Goal: Information Seeking & Learning: Get advice/opinions

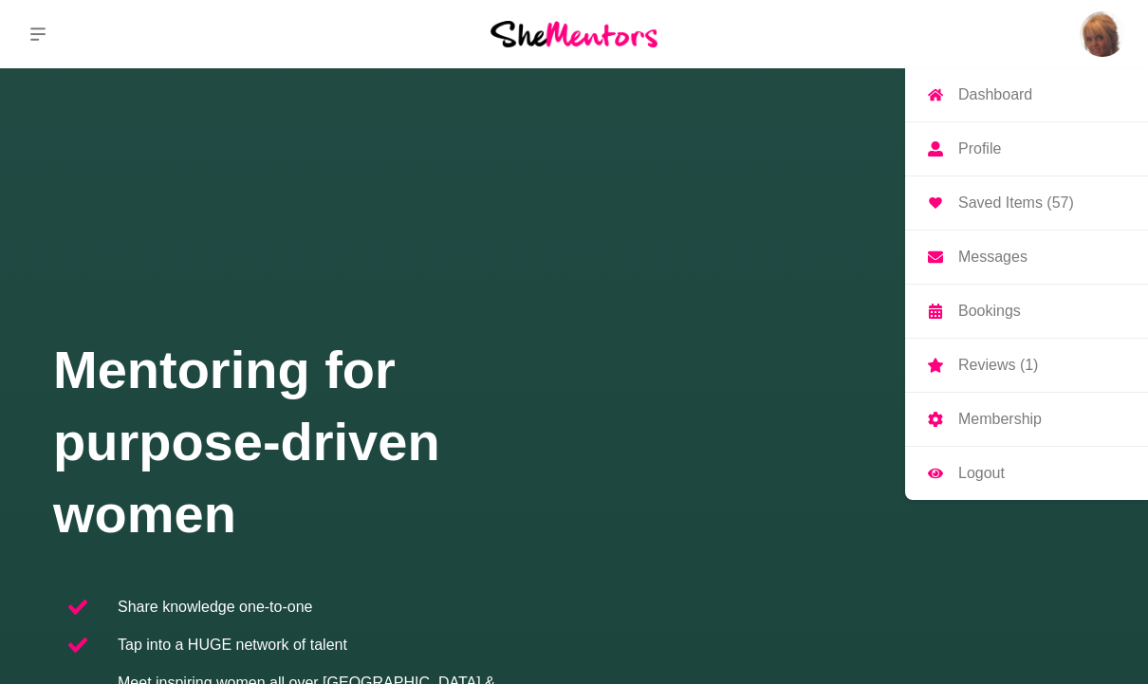
click at [997, 260] on p "Messages" at bounding box center [993, 257] width 69 height 15
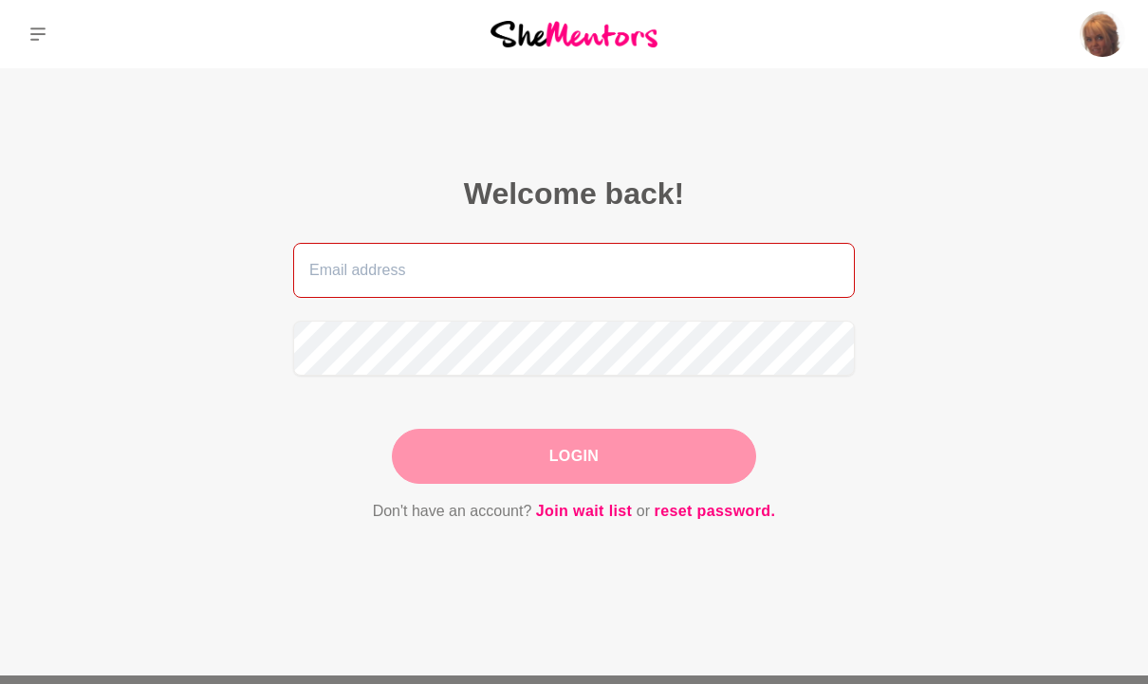
click at [703, 274] on input "email" at bounding box center [574, 270] width 562 height 55
type input "[PERSON_NAME][EMAIL_ADDRESS][PERSON_NAME][DOMAIN_NAME]"
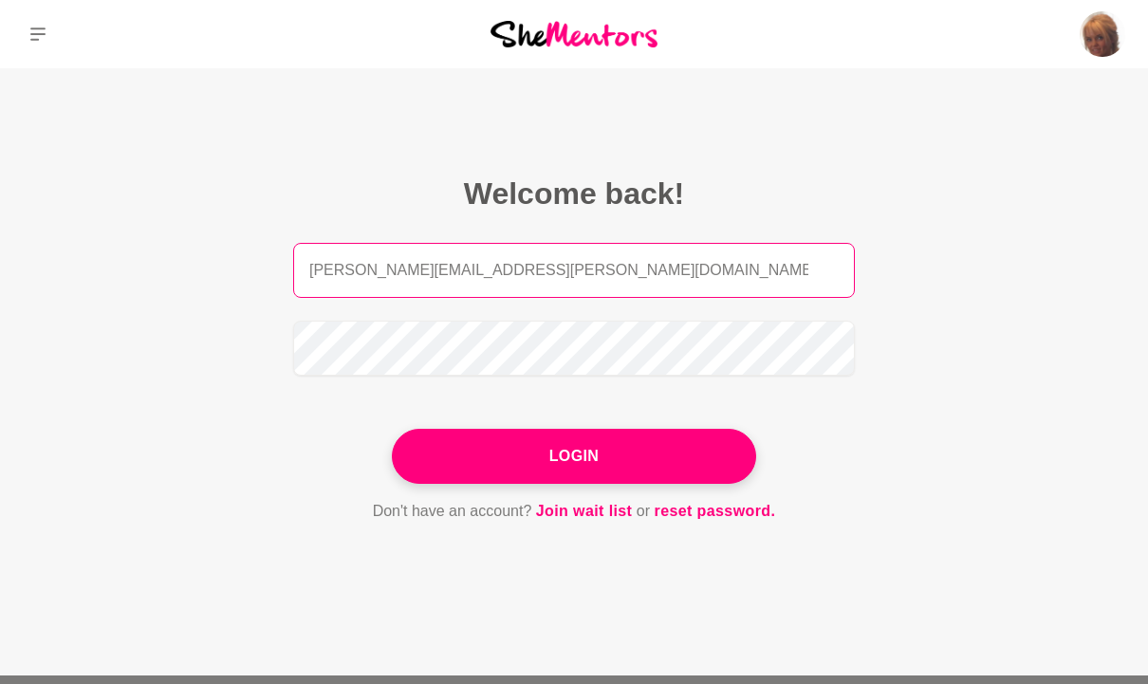
click at [574, 457] on button "Login" at bounding box center [574, 456] width 364 height 55
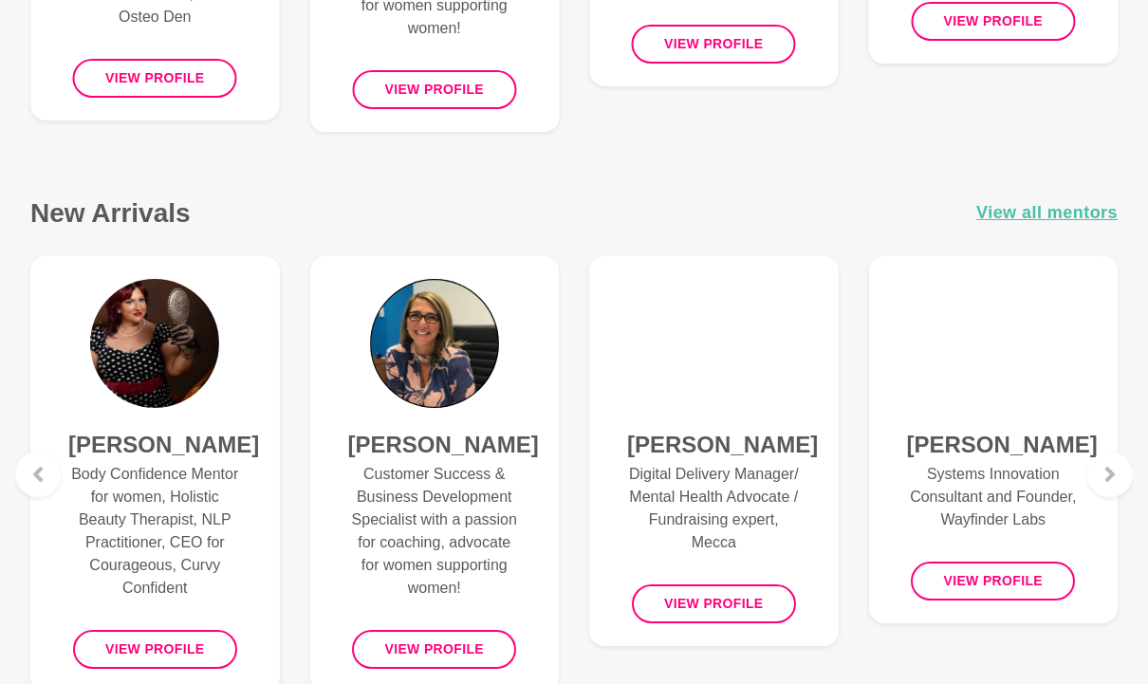
scroll to position [1162, 0]
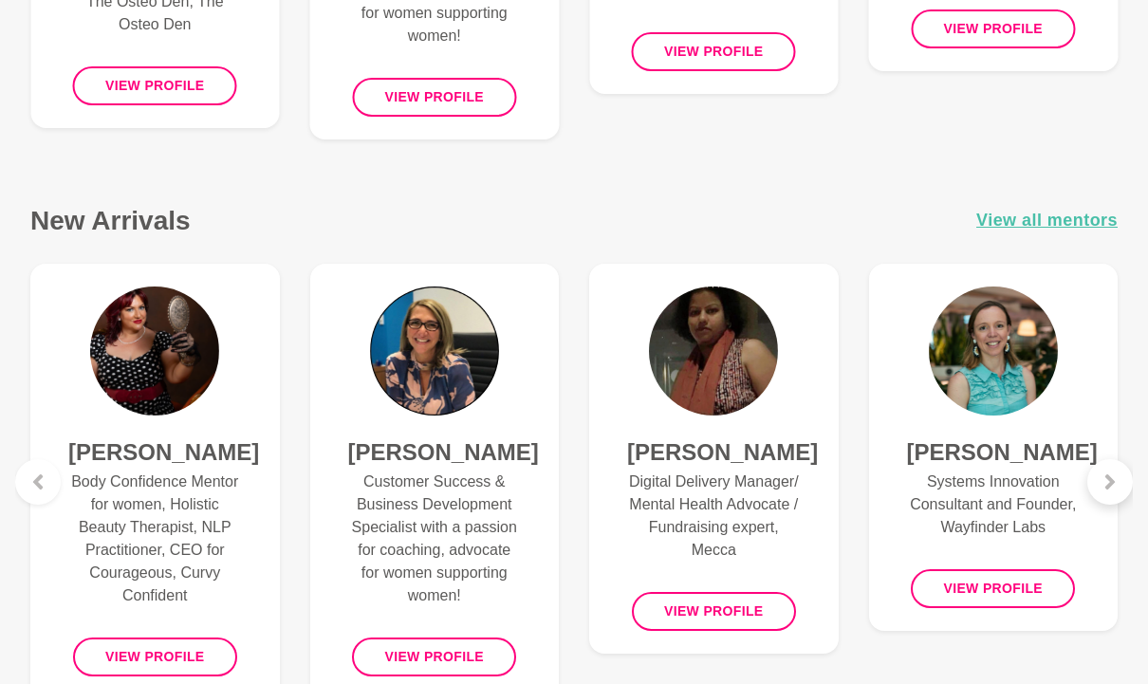
click at [1124, 486] on div at bounding box center [1111, 482] width 46 height 46
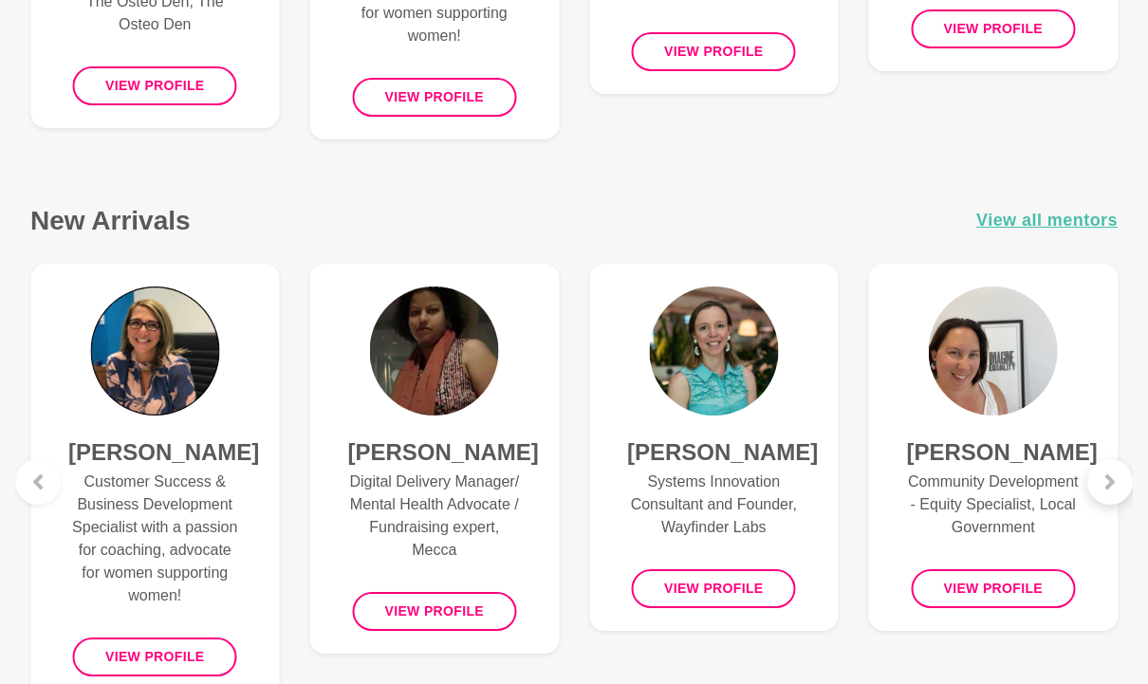
click at [1124, 481] on div at bounding box center [1111, 482] width 46 height 46
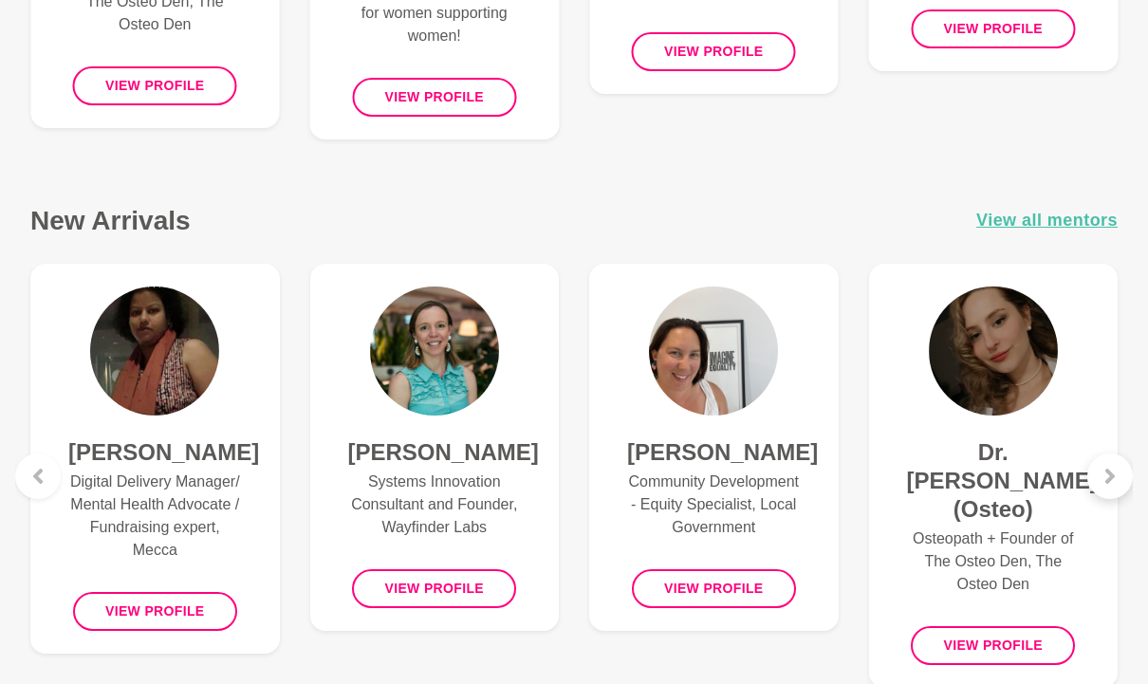
click at [1127, 475] on div at bounding box center [1111, 477] width 46 height 46
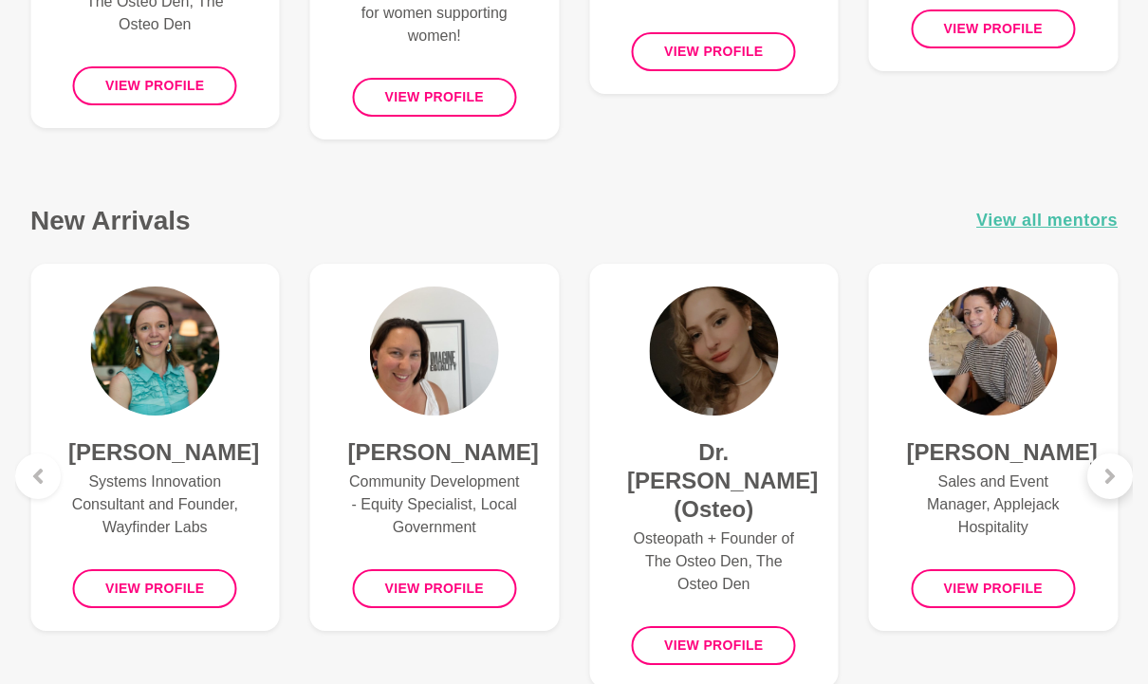
click at [1129, 477] on div at bounding box center [1111, 477] width 46 height 46
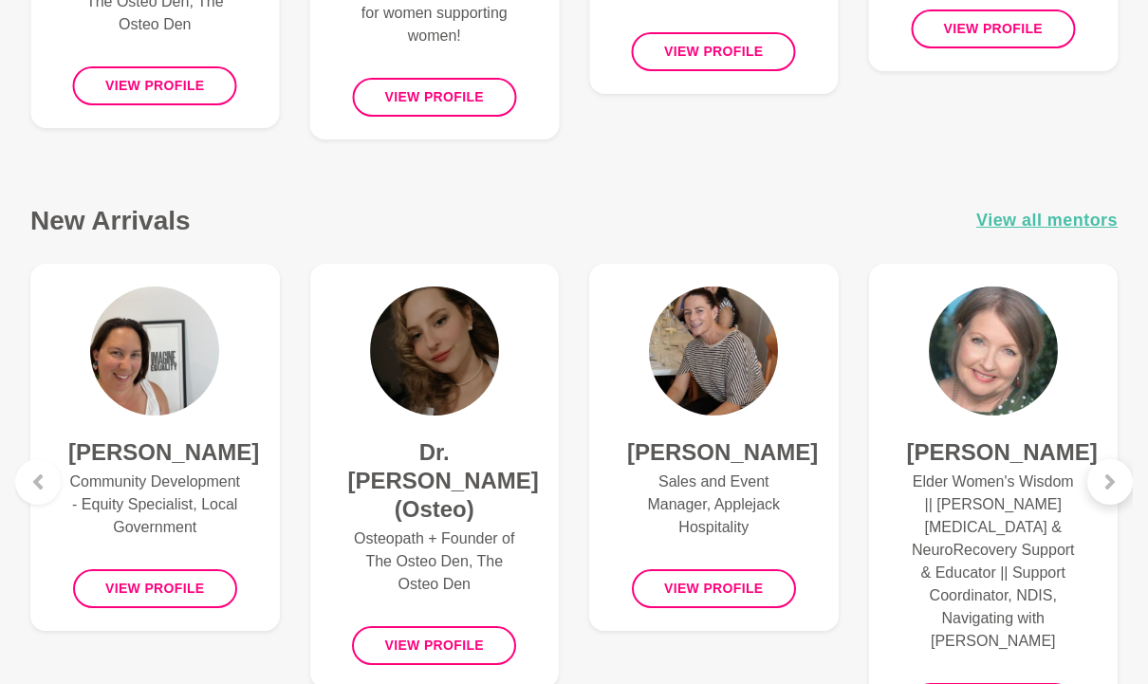
click at [1130, 479] on div at bounding box center [1111, 482] width 46 height 46
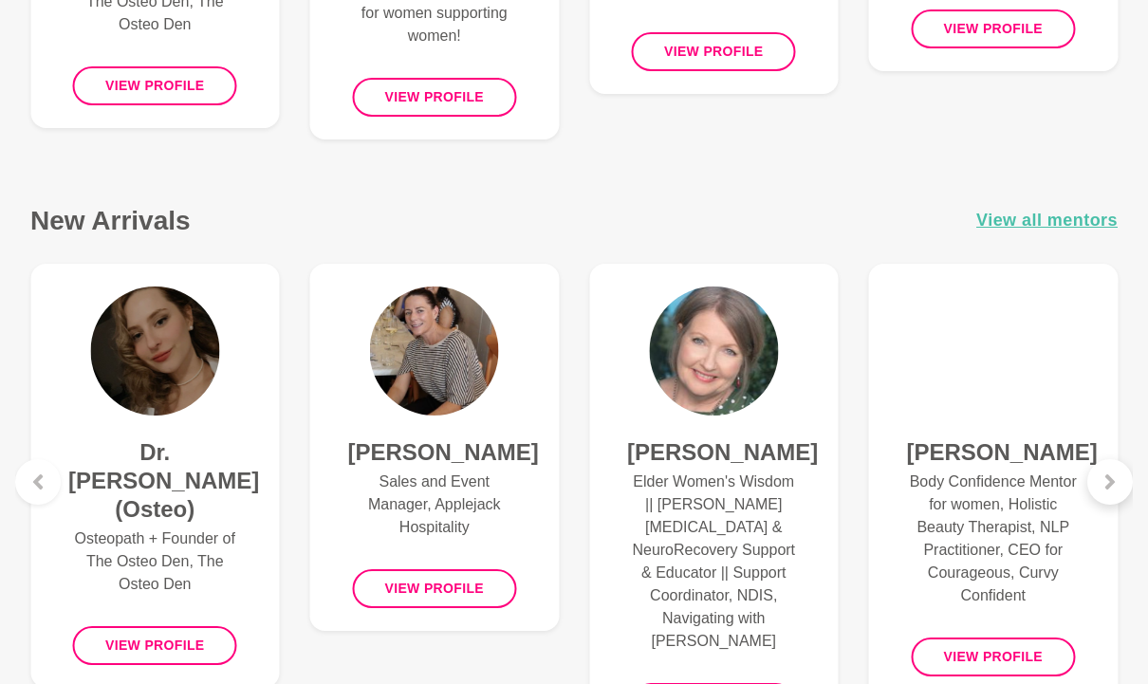
click at [1126, 489] on div at bounding box center [1111, 482] width 46 height 46
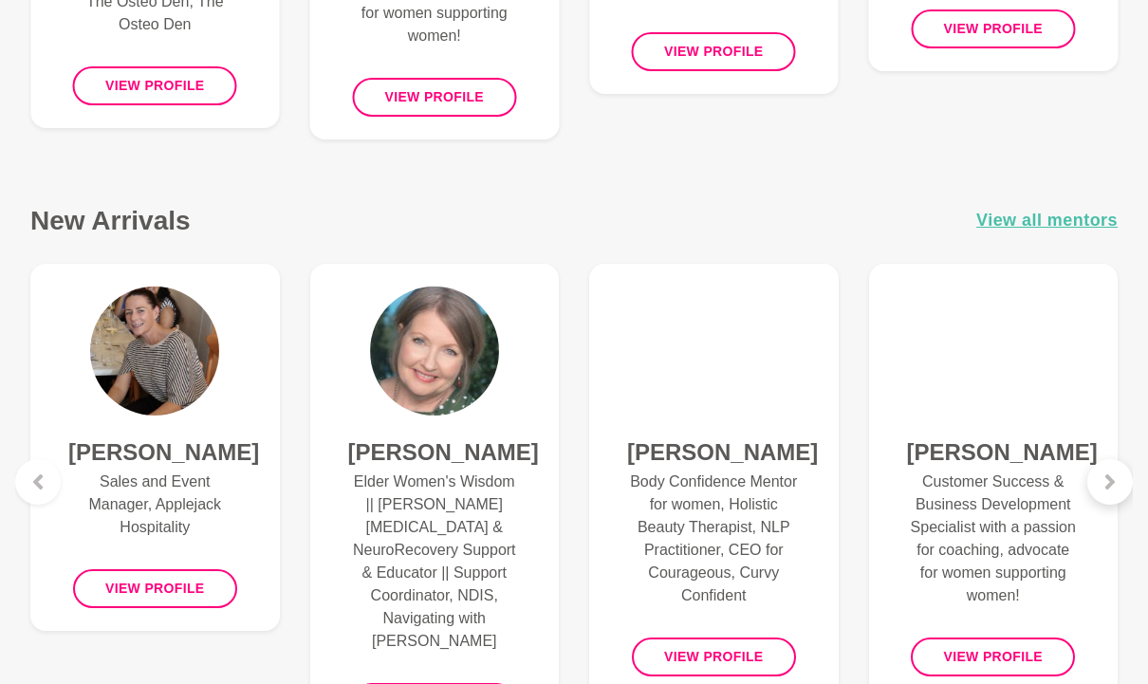
click at [1126, 490] on div at bounding box center [1111, 482] width 46 height 46
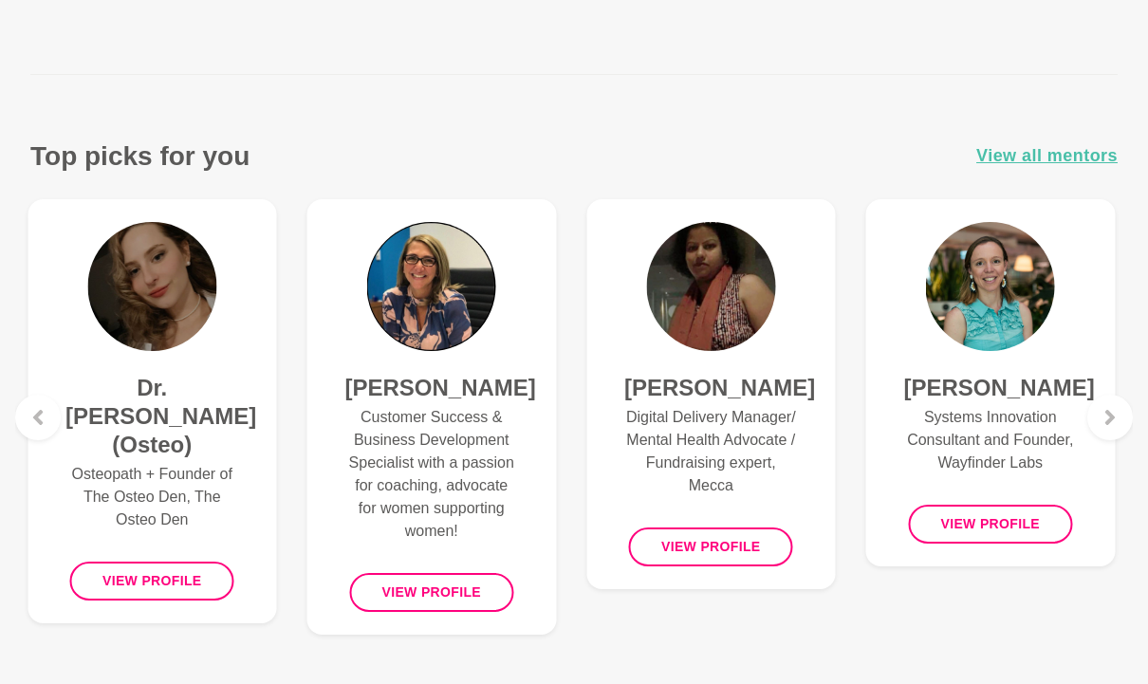
scroll to position [666, 0]
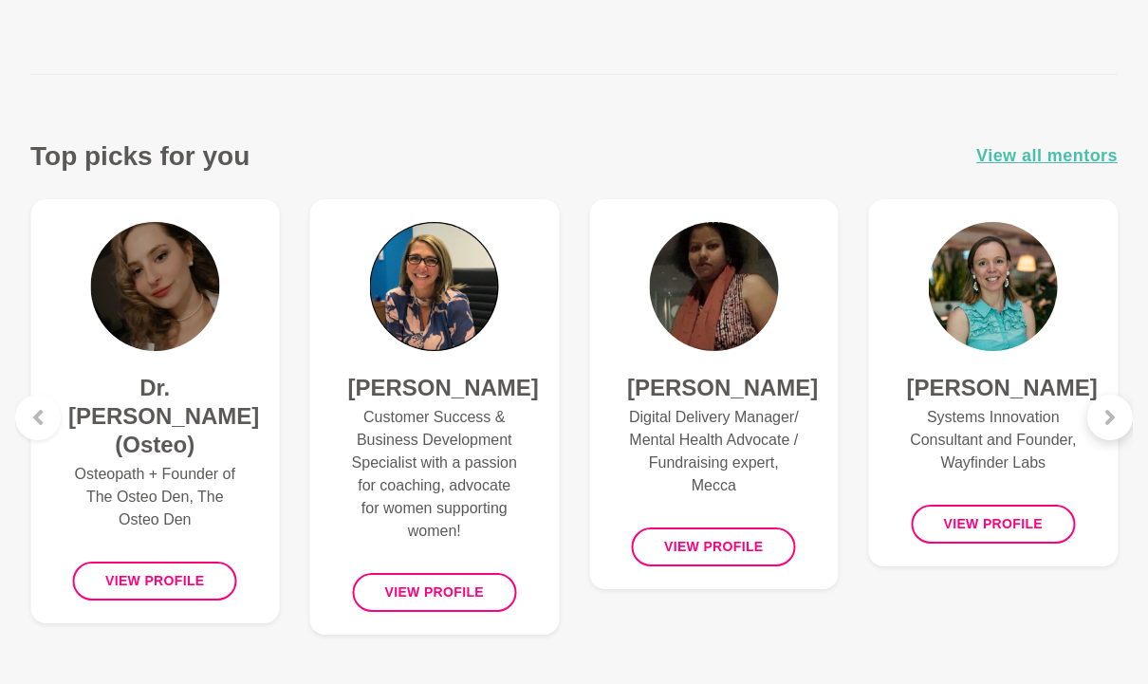
click at [1121, 419] on div at bounding box center [1111, 418] width 46 height 46
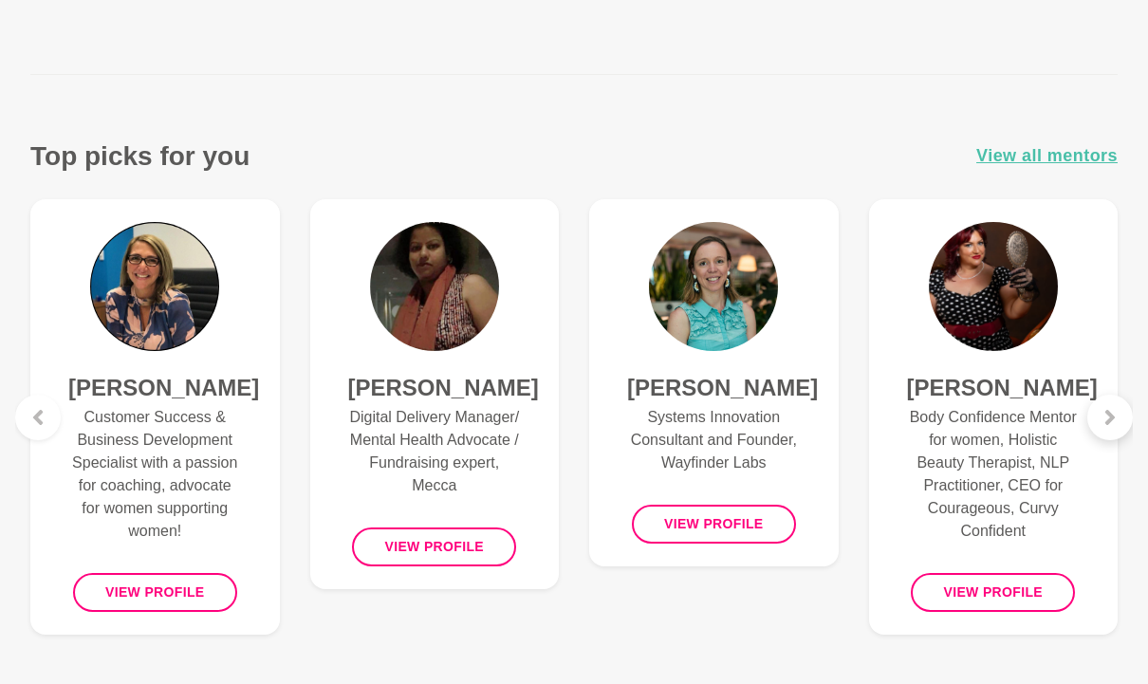
click at [1125, 418] on div at bounding box center [1111, 418] width 46 height 46
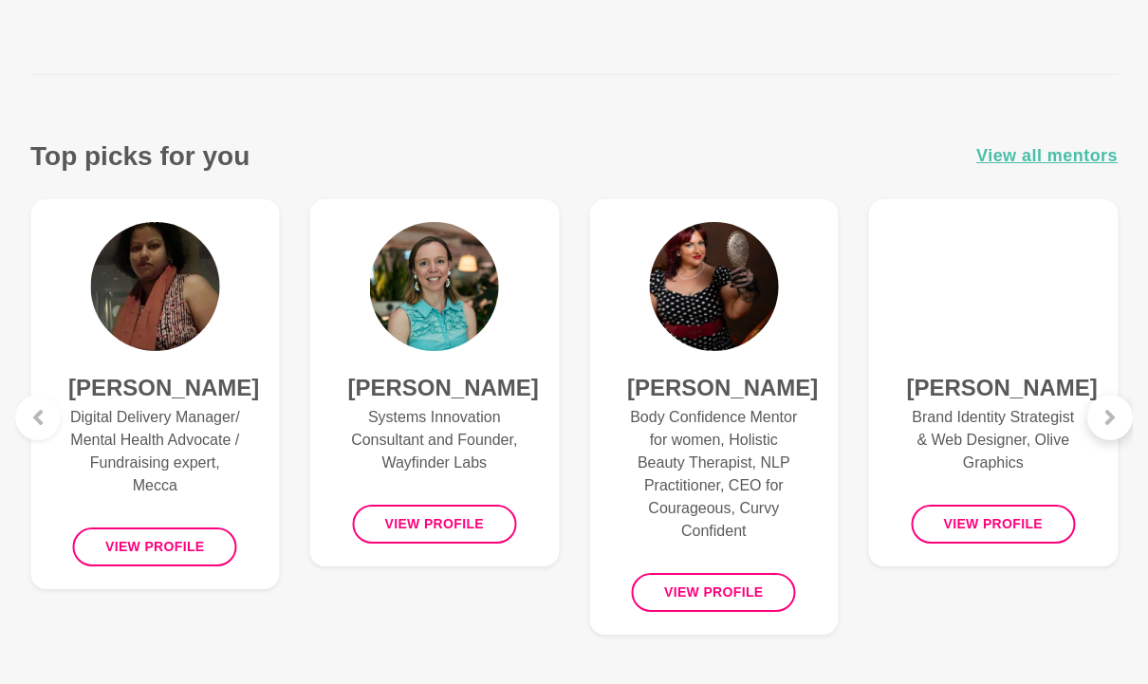
click at [1124, 419] on div at bounding box center [1111, 418] width 46 height 46
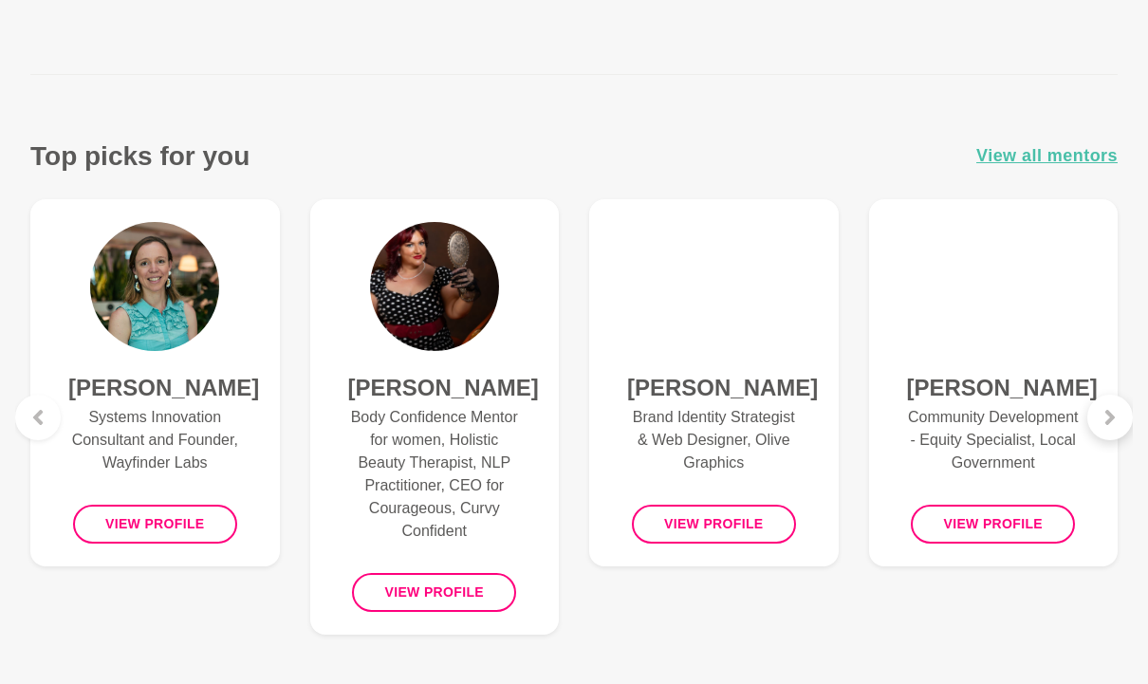
click at [1128, 421] on div at bounding box center [1111, 418] width 46 height 46
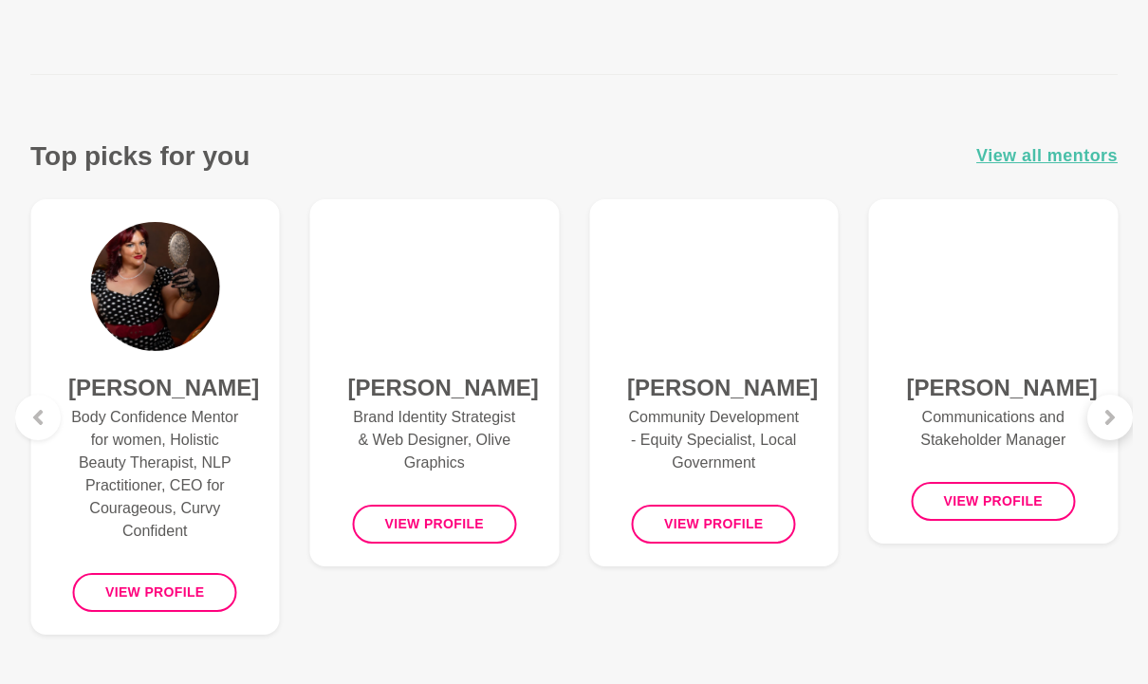
click at [1126, 422] on div at bounding box center [1111, 418] width 46 height 46
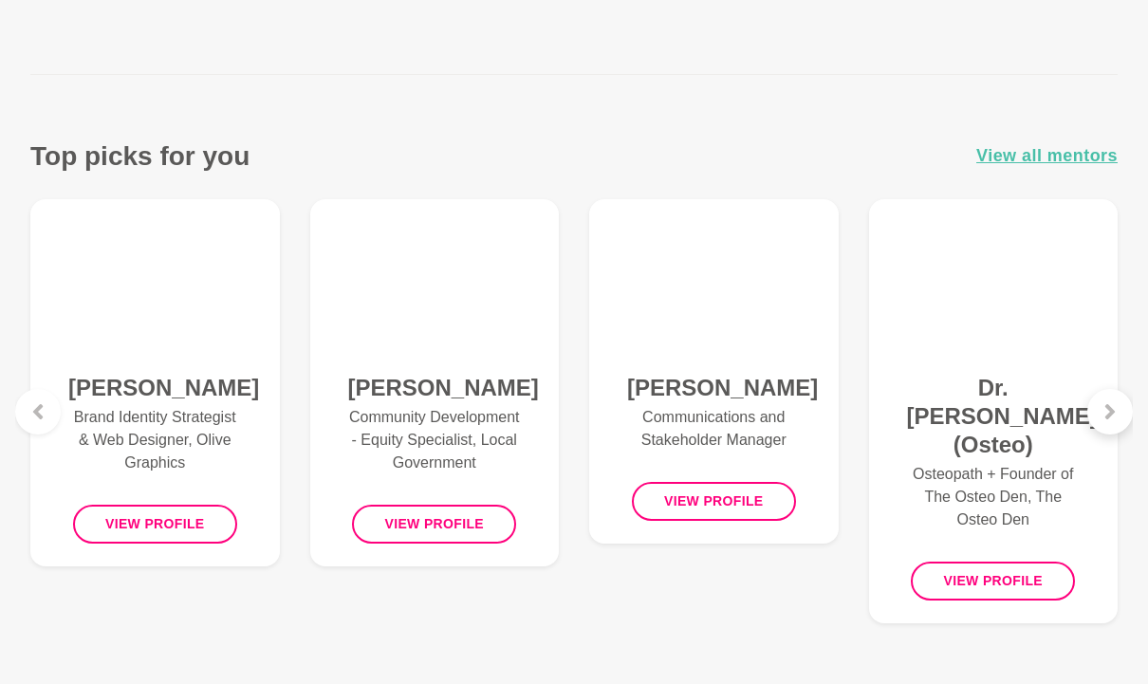
click at [1127, 421] on div at bounding box center [1111, 412] width 46 height 46
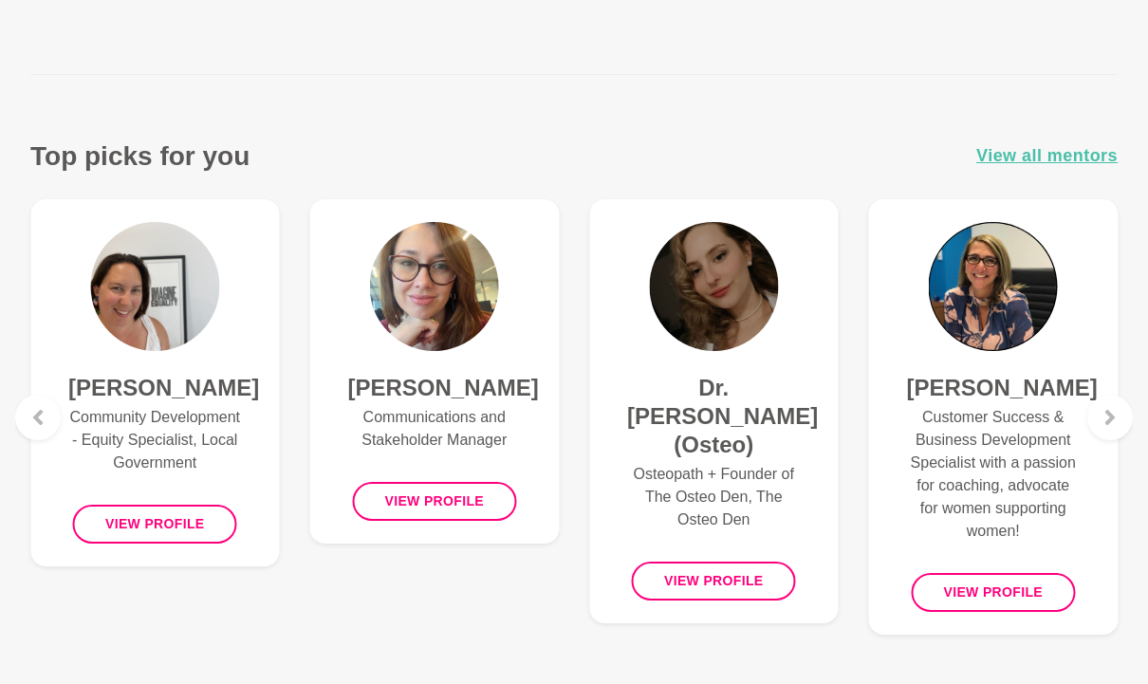
click at [1007, 415] on p "Customer Success & Business Development Specialist with a passion for coaching,…" at bounding box center [994, 474] width 174 height 137
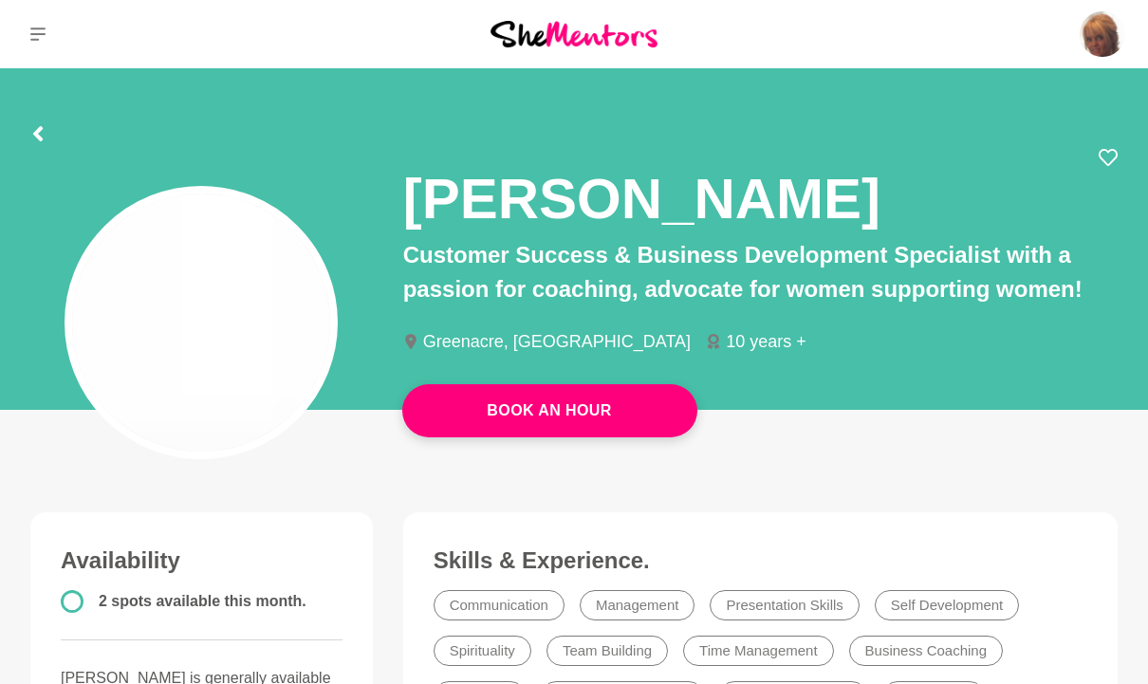
click at [1038, 382] on div "Greenacre, Australia 10 years +" at bounding box center [760, 351] width 715 height 66
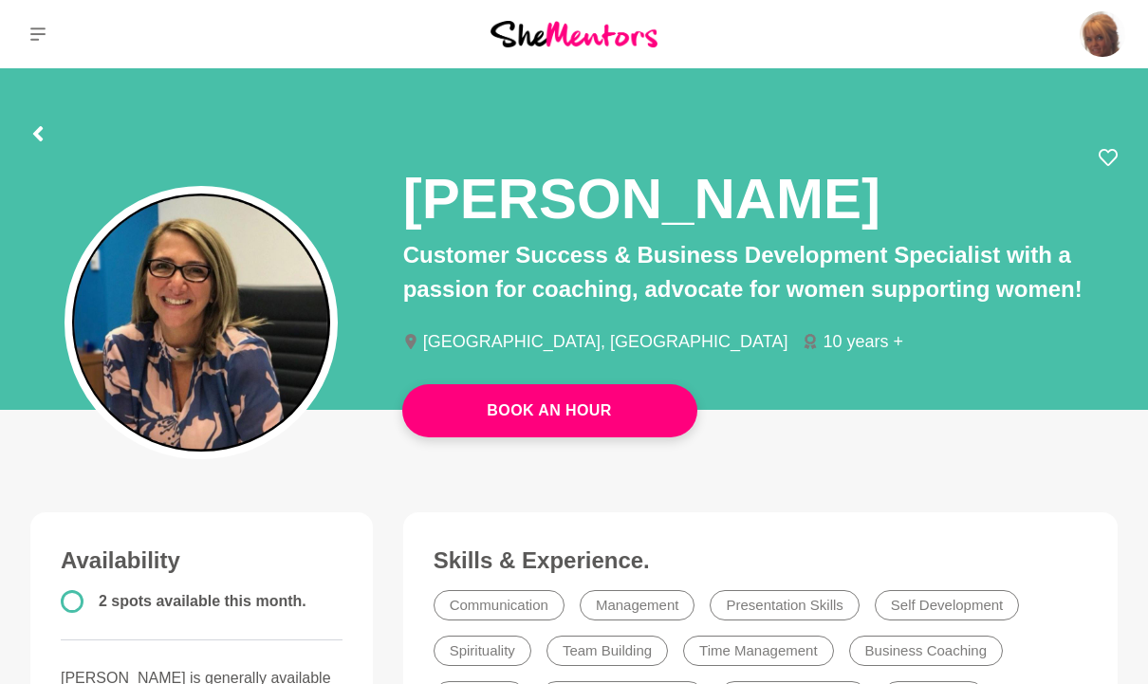
click at [35, 129] on icon at bounding box center [37, 133] width 15 height 15
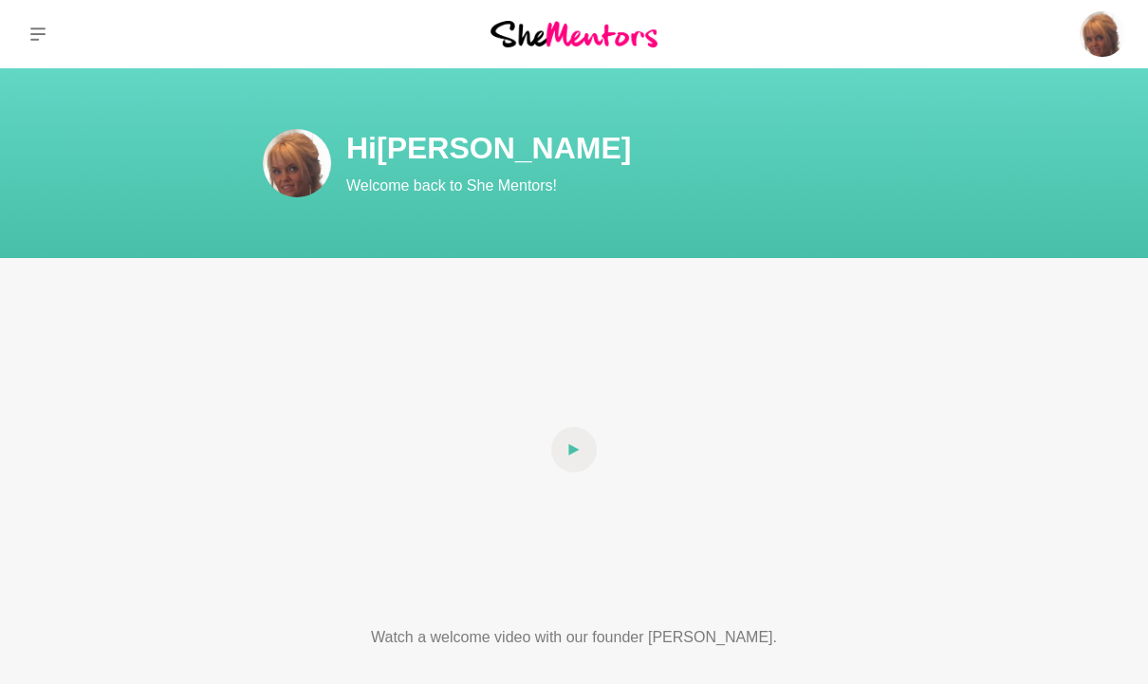
scroll to position [666, 0]
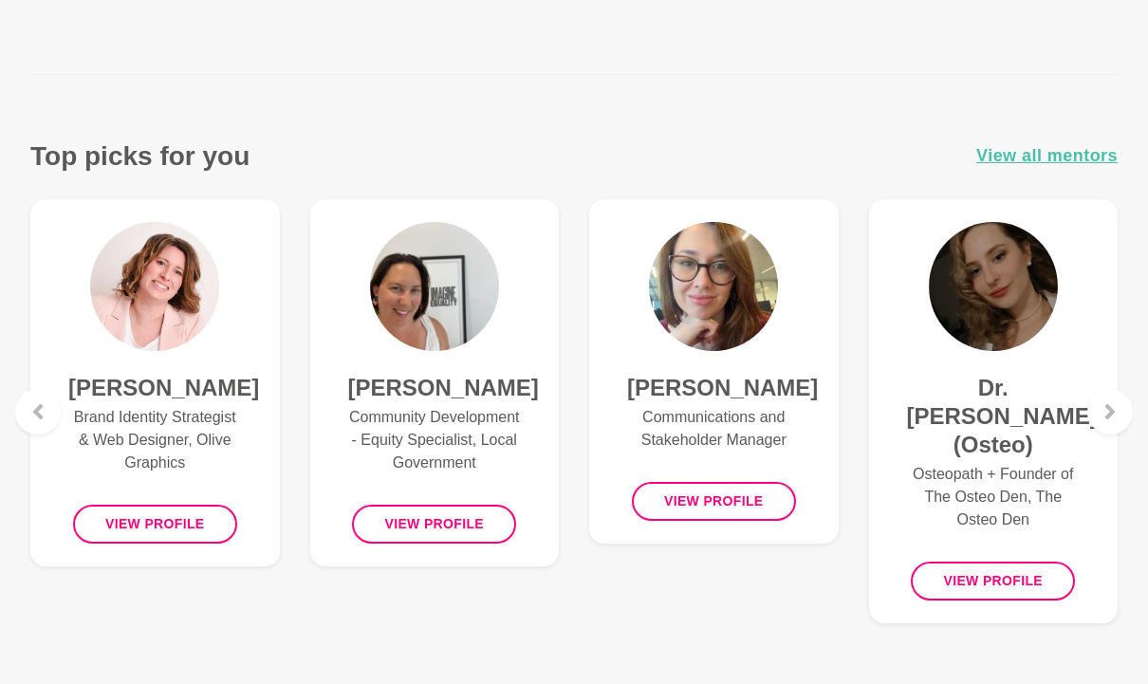
click at [456, 435] on p "Community Development - Equity Specialist, Local Government" at bounding box center [435, 440] width 174 height 68
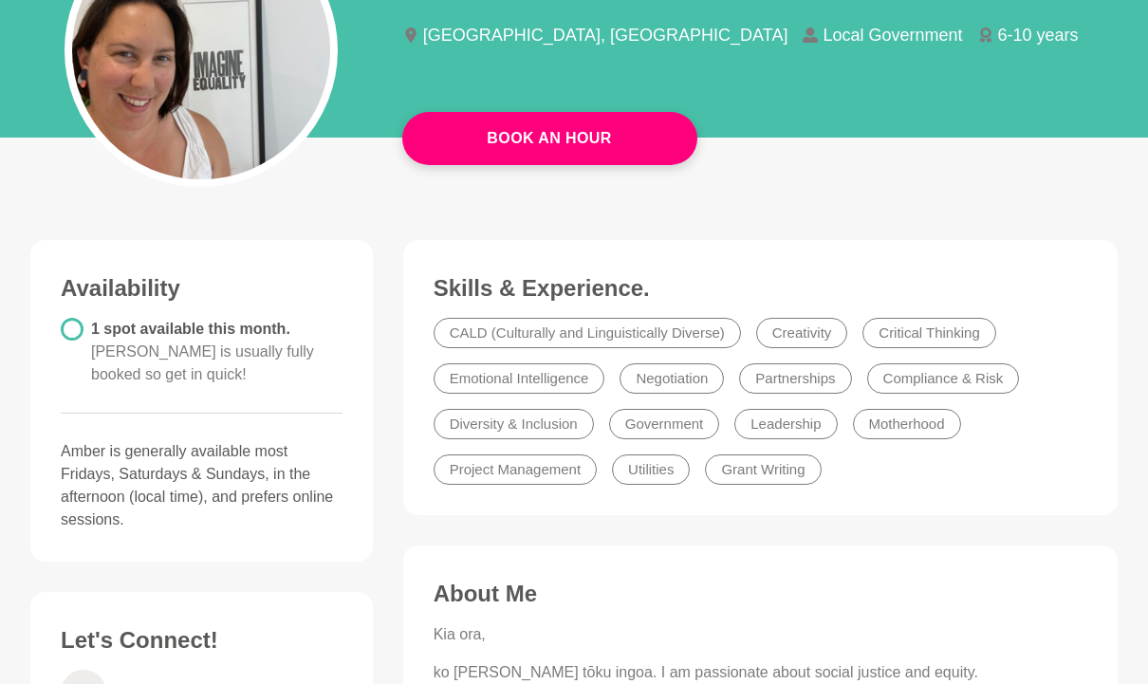
scroll to position [261, 0]
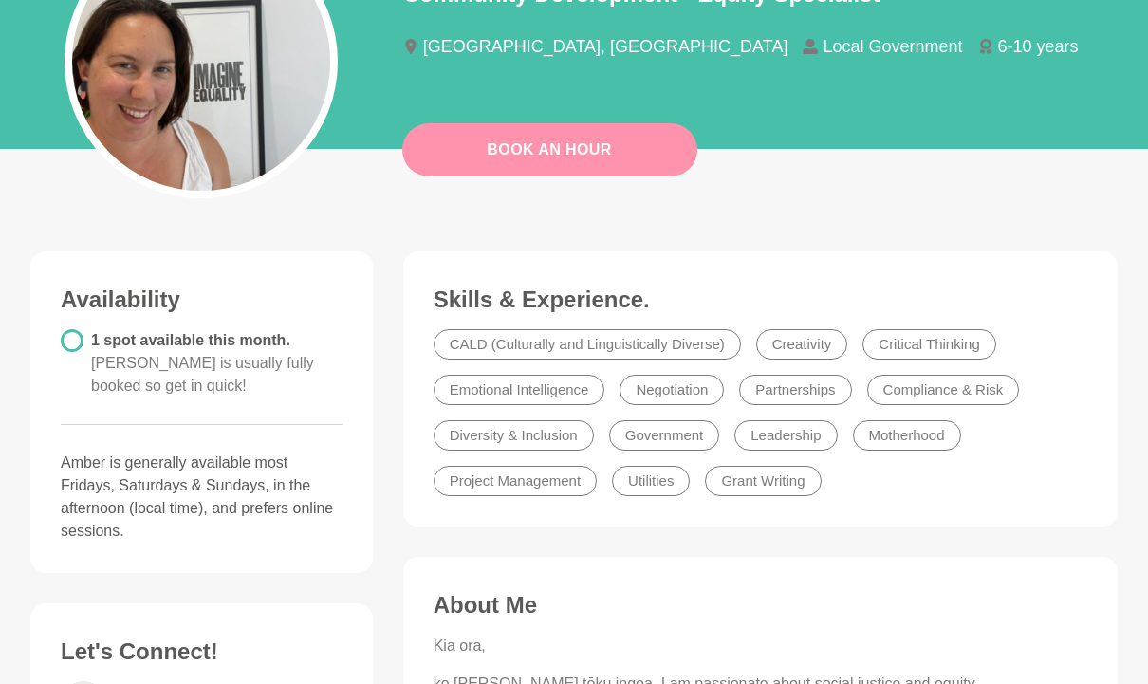
click at [635, 152] on button "Book An Hour" at bounding box center [549, 149] width 295 height 53
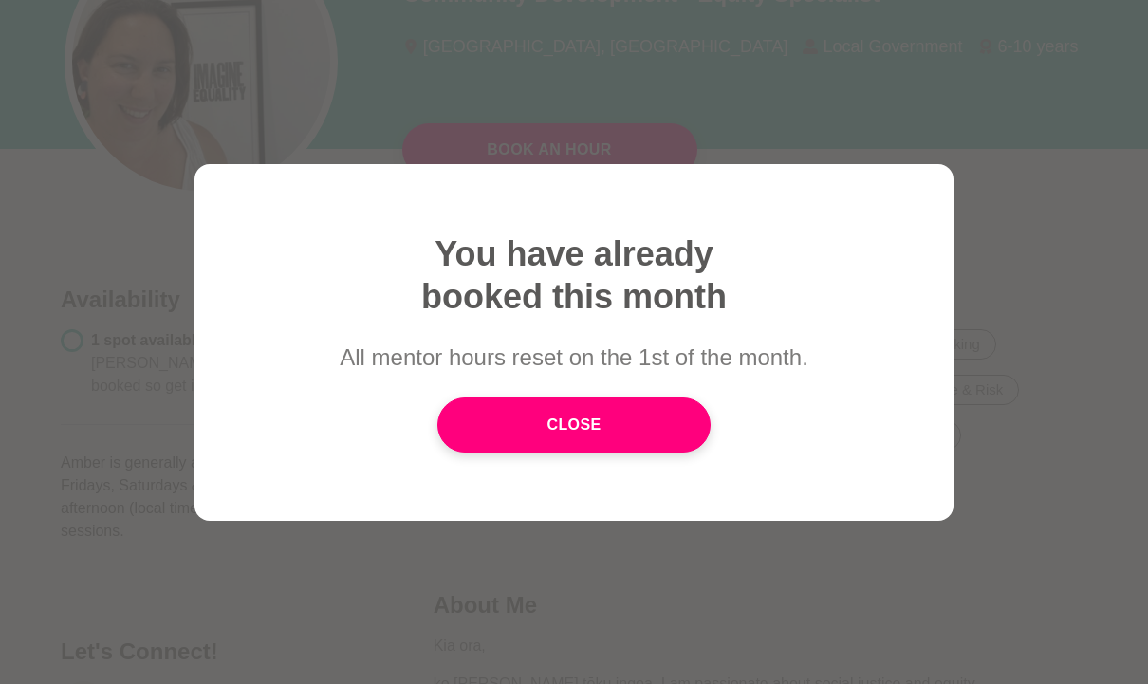
click at [1022, 262] on div at bounding box center [574, 342] width 1148 height 684
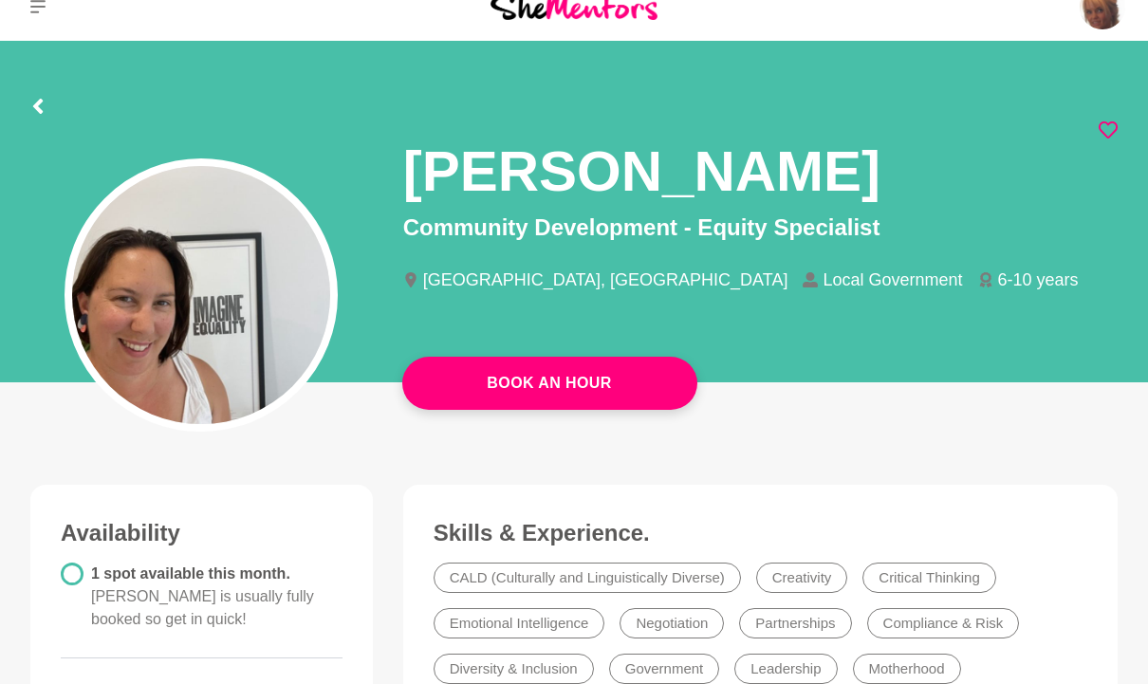
scroll to position [0, 0]
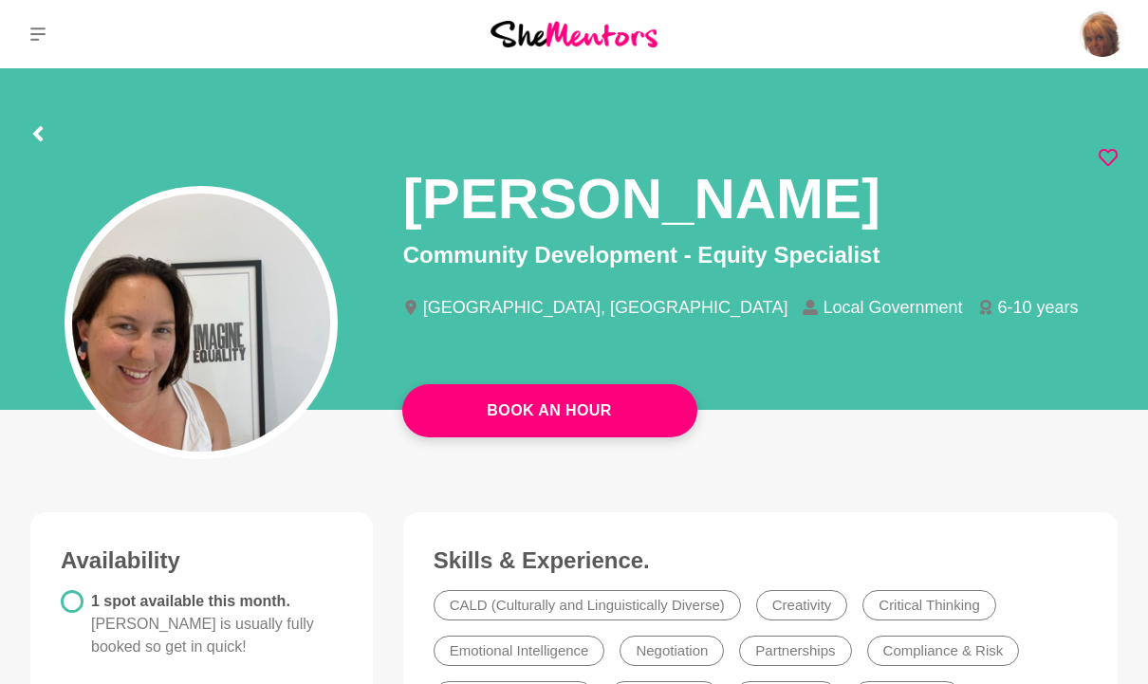
click at [34, 141] on button at bounding box center [37, 136] width 15 height 23
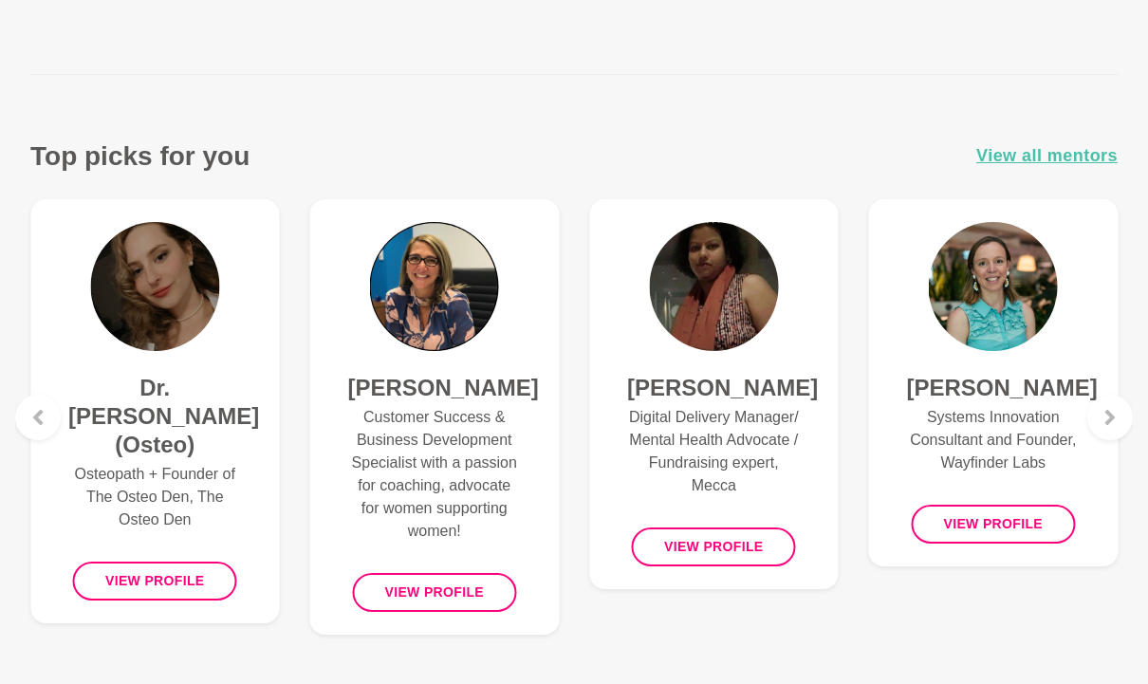
click at [391, 494] on p "Customer Success & Business Development Specialist with a passion for coaching,…" at bounding box center [435, 474] width 174 height 137
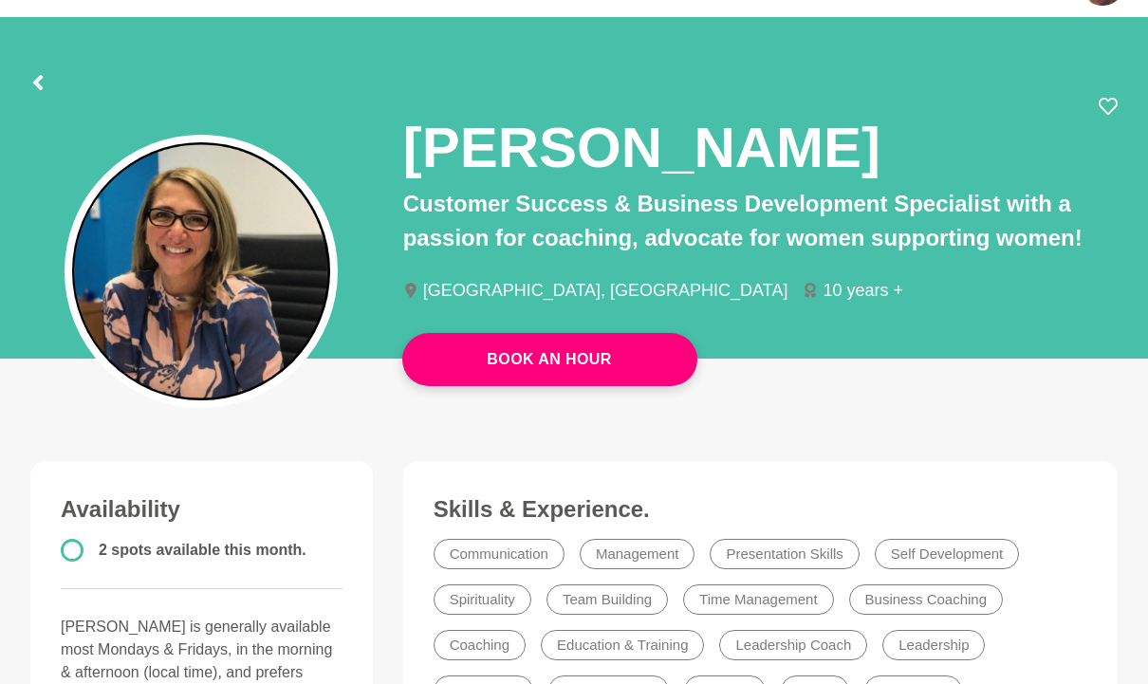
scroll to position [50, 0]
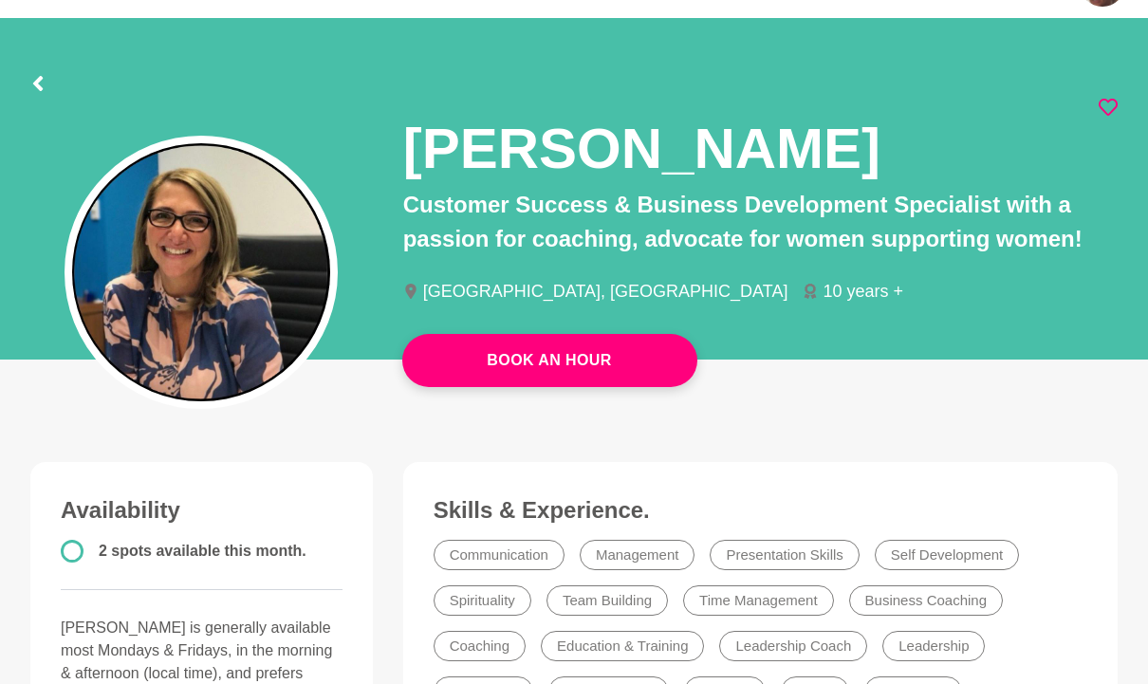
click at [1117, 98] on icon at bounding box center [1108, 107] width 19 height 19
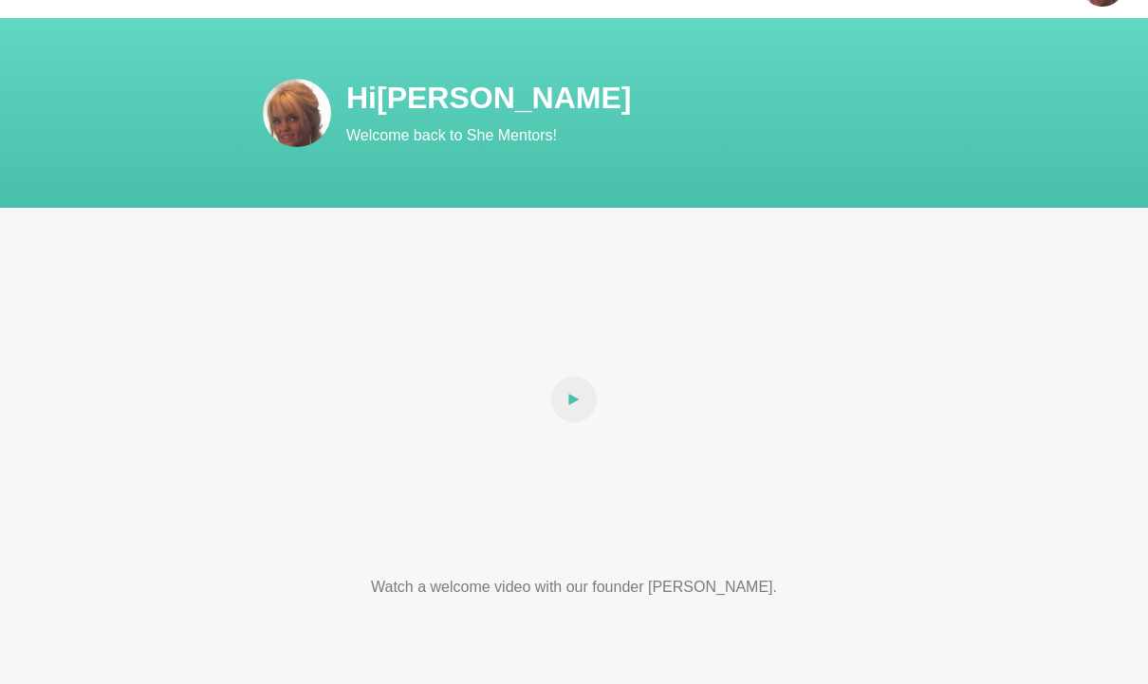
scroll to position [666, 0]
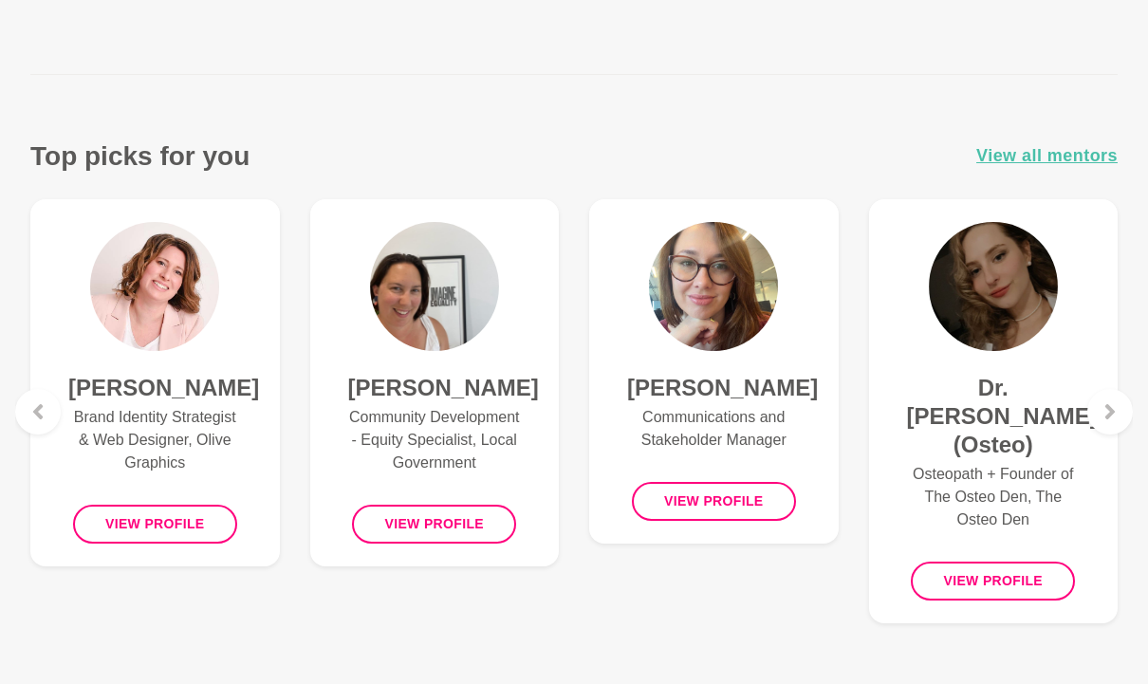
click at [175, 468] on p "Brand Identity Strategist & Web Designer, Olive Graphics" at bounding box center [155, 440] width 174 height 68
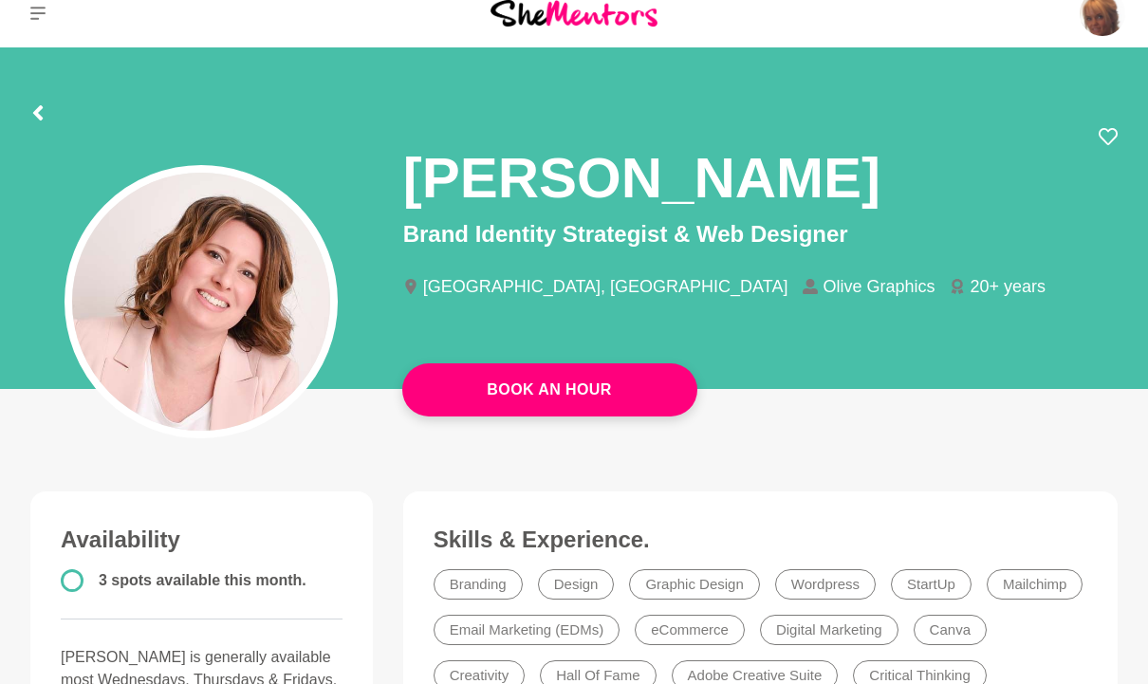
scroll to position [22, 0]
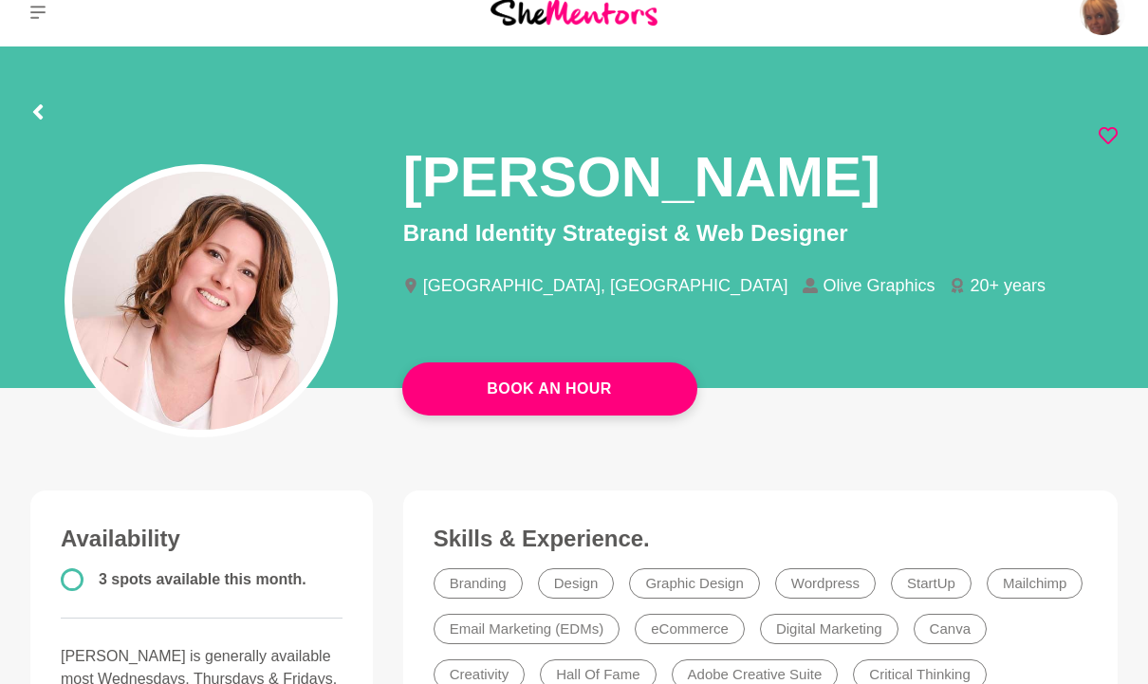
click at [1109, 140] on icon at bounding box center [1108, 135] width 19 height 19
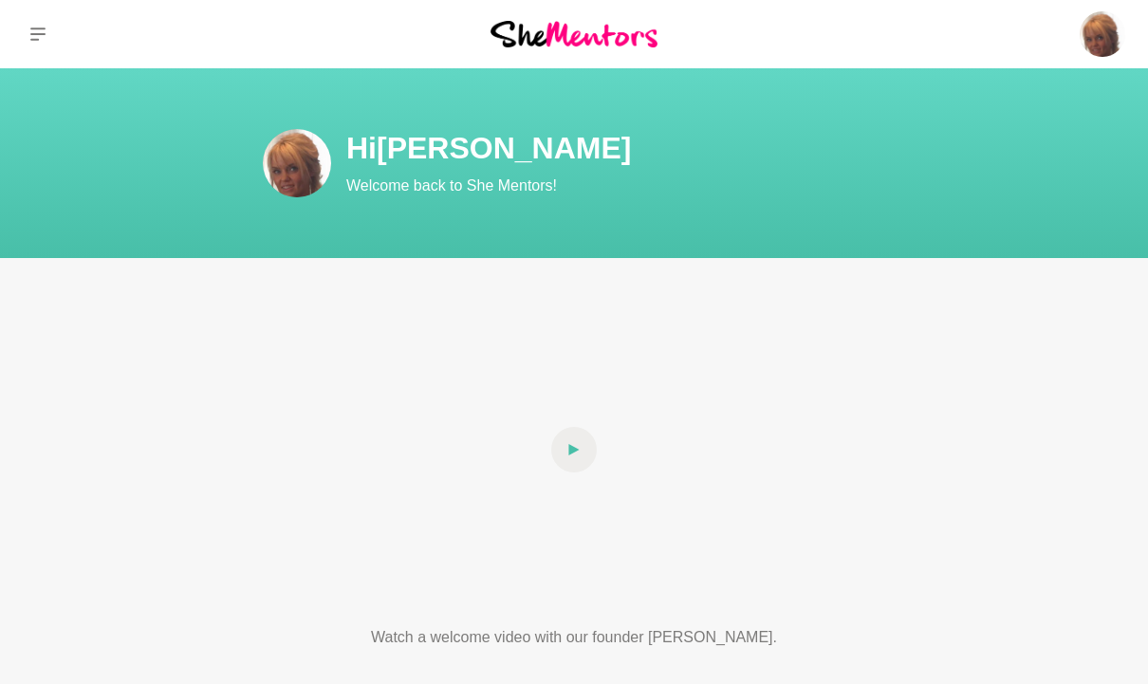
click at [30, 35] on icon at bounding box center [37, 34] width 15 height 15
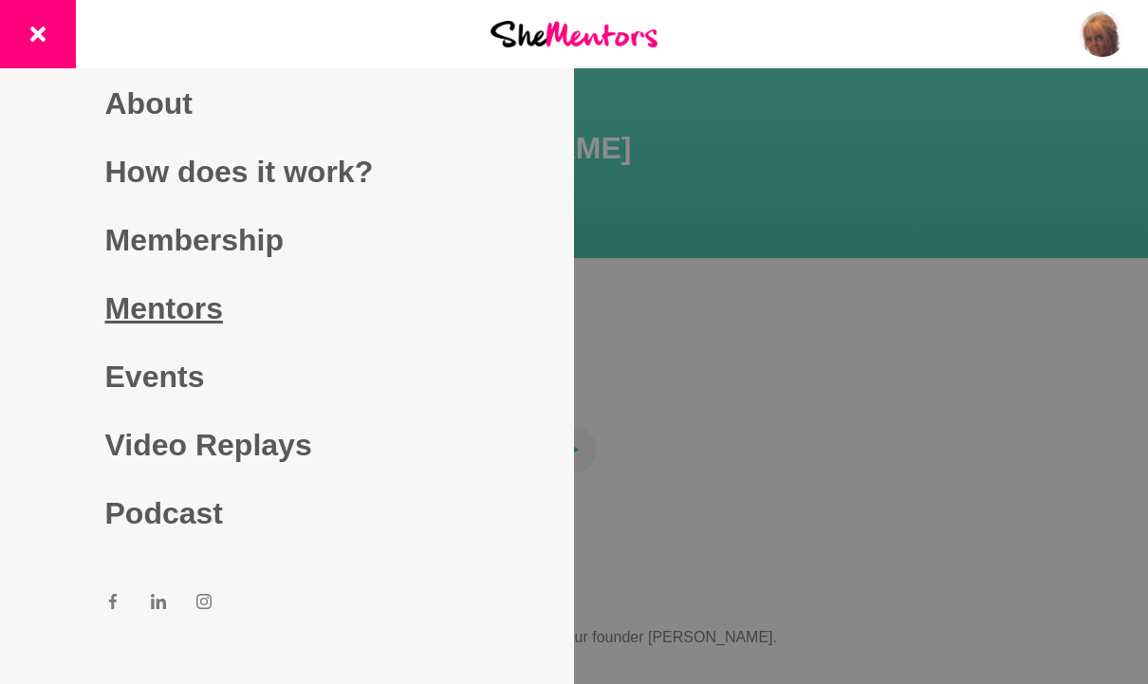
click at [196, 343] on link "Mentors" at bounding box center [287, 308] width 364 height 68
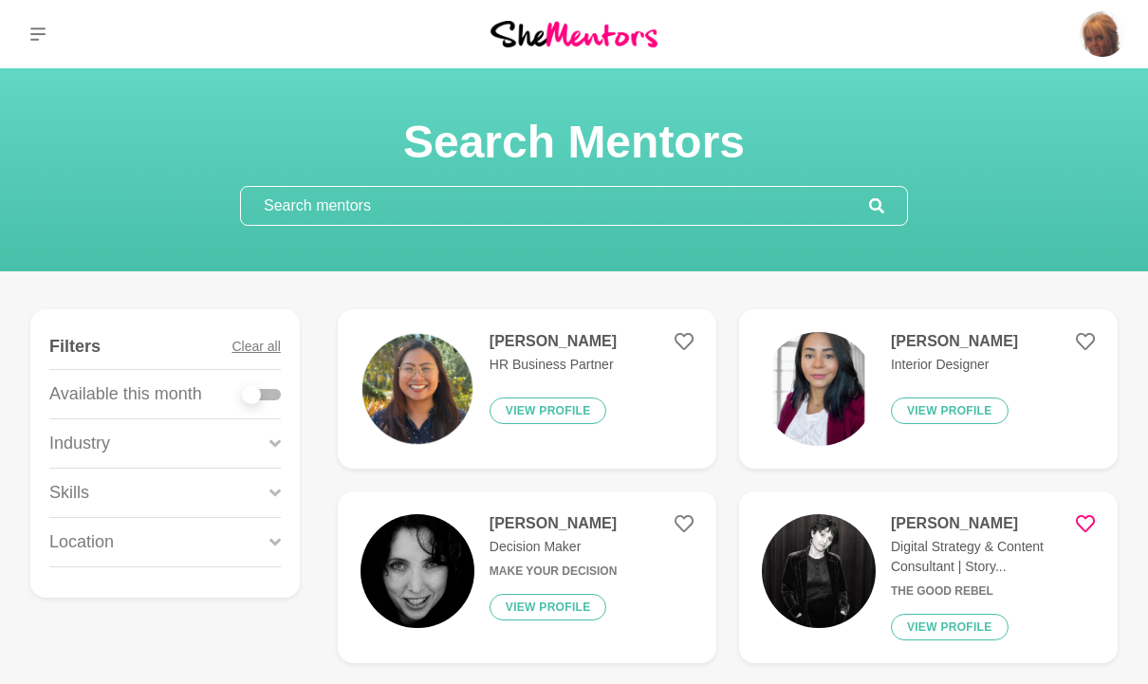
click at [715, 206] on input "text" at bounding box center [555, 206] width 628 height 38
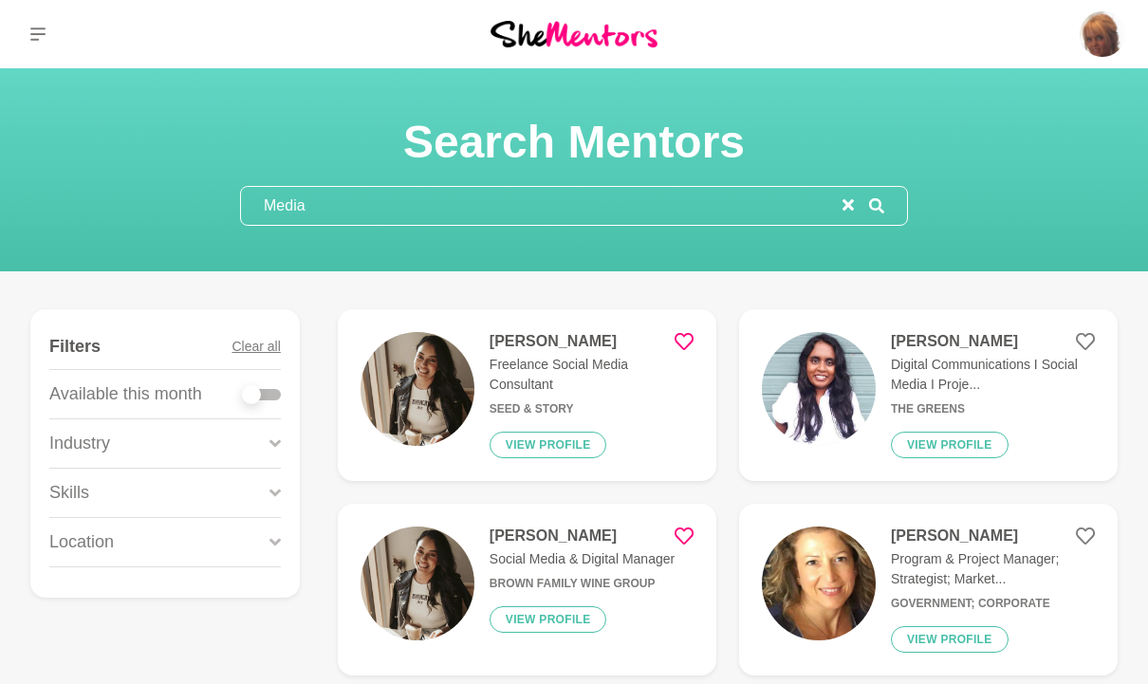
type input "Media"
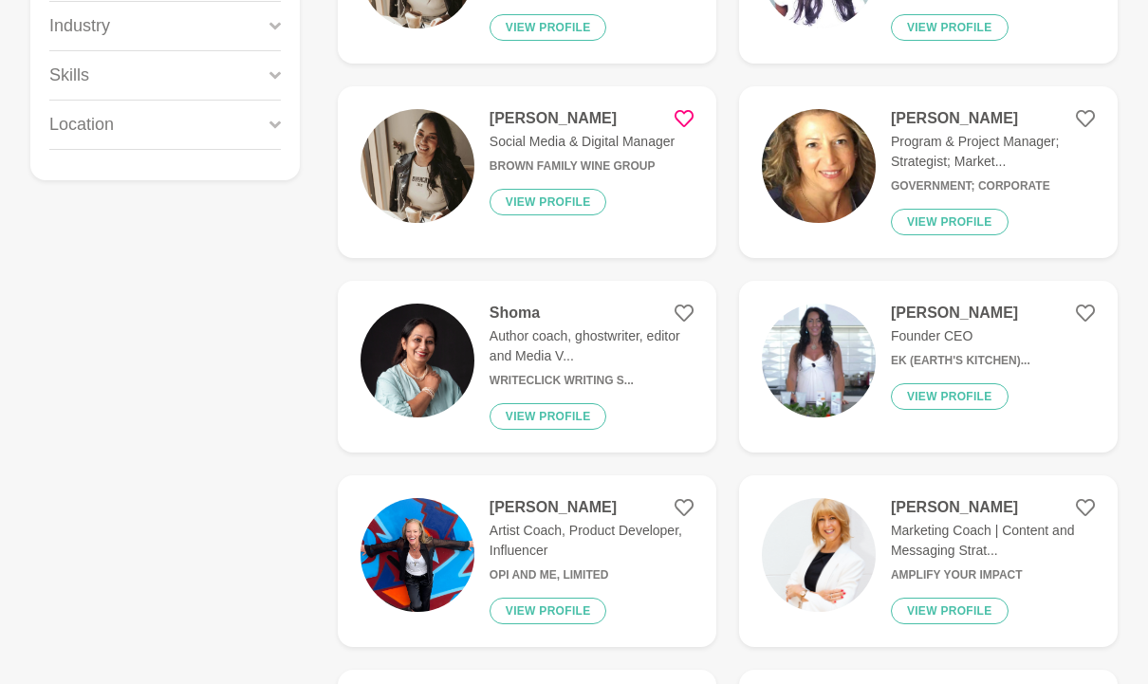
scroll to position [419, 0]
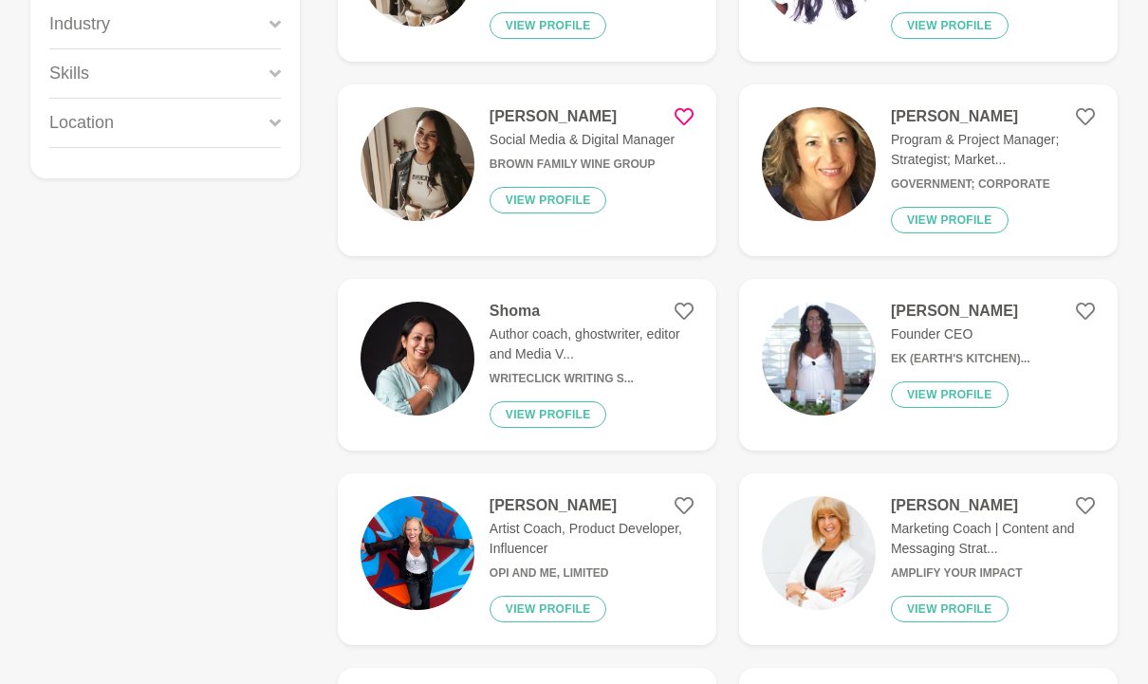
click at [471, 343] on img at bounding box center [418, 359] width 114 height 114
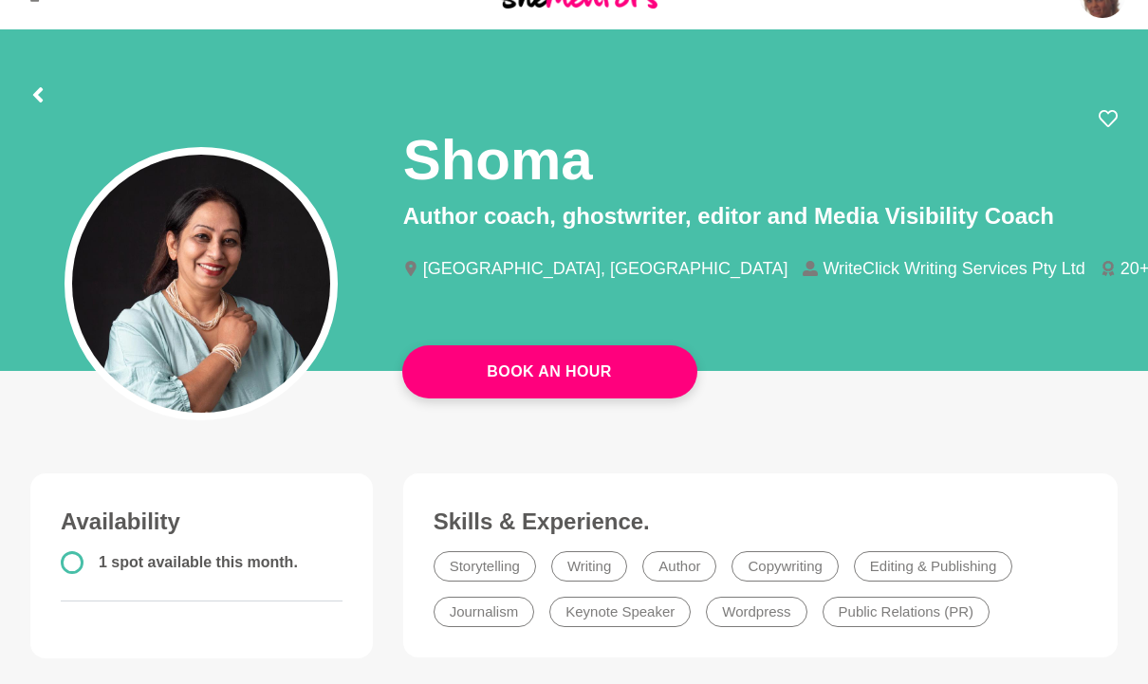
scroll to position [35, 0]
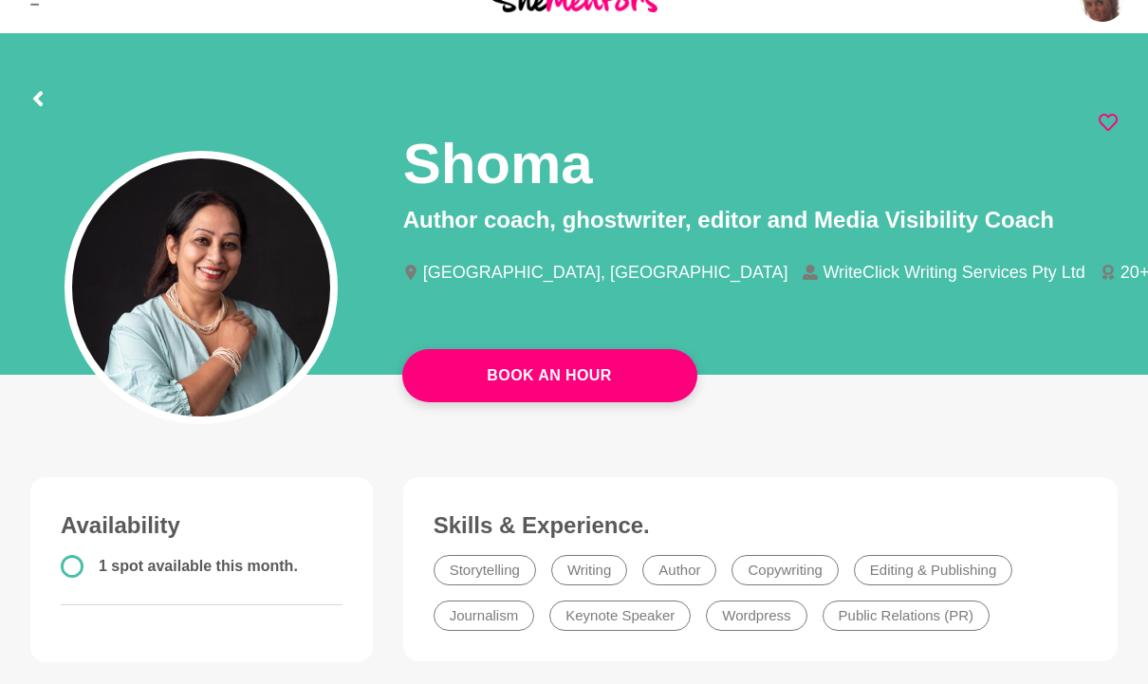
click at [1116, 117] on icon at bounding box center [1108, 122] width 19 height 17
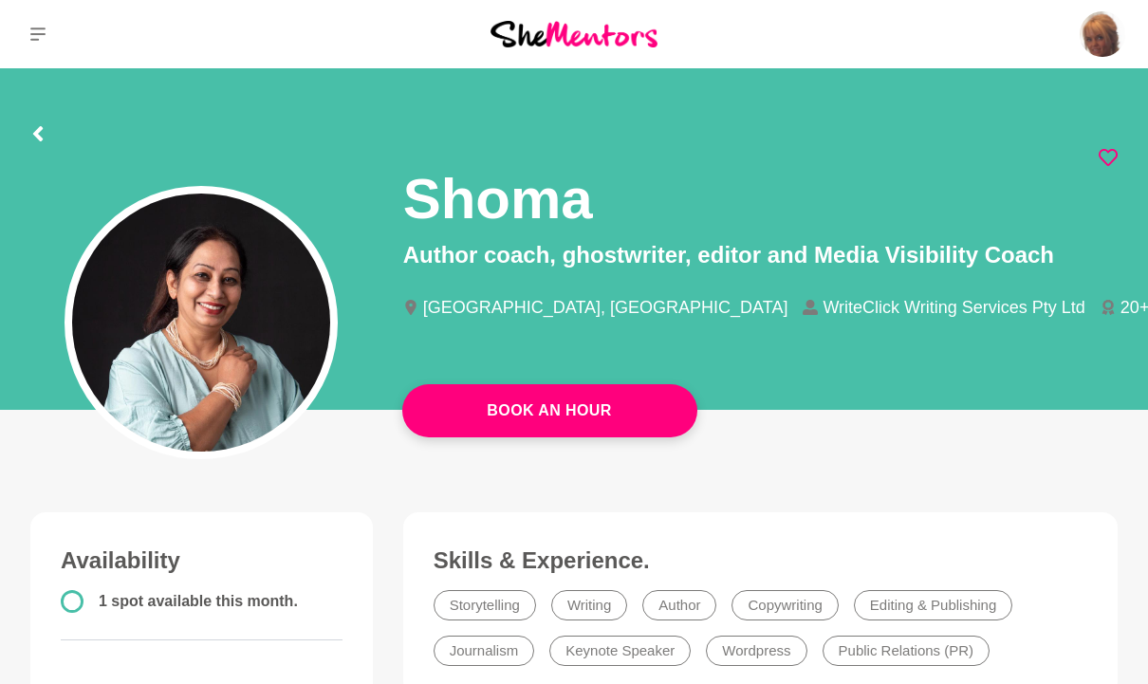
scroll to position [0, 0]
click at [33, 127] on icon at bounding box center [37, 133] width 15 height 15
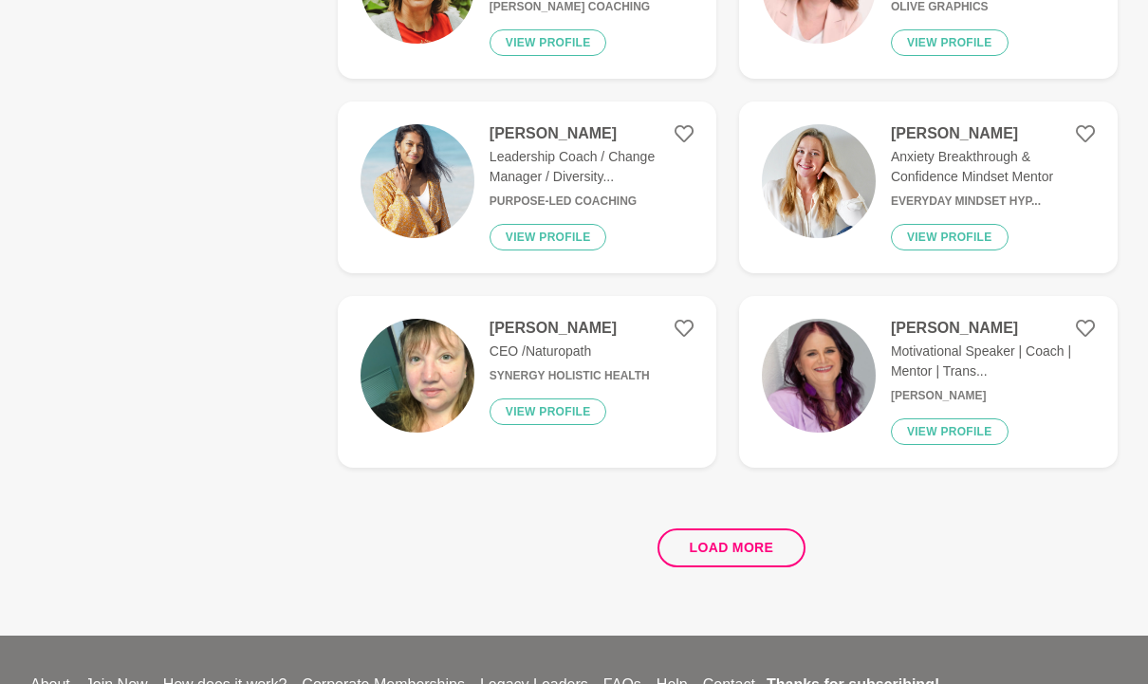
scroll to position [3698, 0]
click at [887, 337] on div "Bobbi Barrington Motivational Speaker | Coach | Mentor | Trans... Bobbi Barring…" at bounding box center [985, 382] width 219 height 126
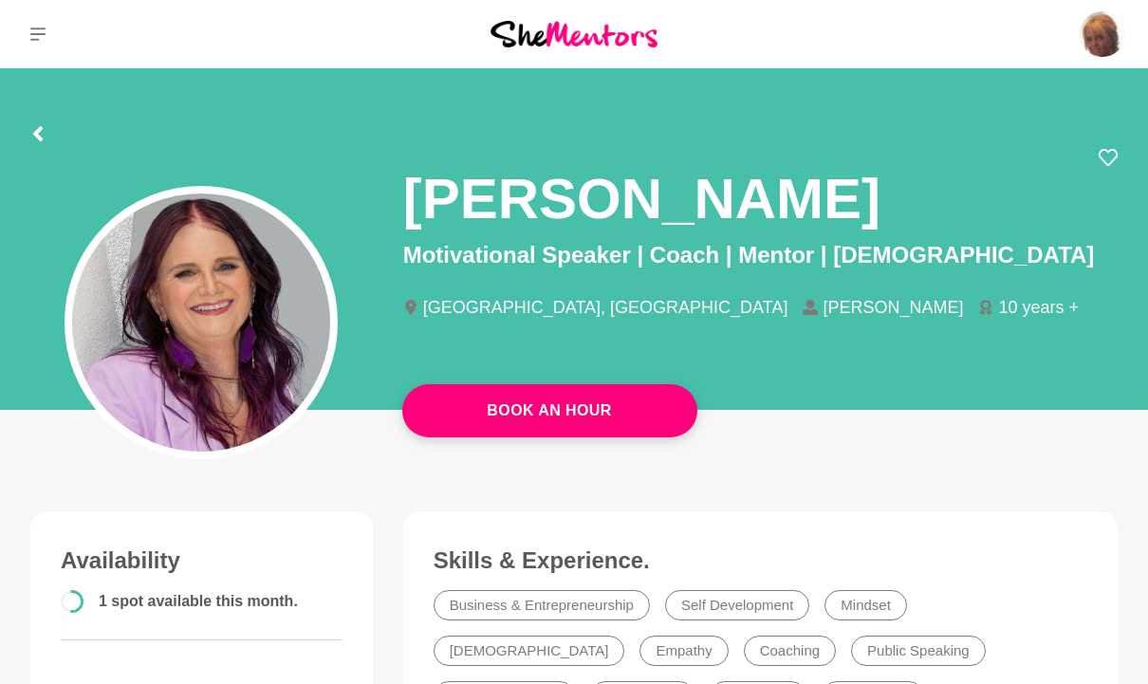
click at [1108, 144] on div at bounding box center [574, 131] width 1088 height 34
click at [32, 129] on icon at bounding box center [37, 133] width 15 height 15
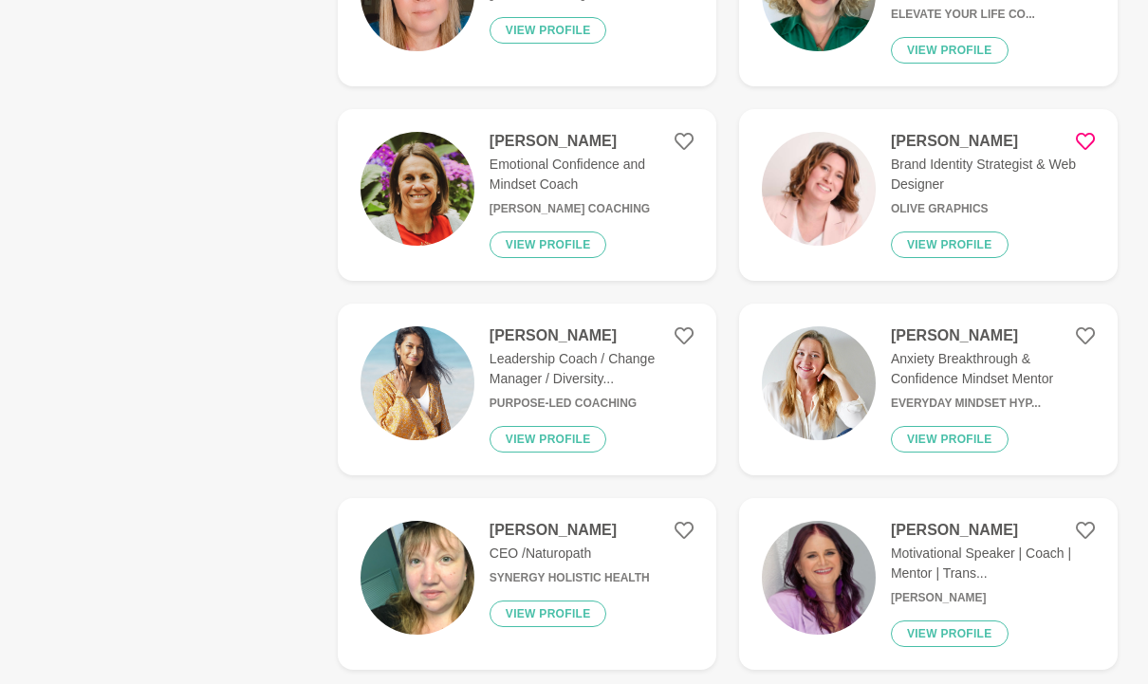
scroll to position [3534, 0]
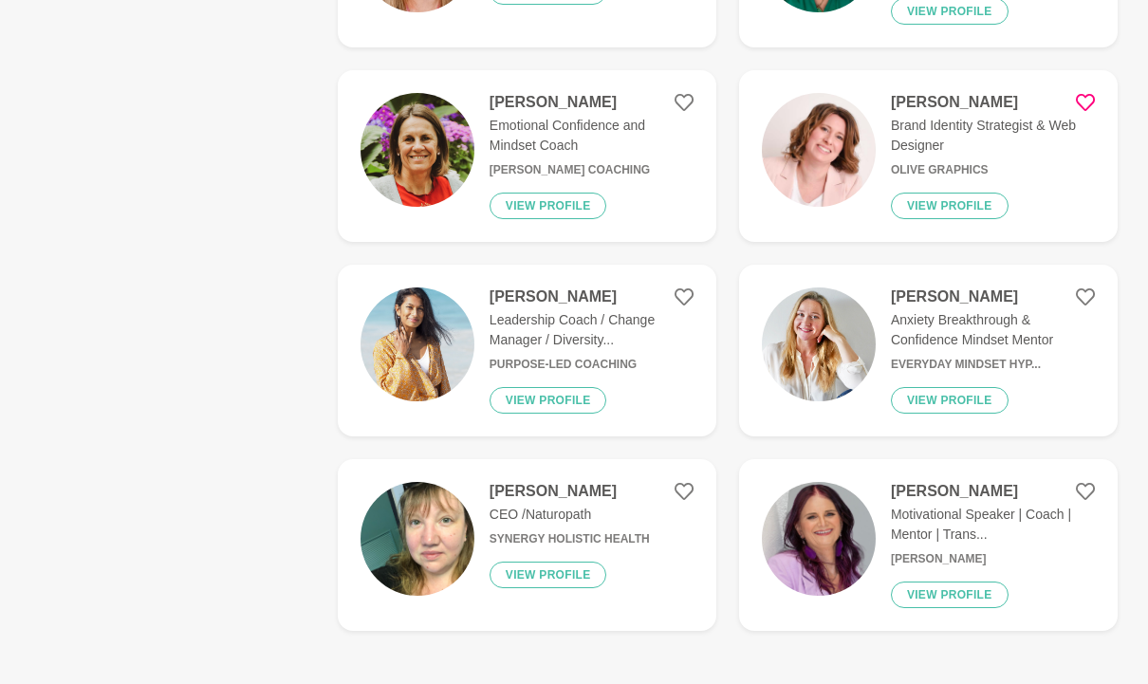
click at [1077, 478] on figure "Bobbi Barrington Motivational Speaker | Coach | Mentor | Trans... Bobbi Barring…" at bounding box center [928, 545] width 379 height 172
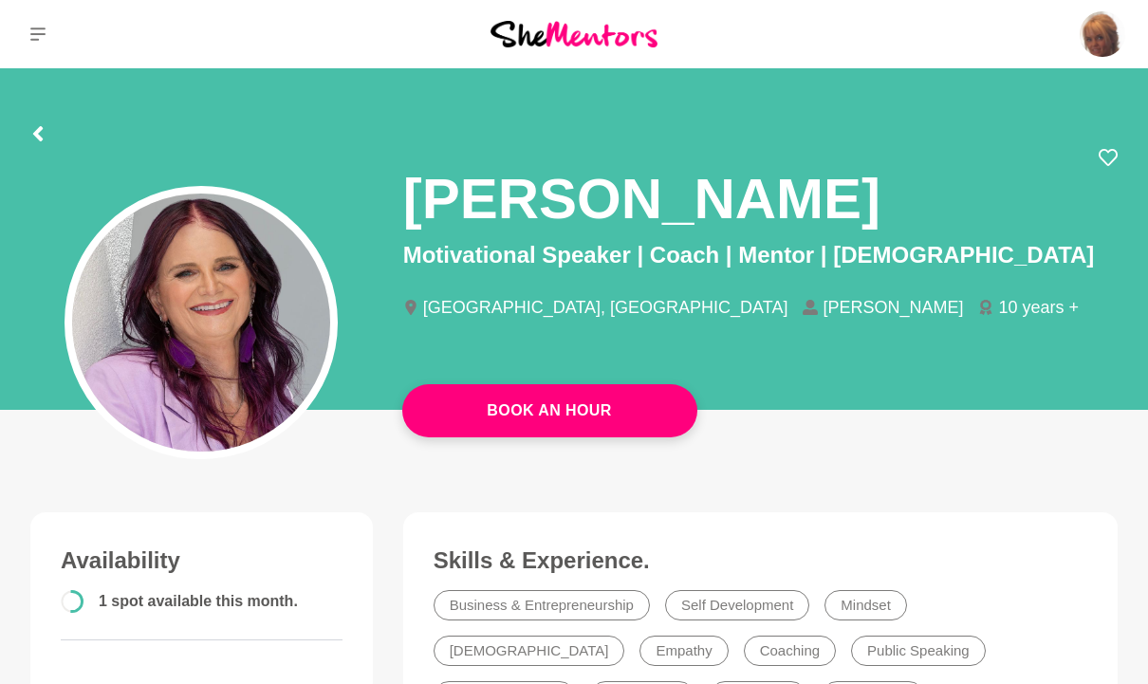
click at [34, 125] on button at bounding box center [37, 136] width 15 height 23
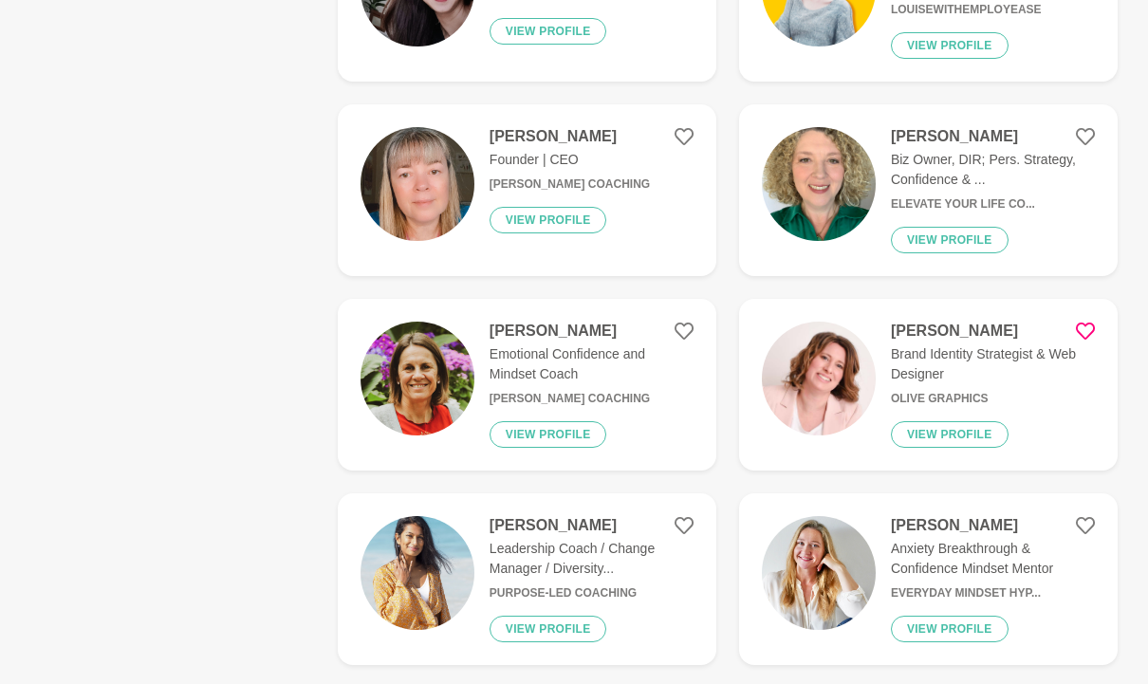
scroll to position [3836, 0]
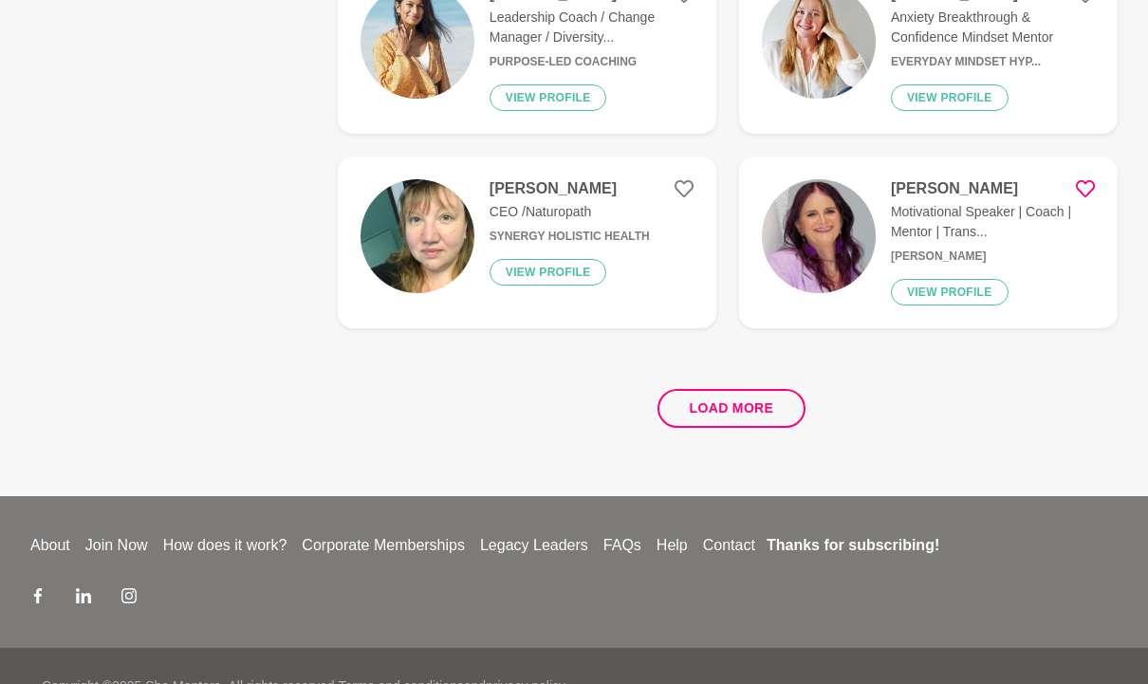
click at [1094, 181] on icon at bounding box center [1085, 189] width 19 height 19
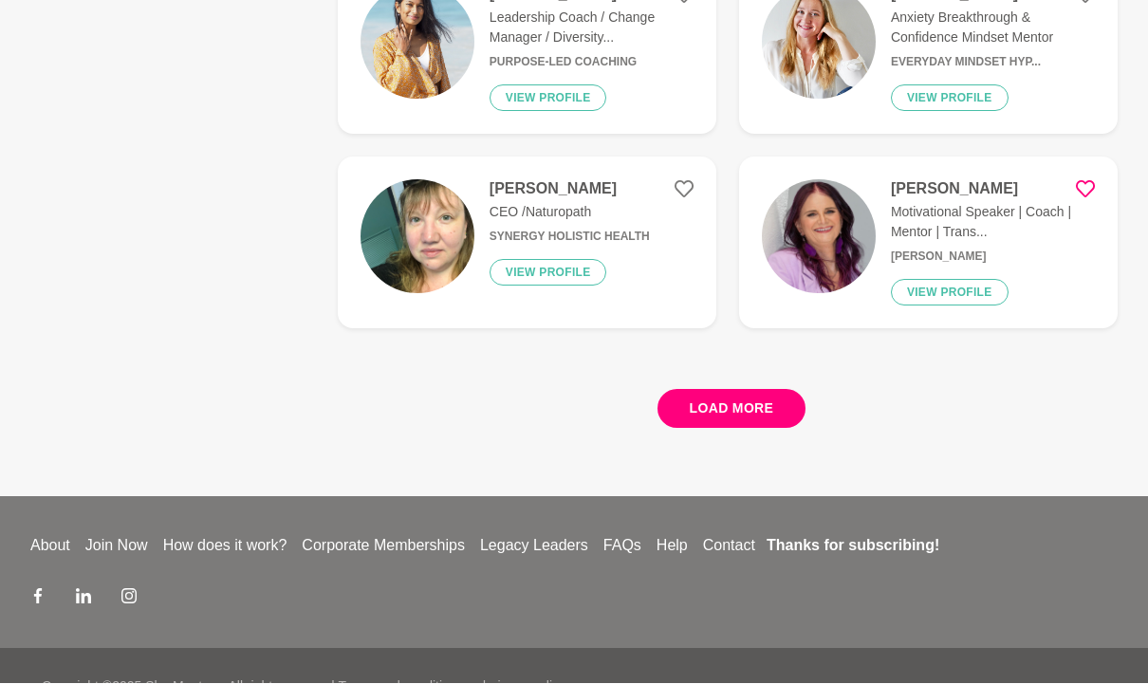
click at [755, 406] on button "Load more" at bounding box center [732, 409] width 149 height 39
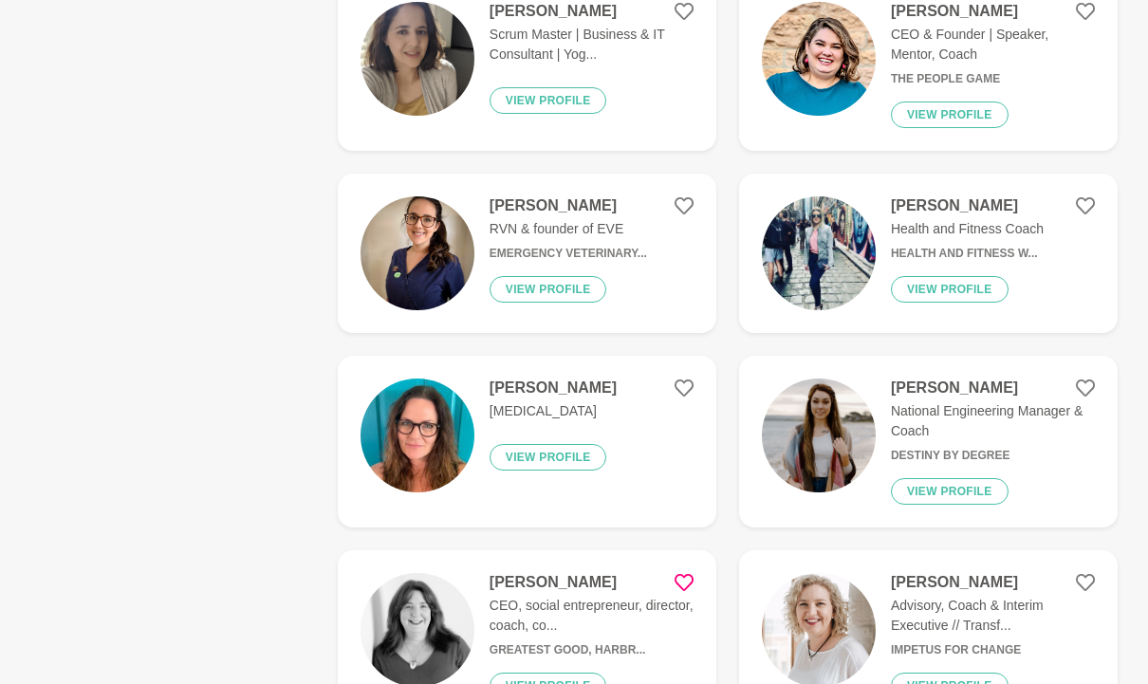
scroll to position [4208, 0]
click at [878, 38] on div "Meredith Wilson CEO & Founder | Speaker, Mentor, Coach The People Game View pro…" at bounding box center [985, 66] width 219 height 126
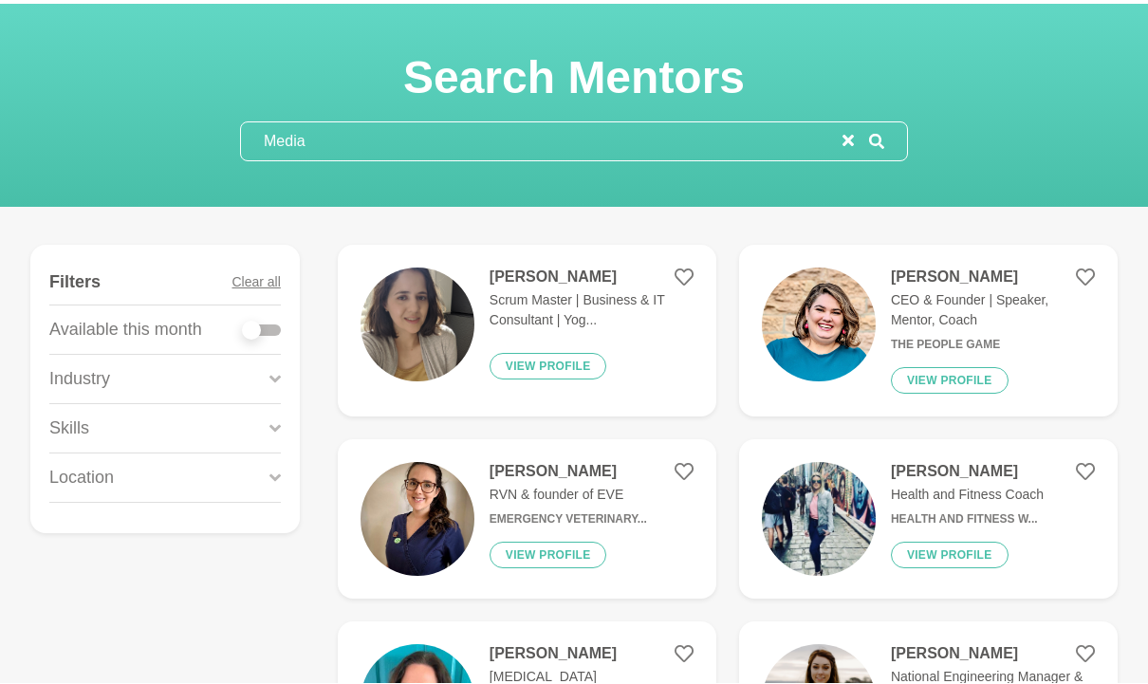
scroll to position [994, 0]
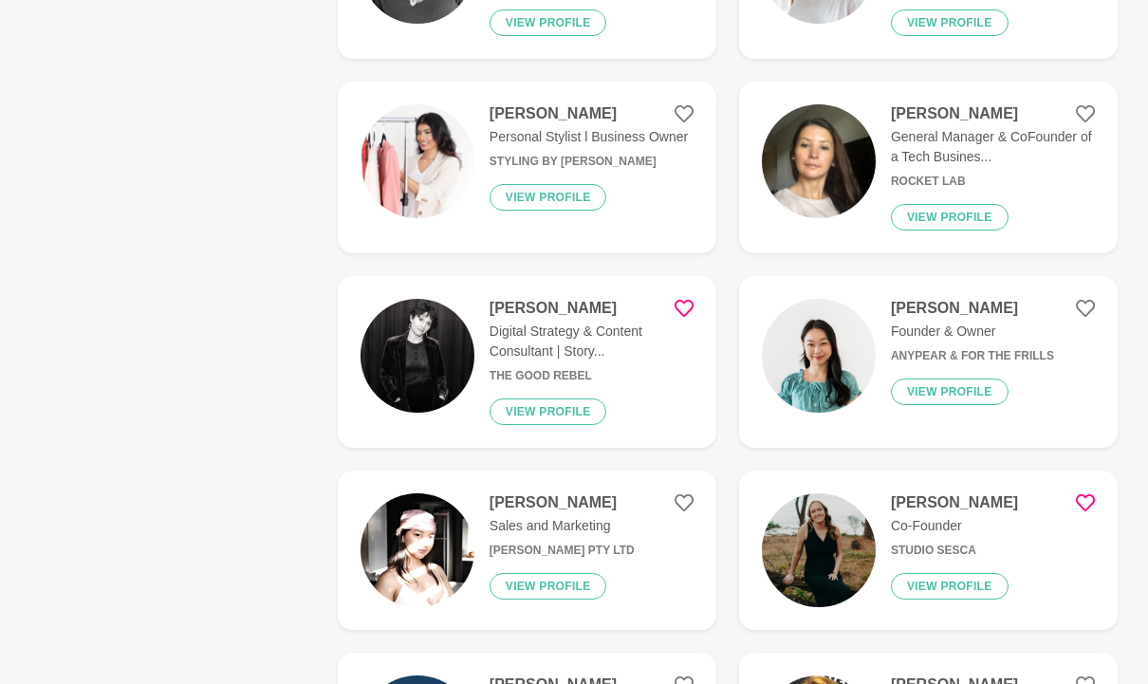
click at [397, 373] on img at bounding box center [418, 356] width 114 height 114
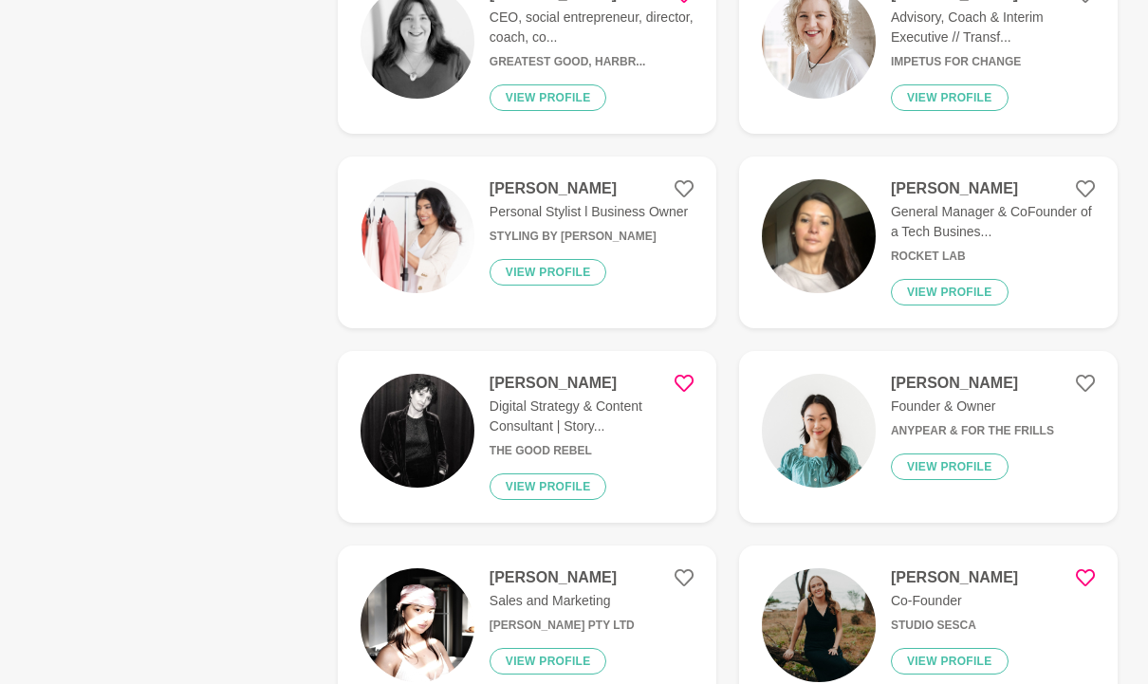
scroll to position [920, 0]
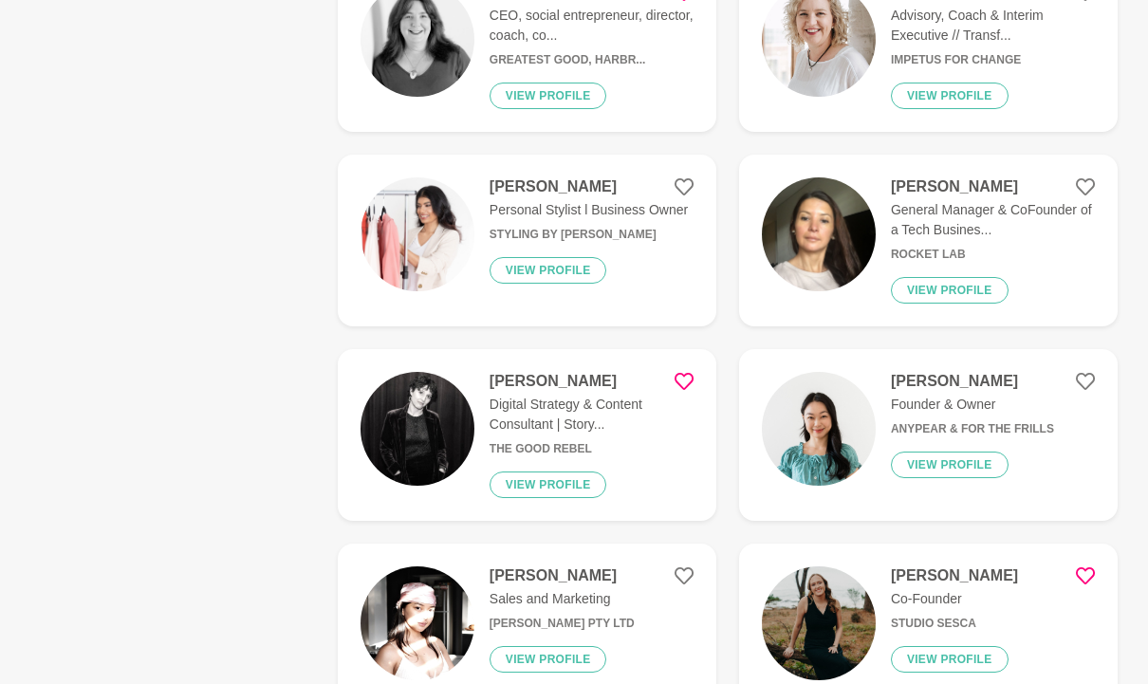
click at [422, 418] on img at bounding box center [418, 430] width 114 height 114
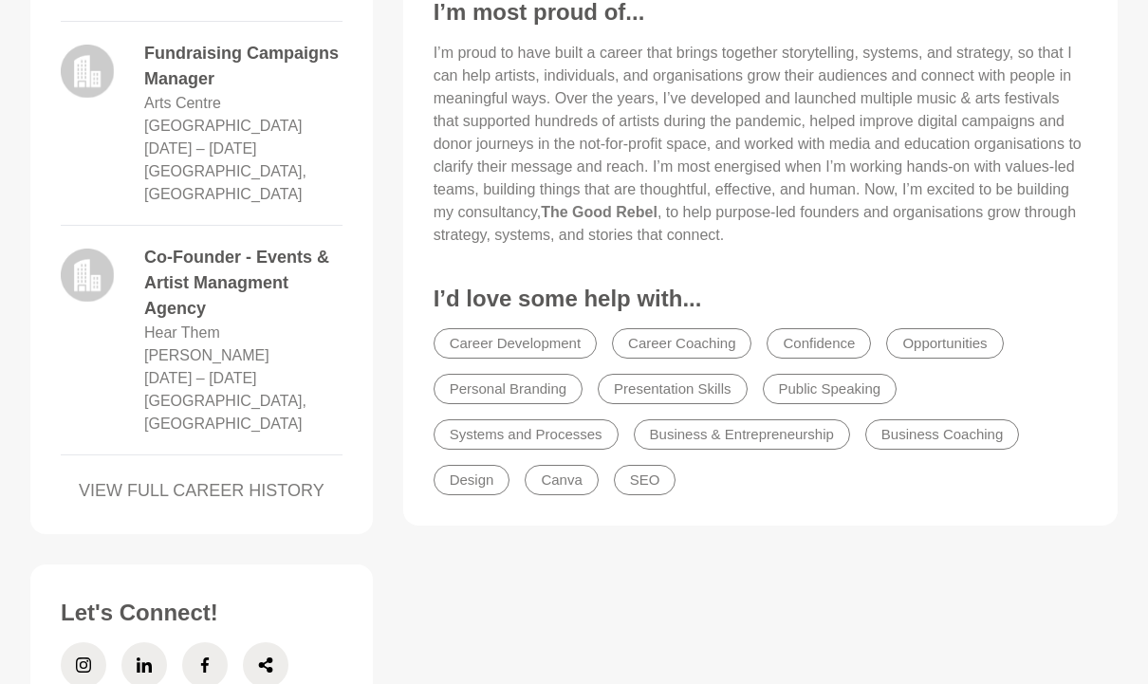
scroll to position [1593, 0]
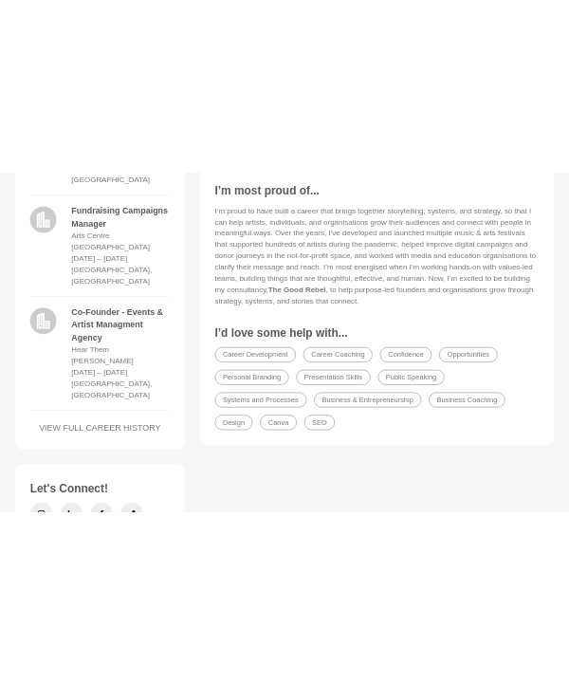
scroll to position [3419, 0]
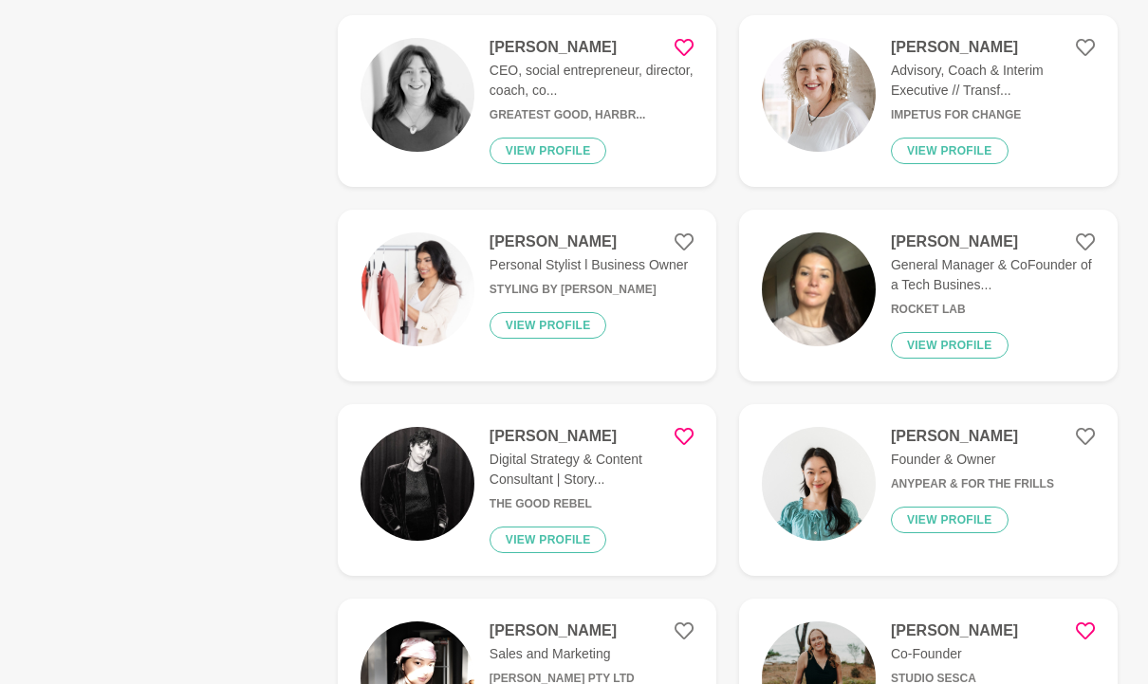
scroll to position [883, 0]
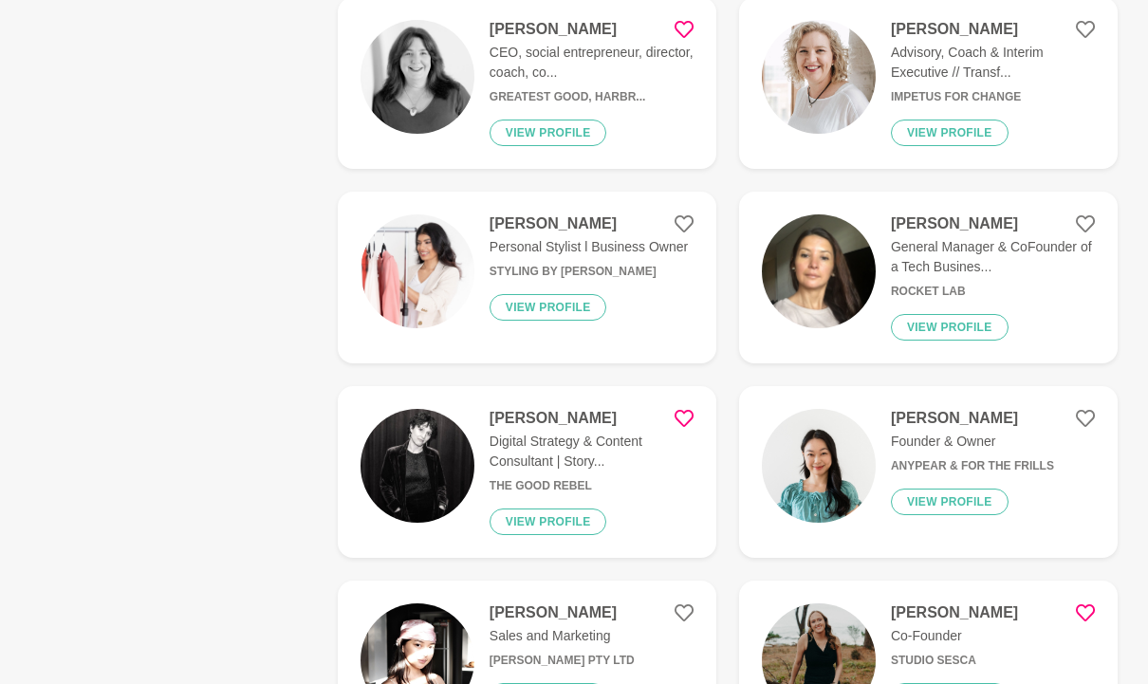
click at [385, 446] on img at bounding box center [418, 467] width 114 height 114
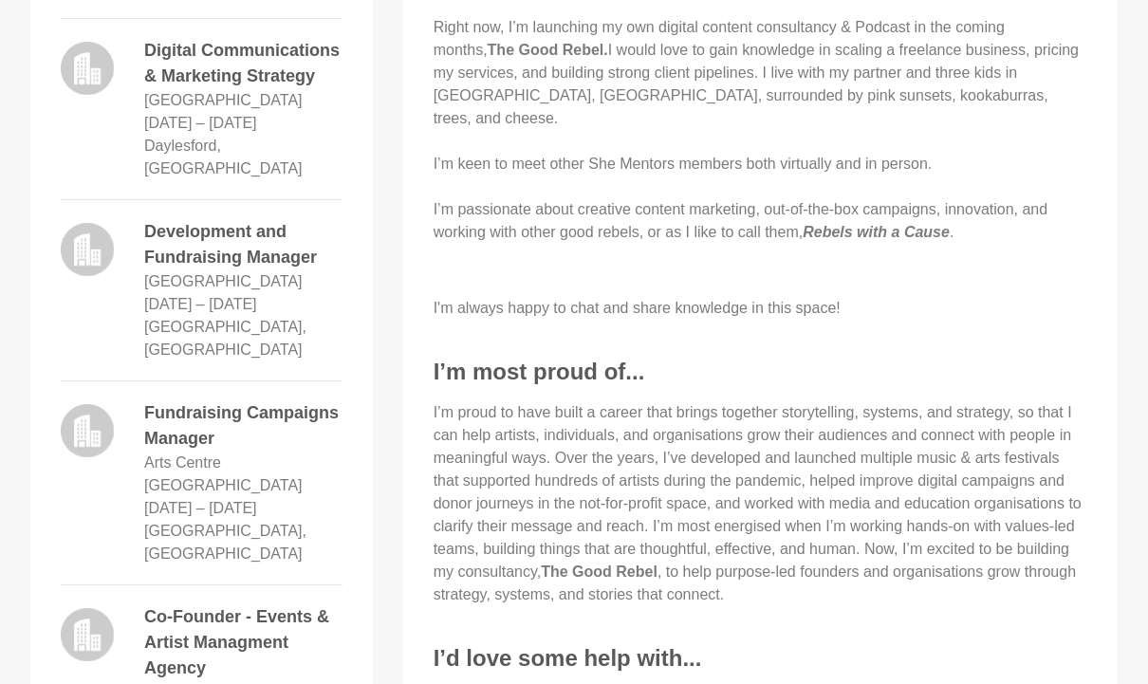
scroll to position [1154, 0]
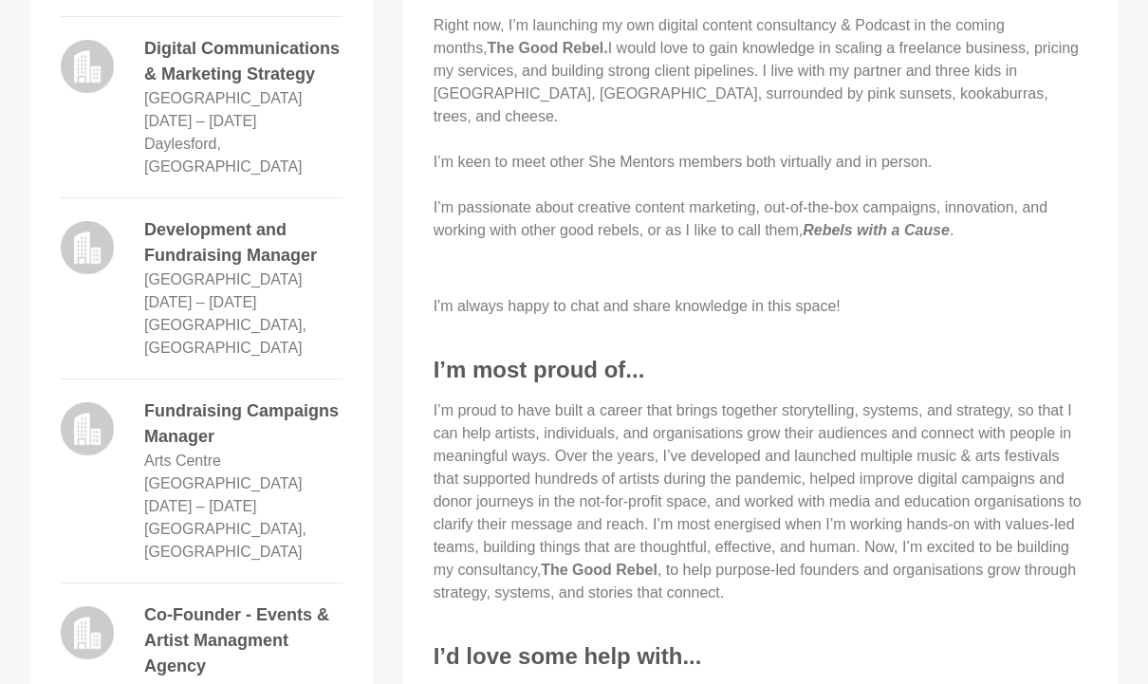
click at [403, 485] on figure "About Me Hi, my name is Lior Albeck-Ripka and I have 20 years of experience in …" at bounding box center [760, 365] width 715 height 1038
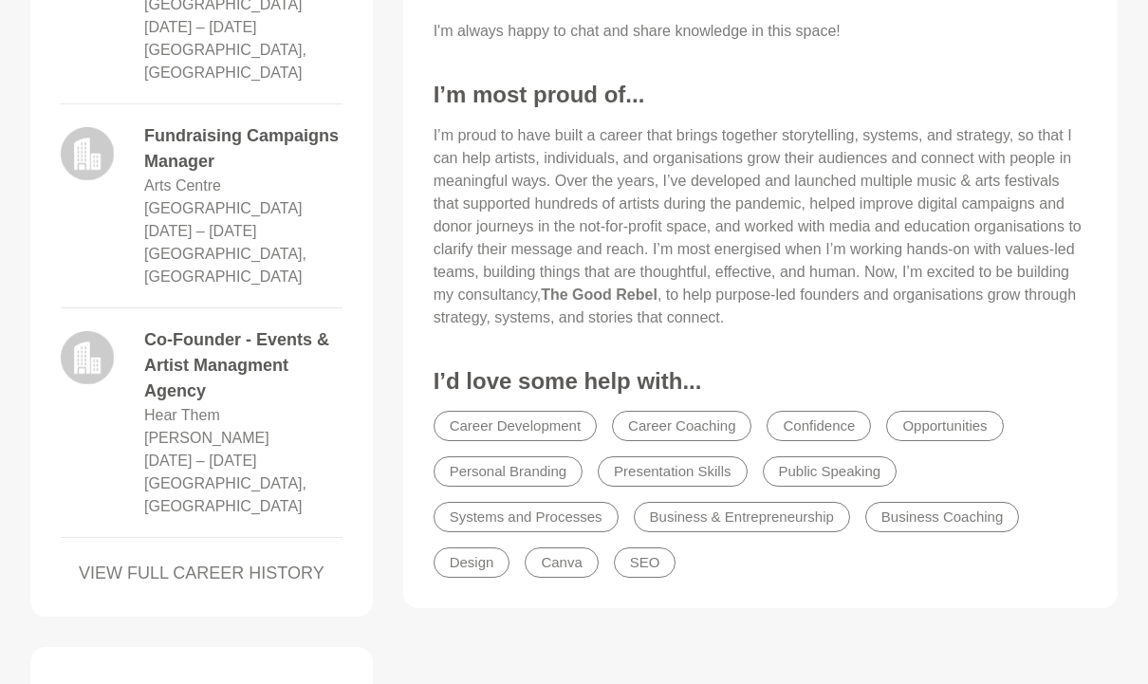
scroll to position [1459, 0]
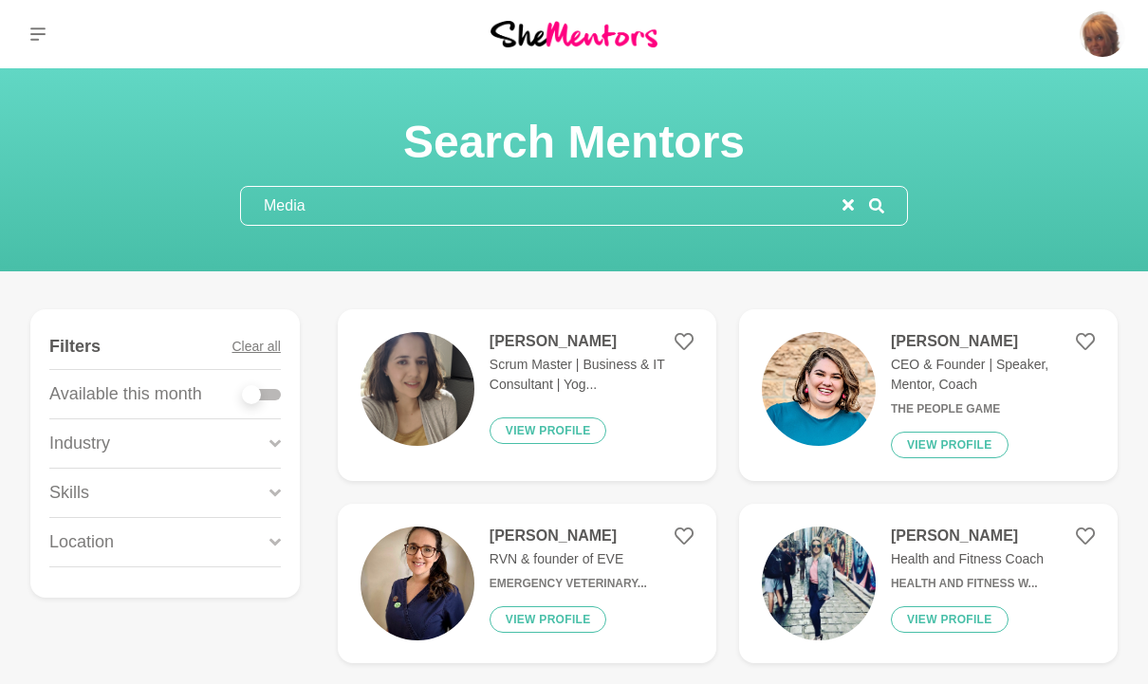
click at [39, 30] on icon at bounding box center [37, 34] width 15 height 15
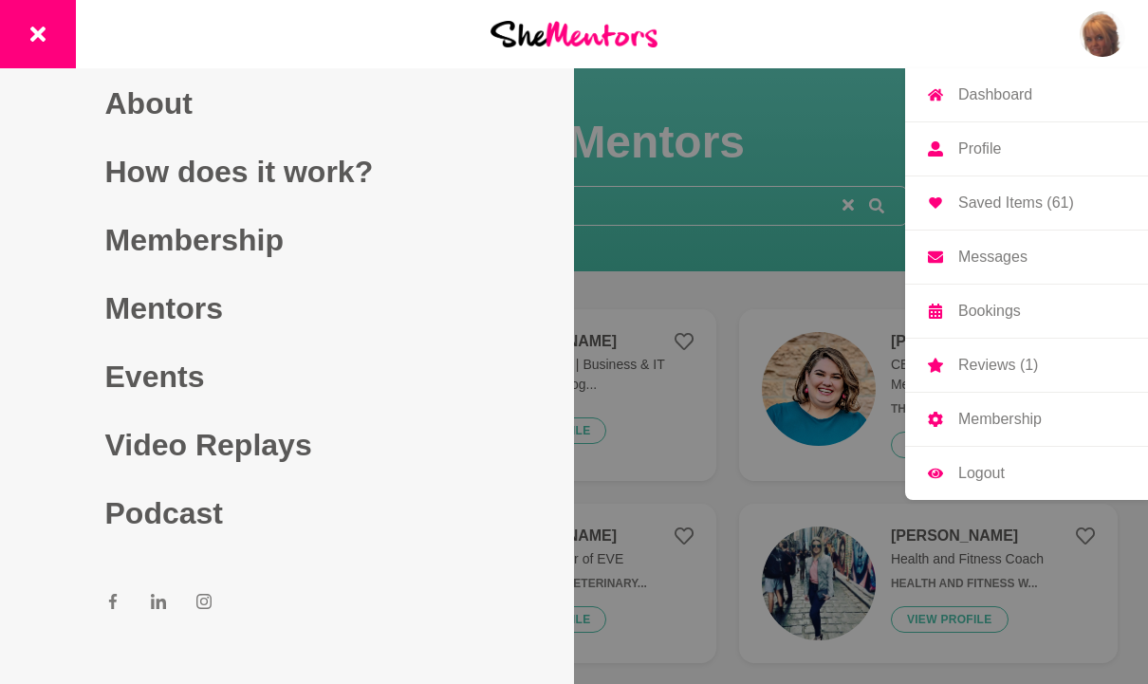
click at [1011, 261] on p "Messages" at bounding box center [993, 257] width 69 height 15
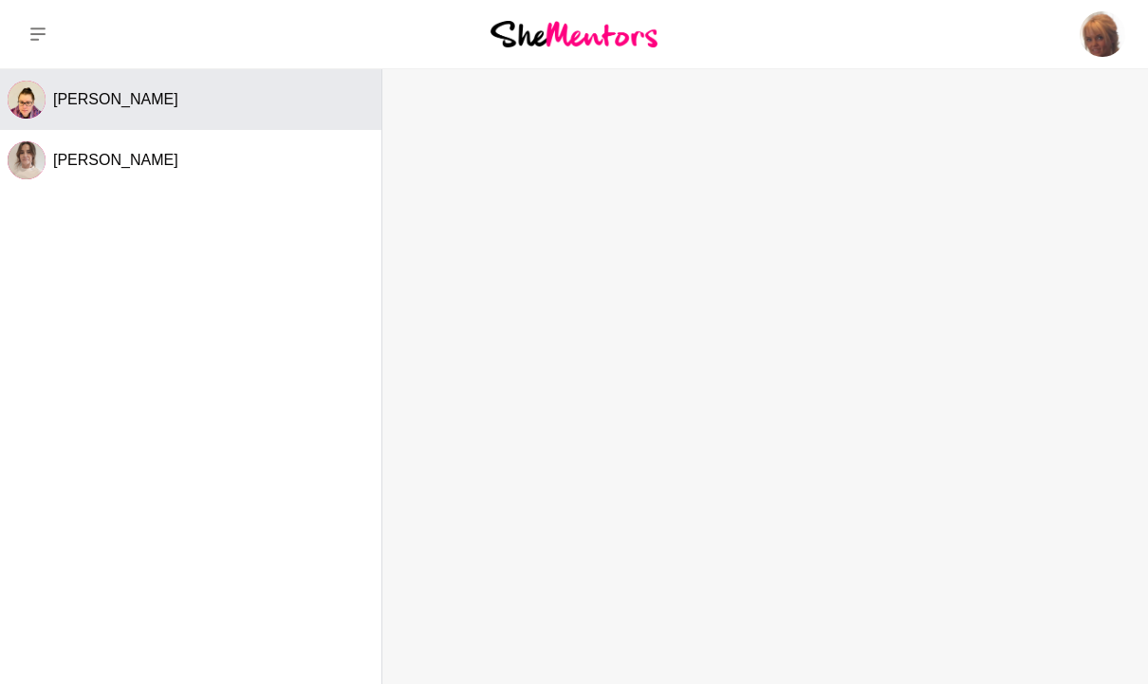
click at [91, 98] on span "Crystal Bruton" at bounding box center [115, 99] width 125 height 16
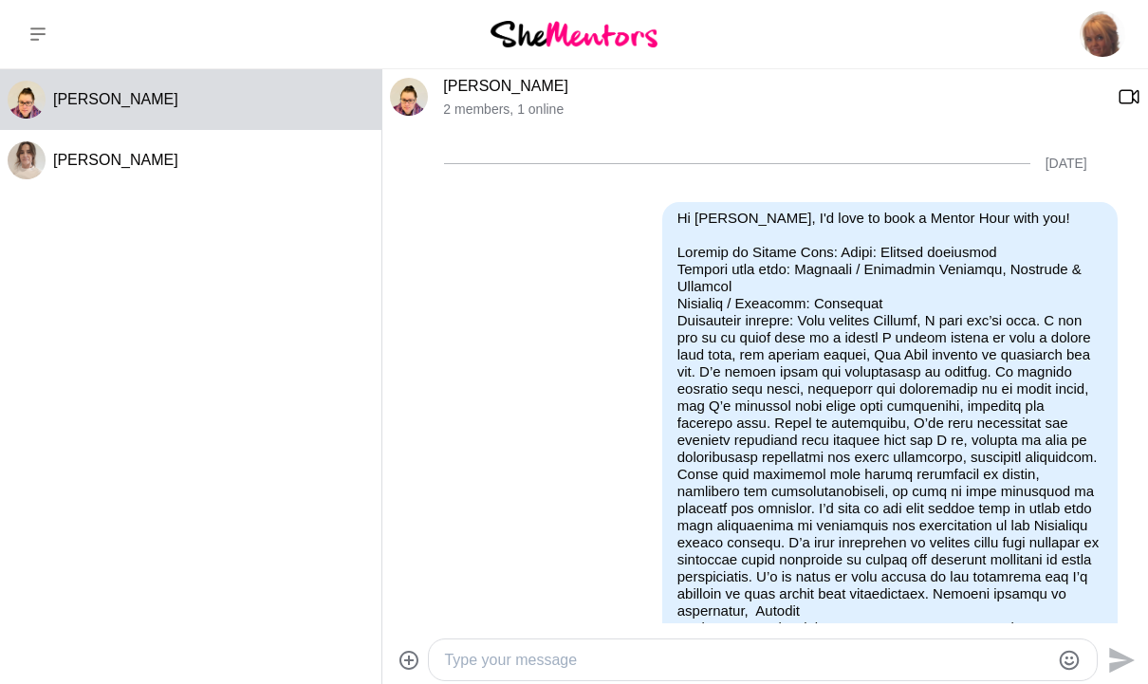
scroll to position [2505, 0]
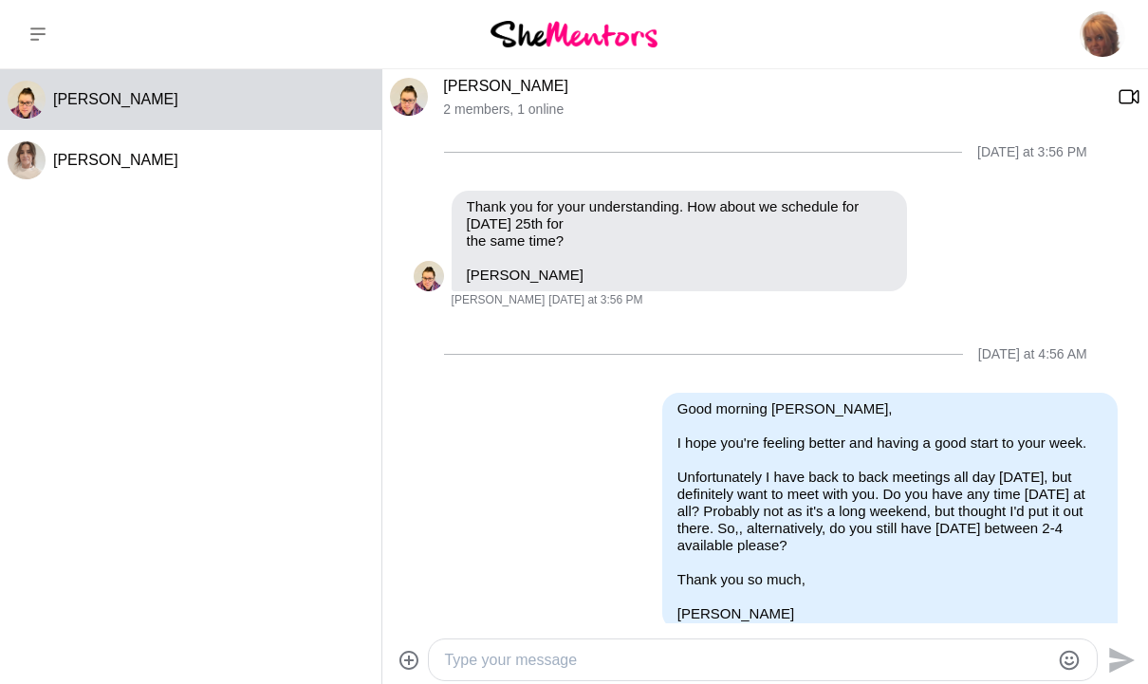
click at [711, 659] on textarea "Type your message" at bounding box center [747, 660] width 606 height 23
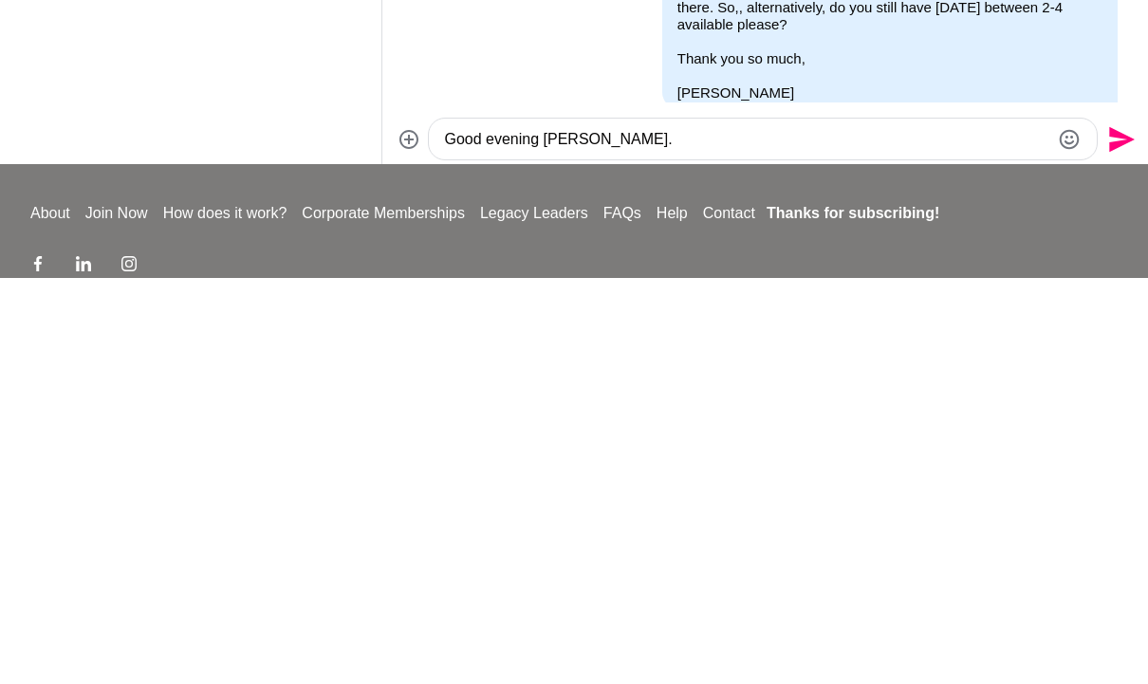
type textarea "Good evening Crystal."
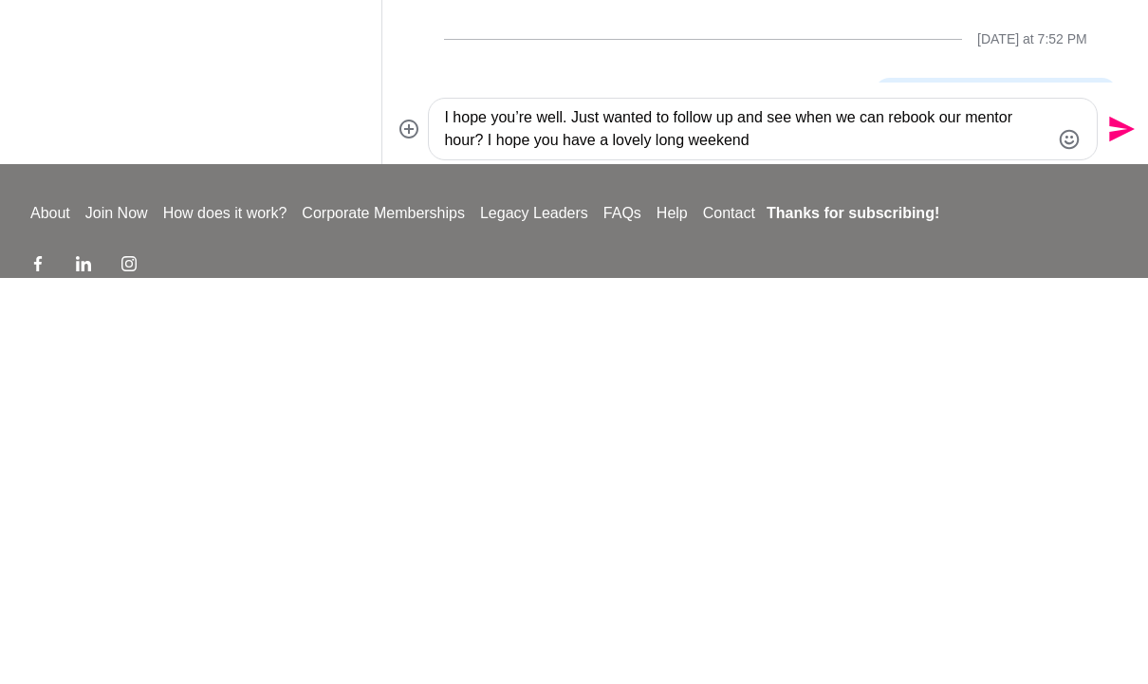
type textarea "I hope you’re well. Just wanted to follow up and see when we can rebook our men…"
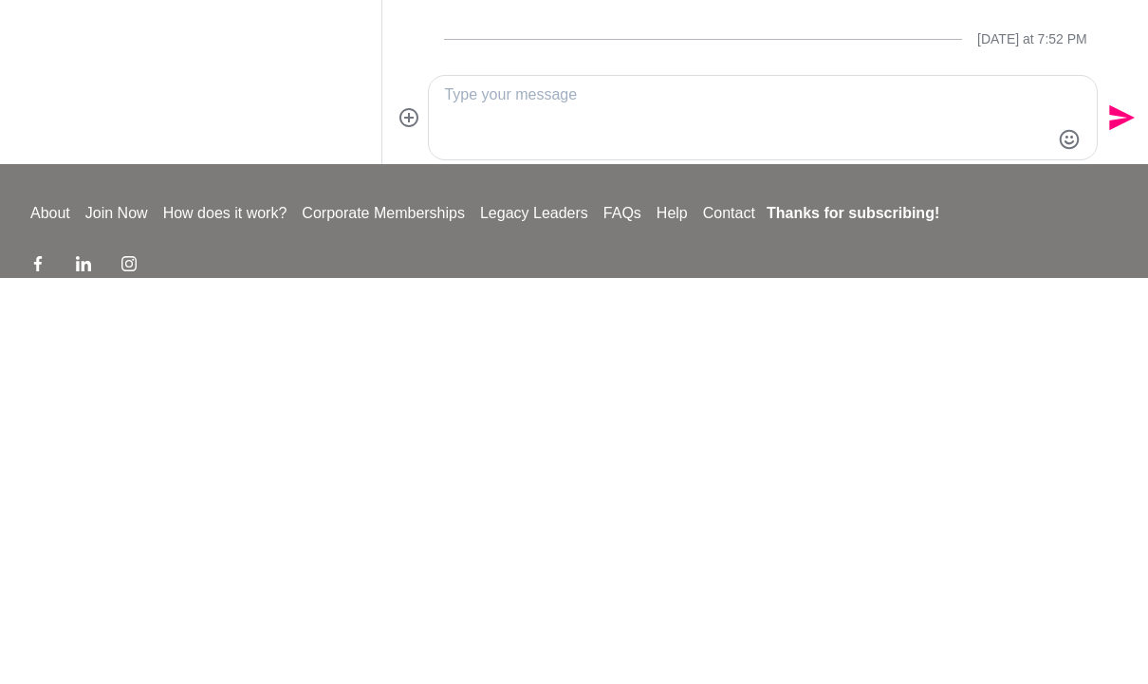
scroll to position [2688, 0]
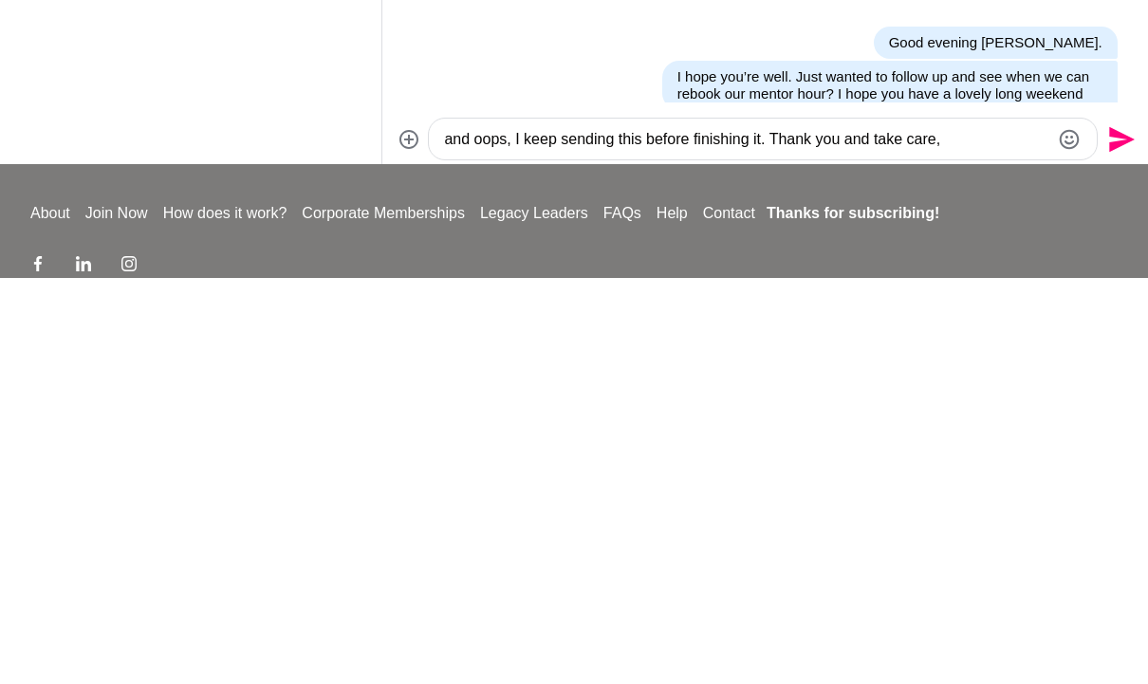
type textarea "and oops, I keep sending this before finishing it. Thank you and take care, Kir…"
click at [1127, 533] on icon "Send" at bounding box center [1122, 546] width 26 height 26
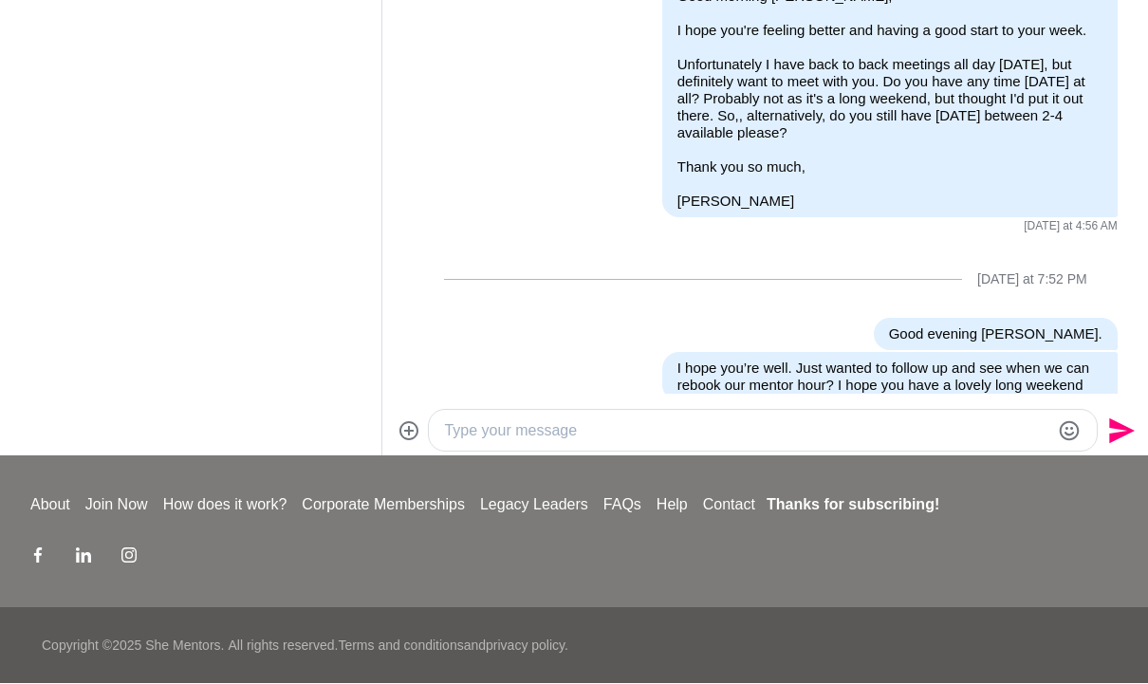
scroll to position [2739, 0]
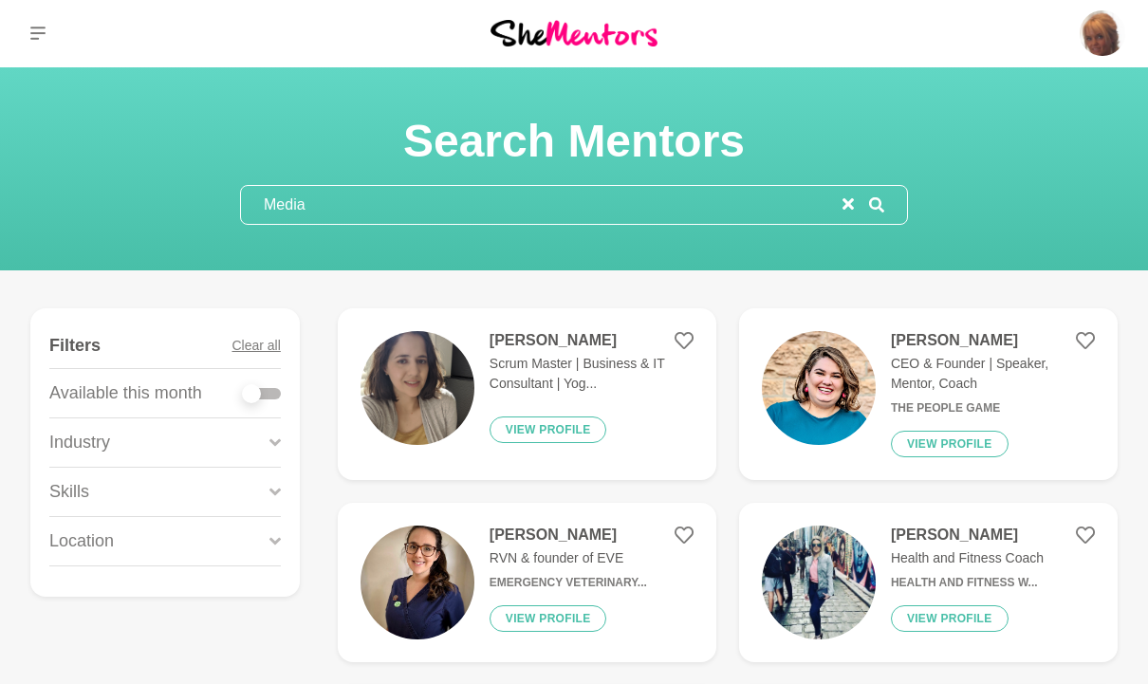
click at [963, 376] on p "CEO & Founder | Speaker, Mentor, Coach" at bounding box center [993, 375] width 204 height 40
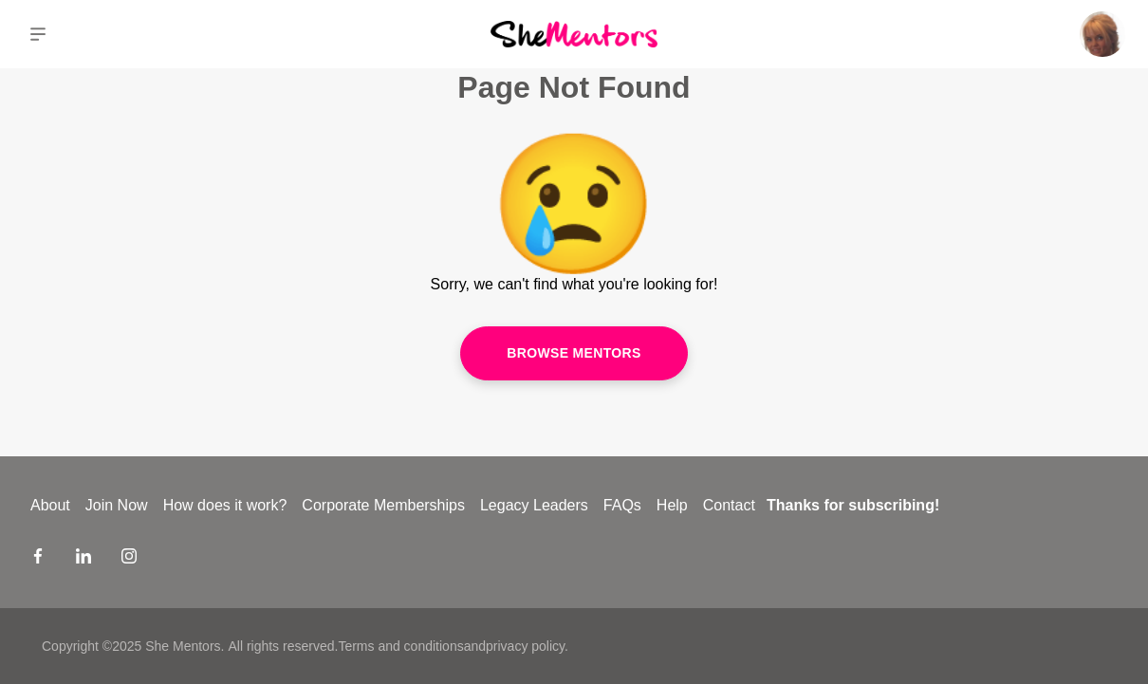
click at [44, 34] on icon at bounding box center [37, 34] width 15 height 13
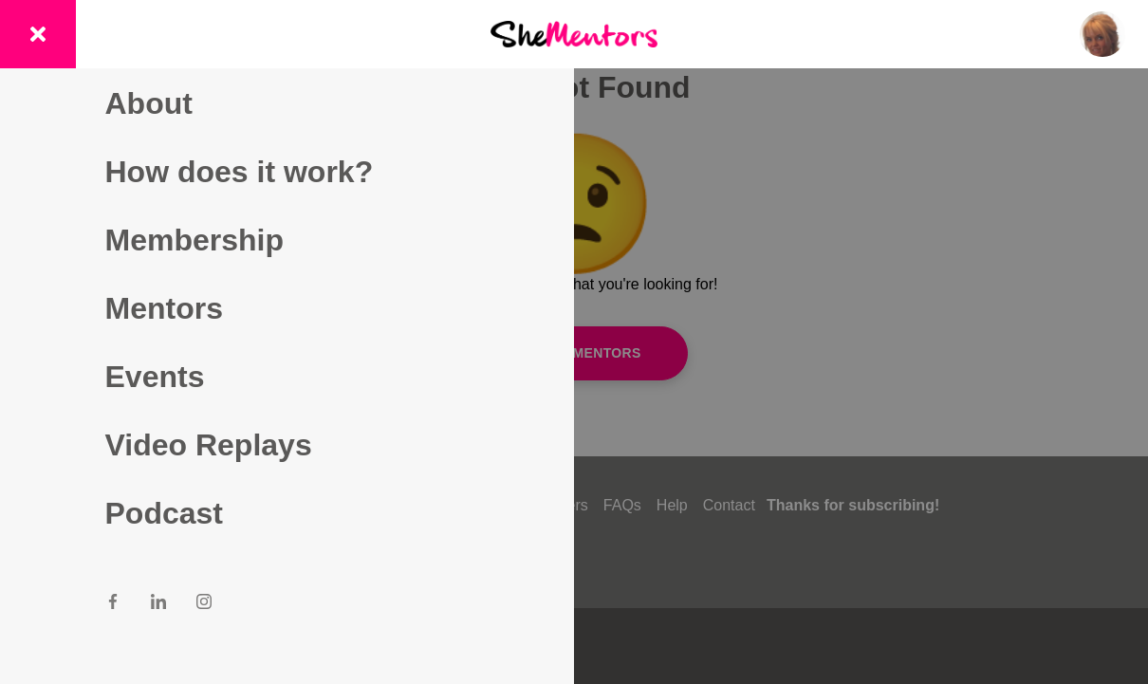
click at [27, 207] on section "Dashboard About How does it work? Membership Mentors Events Video Replays Podca…" at bounding box center [287, 342] width 574 height 684
click at [71, 236] on section "Dashboard About How does it work? Membership Mentors Events Video Replays Podca…" at bounding box center [287, 342] width 574 height 684
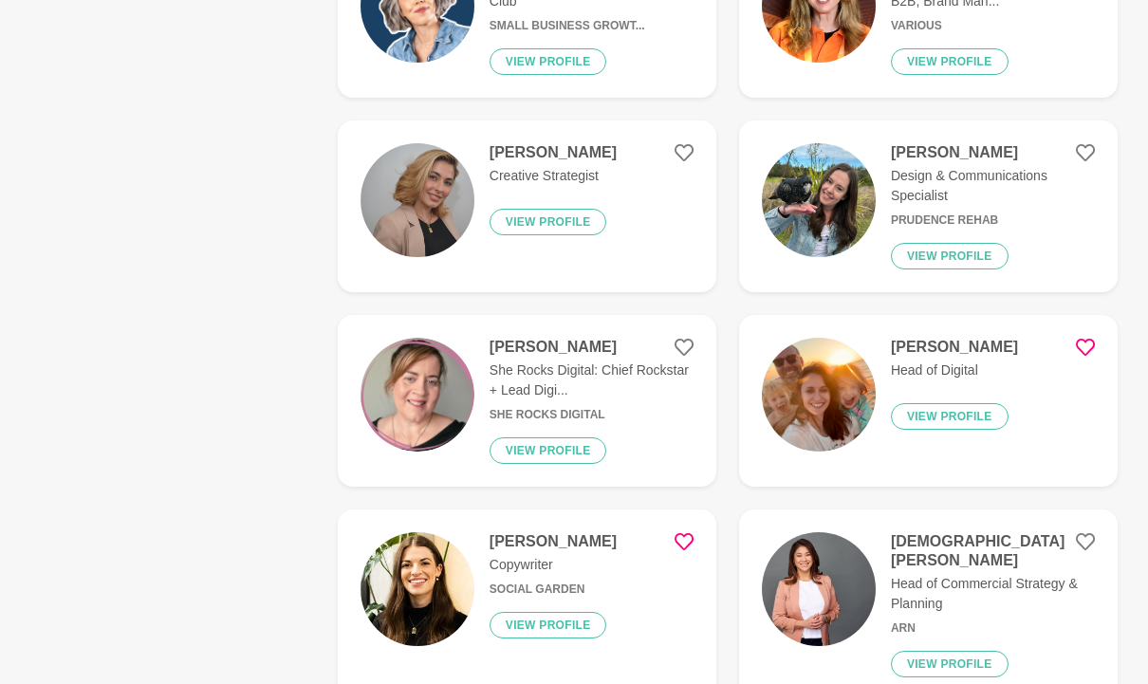
scroll to position [1724, 0]
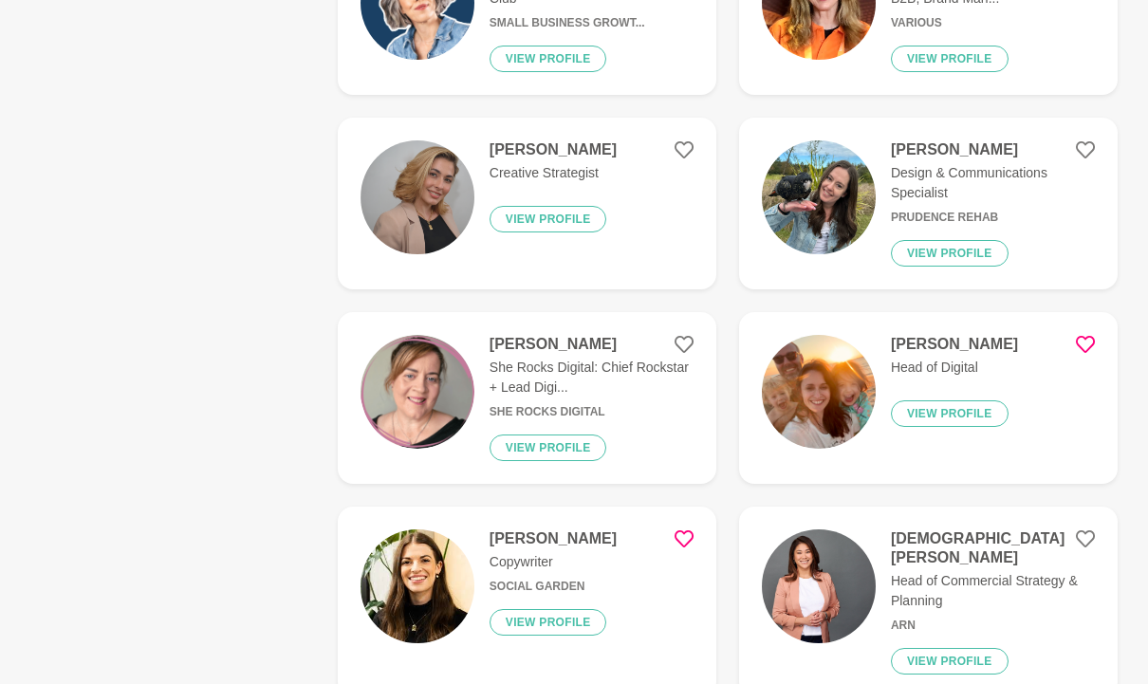
click at [941, 367] on p "Head of Digital" at bounding box center [954, 368] width 127 height 20
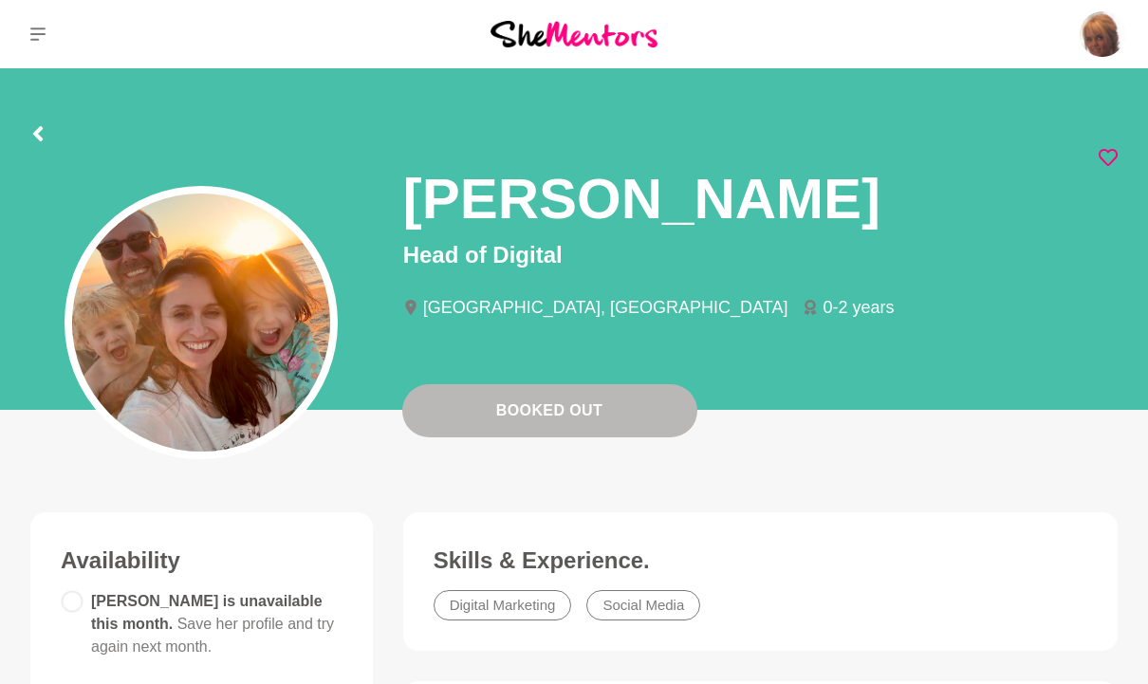
click at [36, 133] on icon at bounding box center [37, 133] width 9 height 15
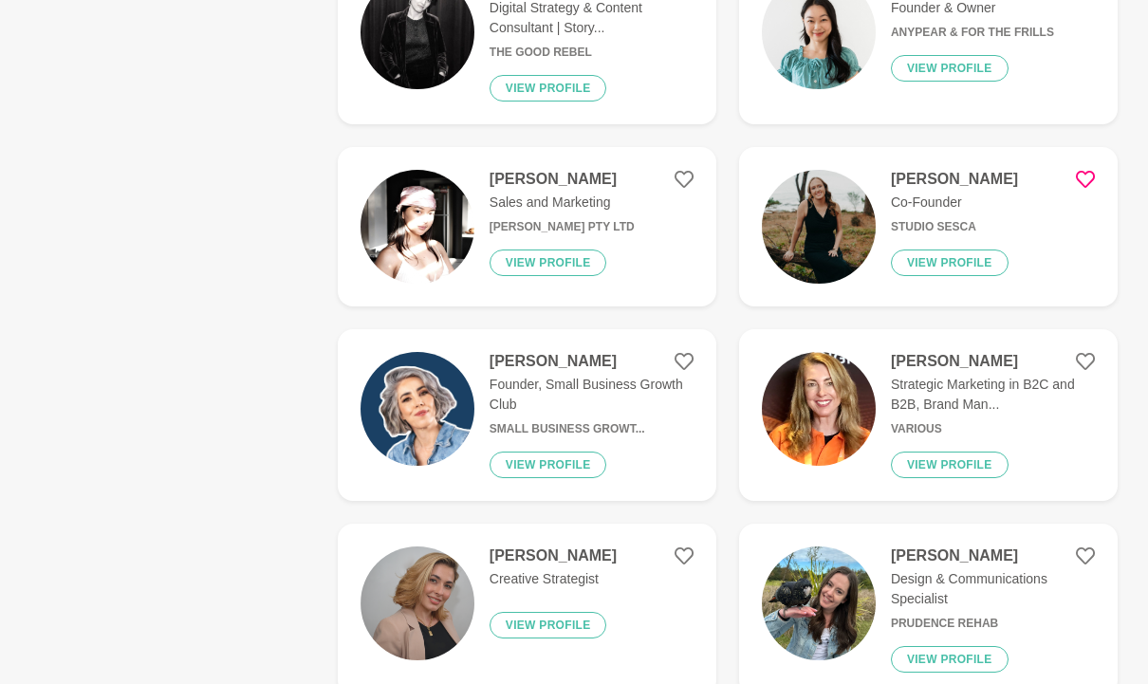
scroll to position [1318, 0]
click at [874, 575] on div "Amy Logg Design & Communications Specialist Prudence Rehab View profile" at bounding box center [928, 609] width 333 height 126
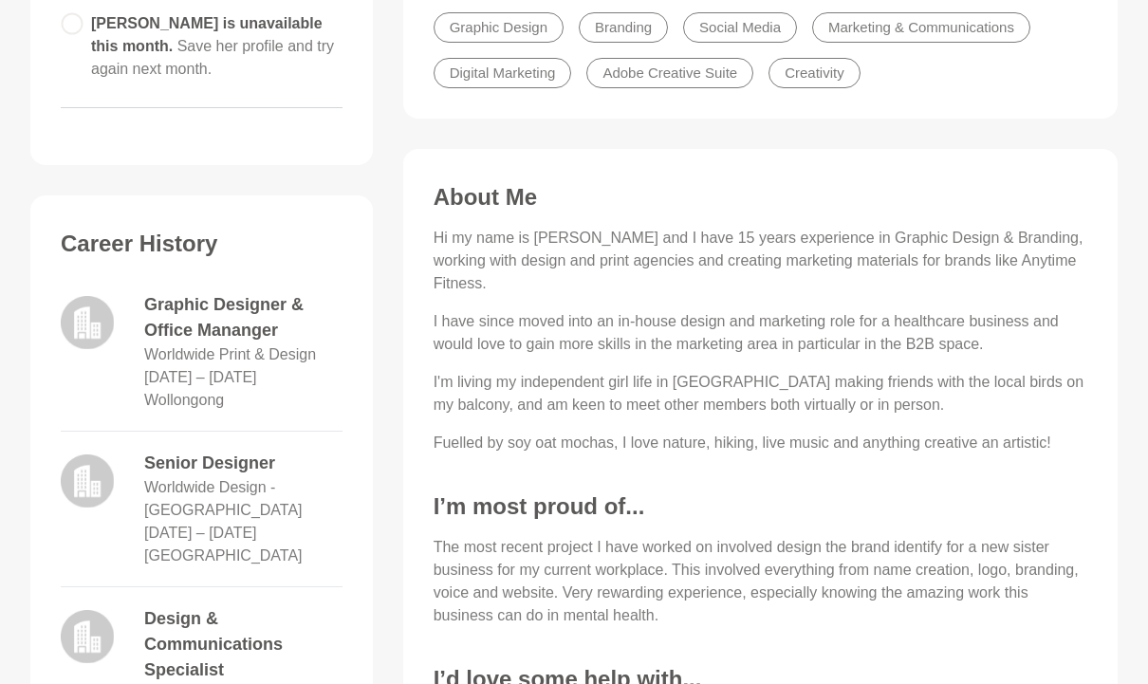
scroll to position [577, 0]
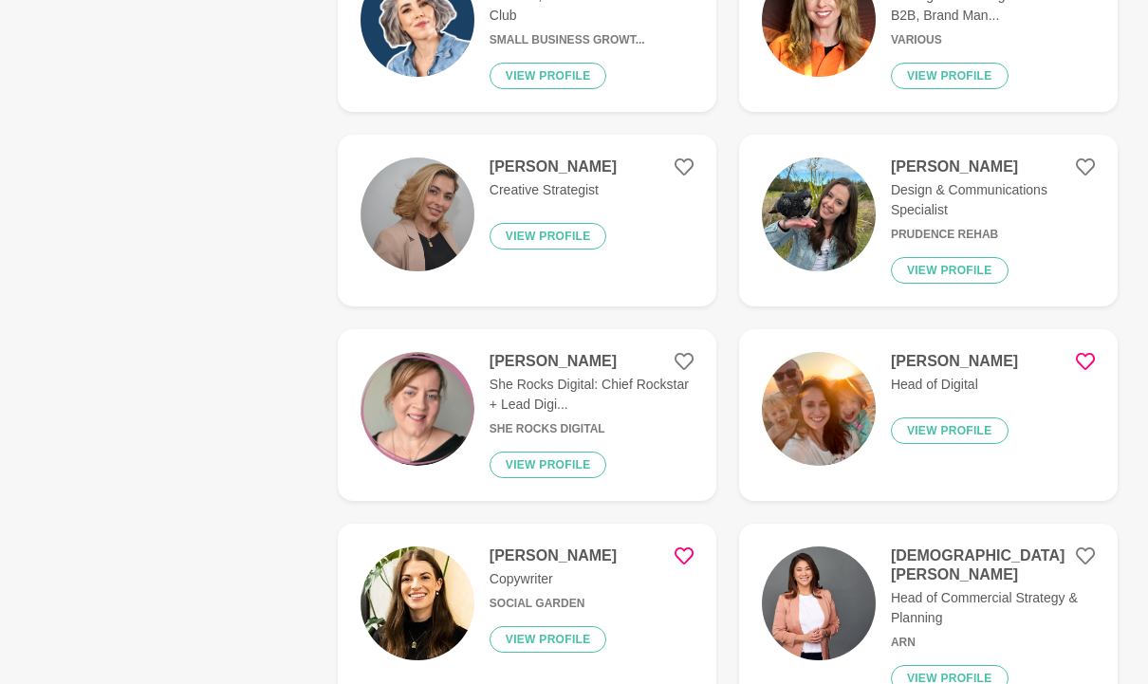
scroll to position [1713, 0]
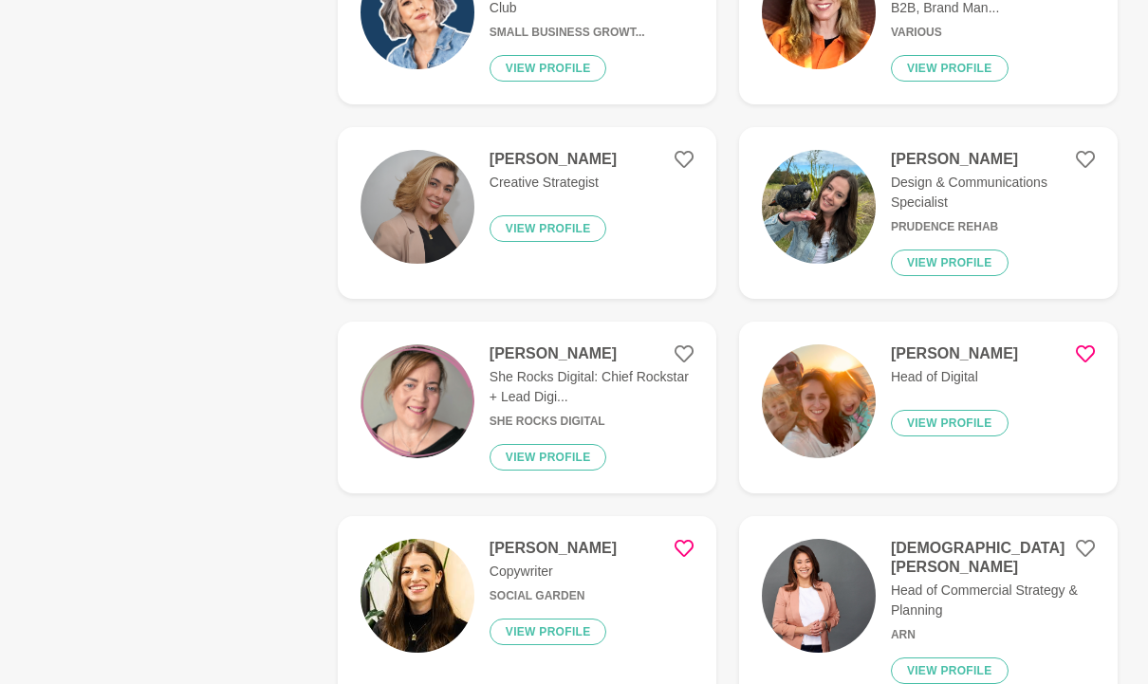
click at [380, 580] on img at bounding box center [418, 597] width 114 height 114
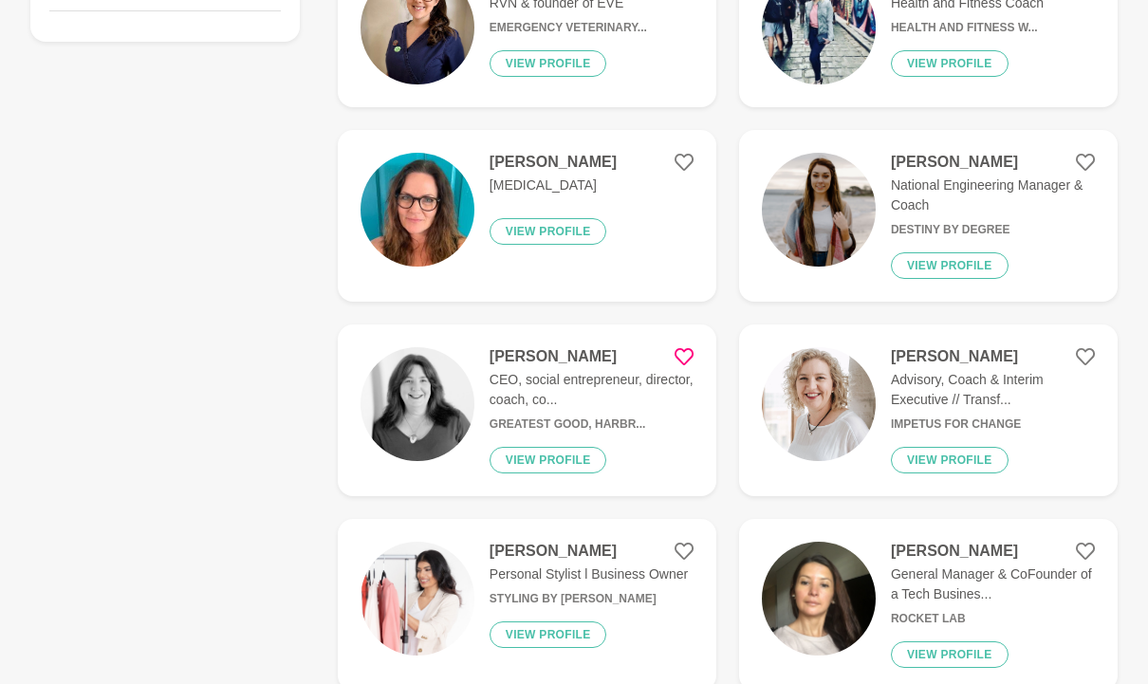
scroll to position [556, 0]
click at [466, 381] on img at bounding box center [418, 404] width 114 height 114
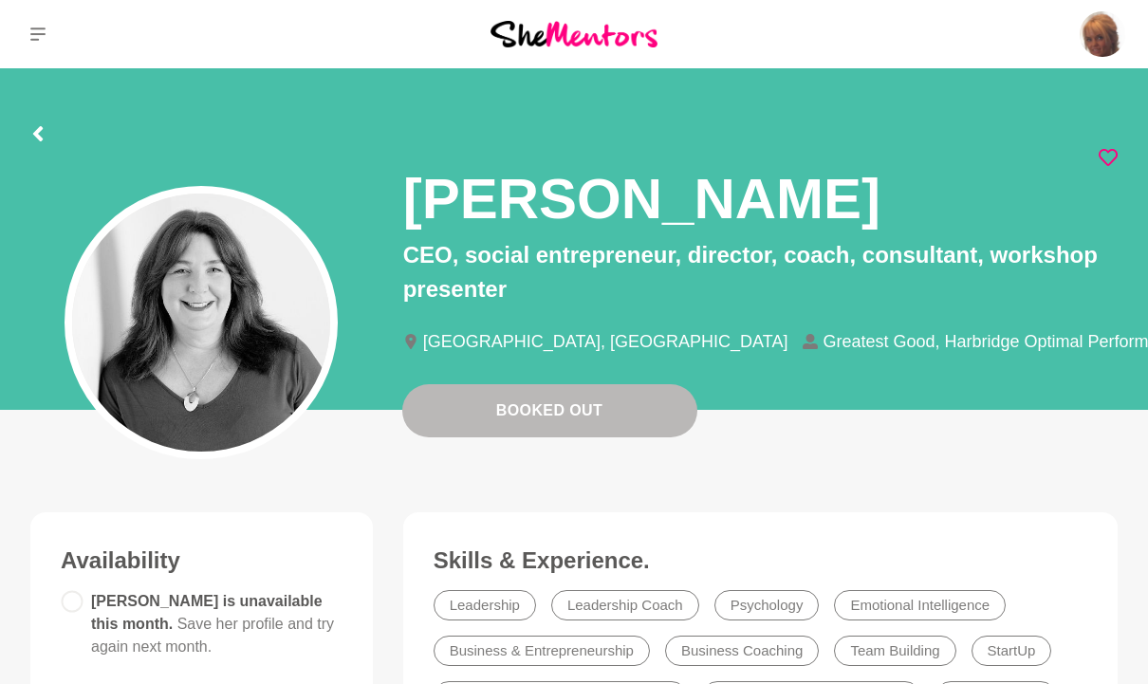
click at [32, 133] on icon at bounding box center [37, 133] width 15 height 15
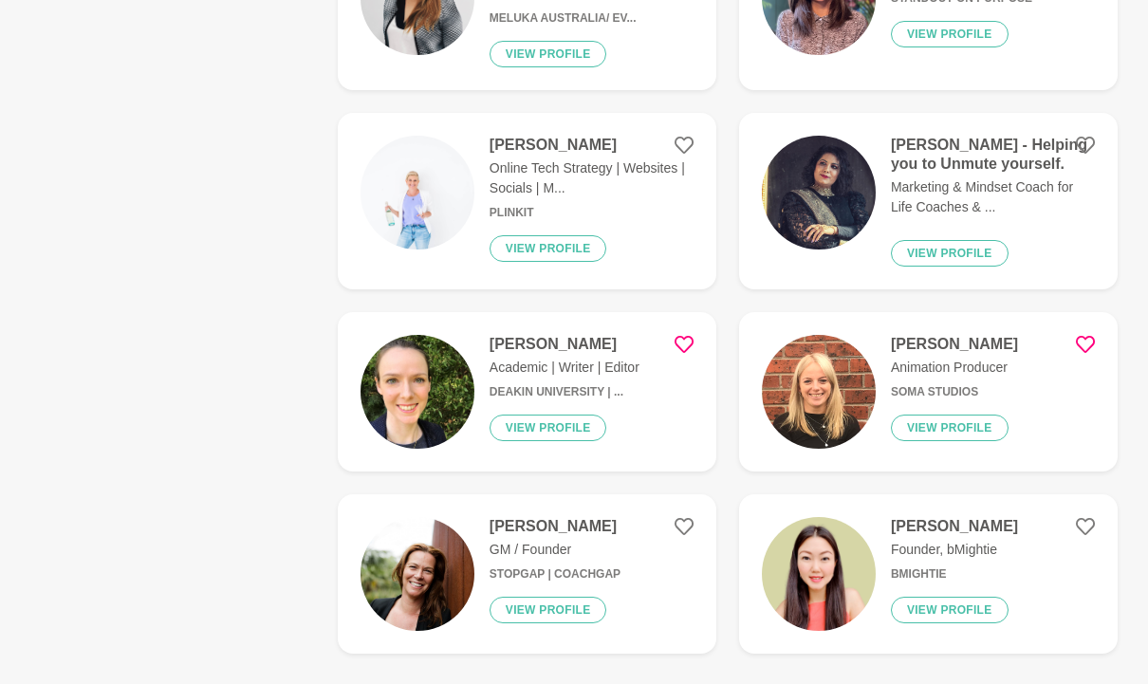
scroll to position [3495, 0]
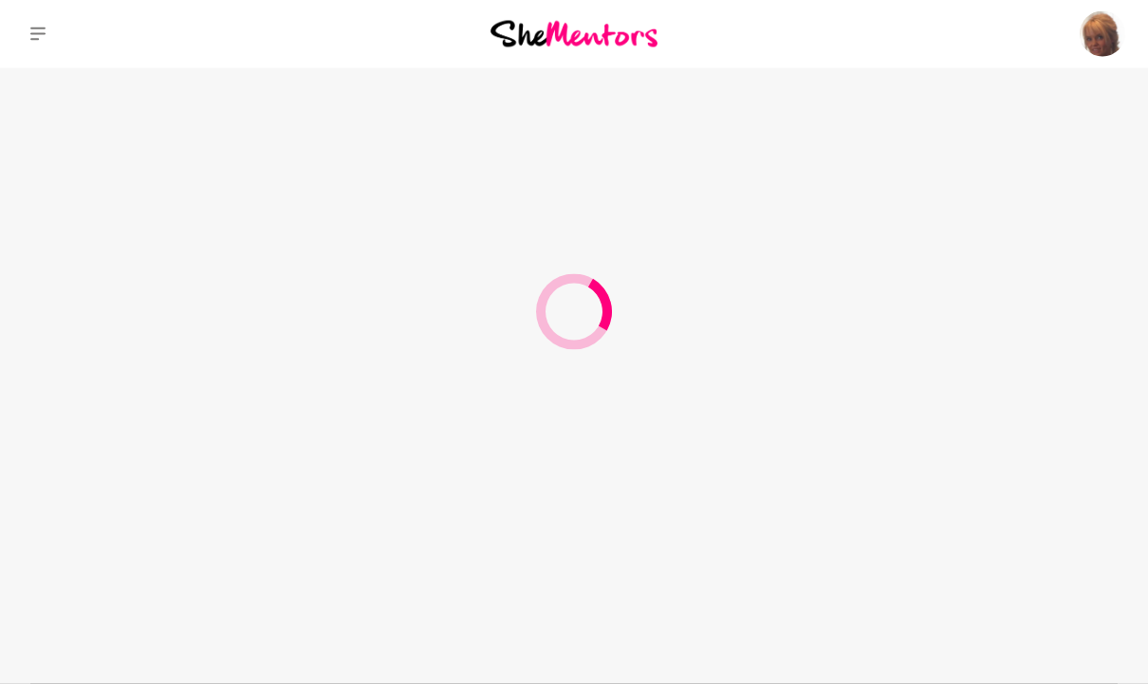
scroll to position [1, 0]
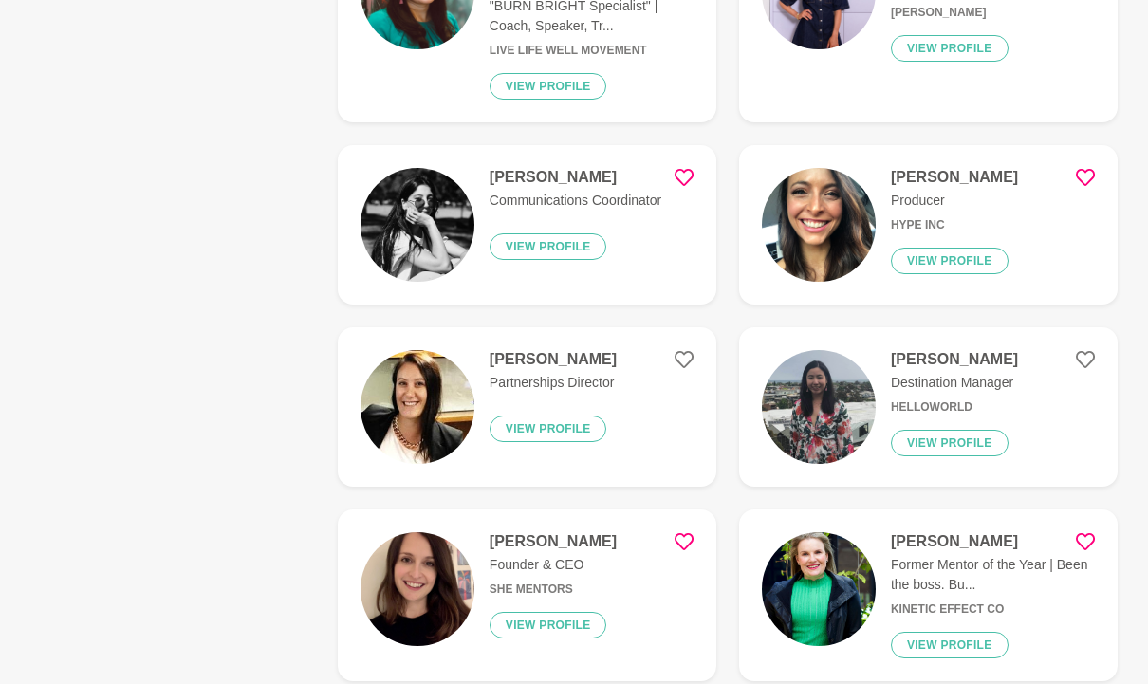
scroll to position [773, 0]
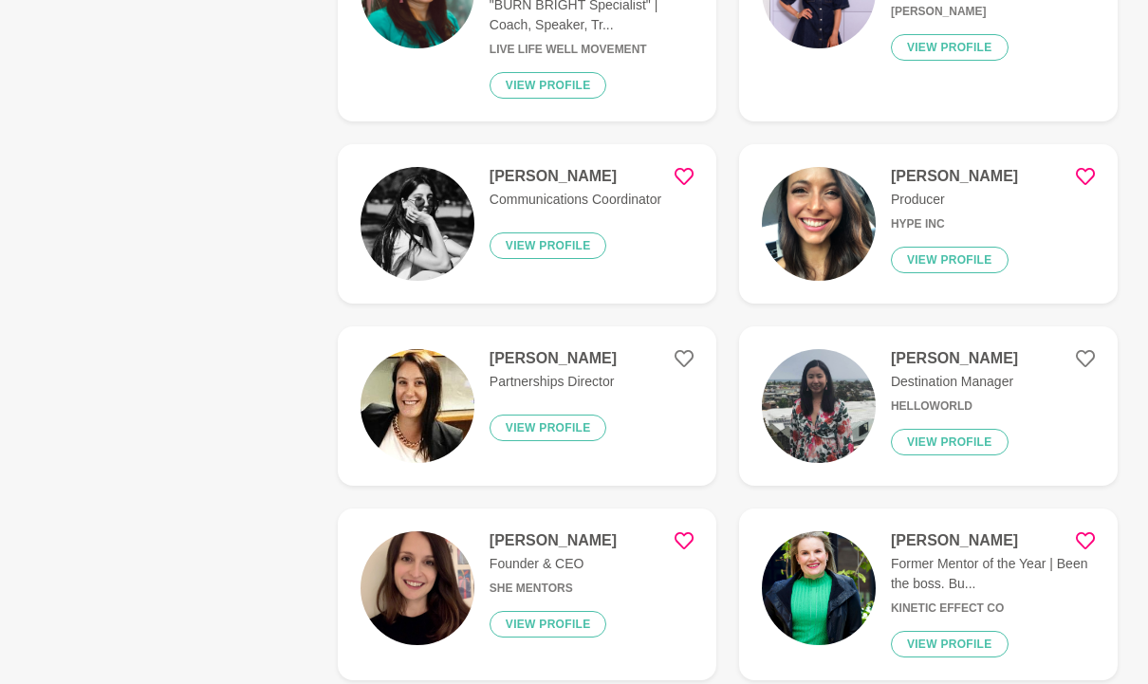
click at [993, 555] on p "Former Mentor of the Year | Been the boss. Bu..." at bounding box center [993, 575] width 204 height 40
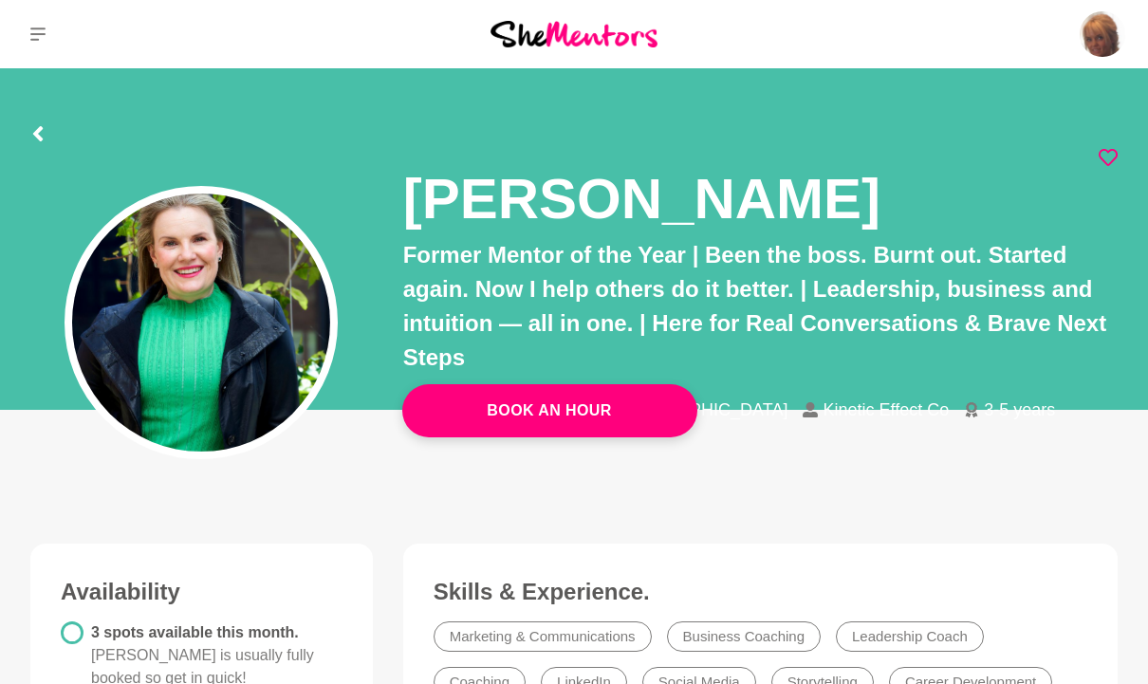
click at [23, 119] on section "Ann Pocock Former Mentor of the Year | Been the boss. Burnt out. Started again.…" at bounding box center [574, 260] width 1148 height 384
click at [45, 126] on icon at bounding box center [37, 133] width 15 height 15
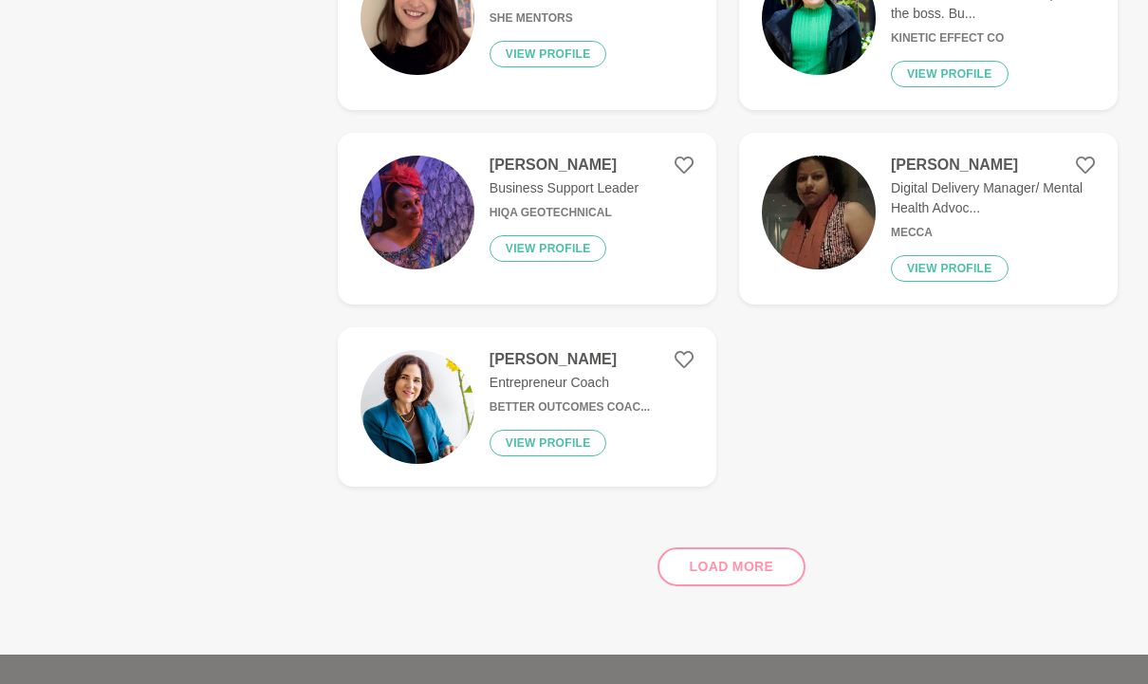
scroll to position [1352, 0]
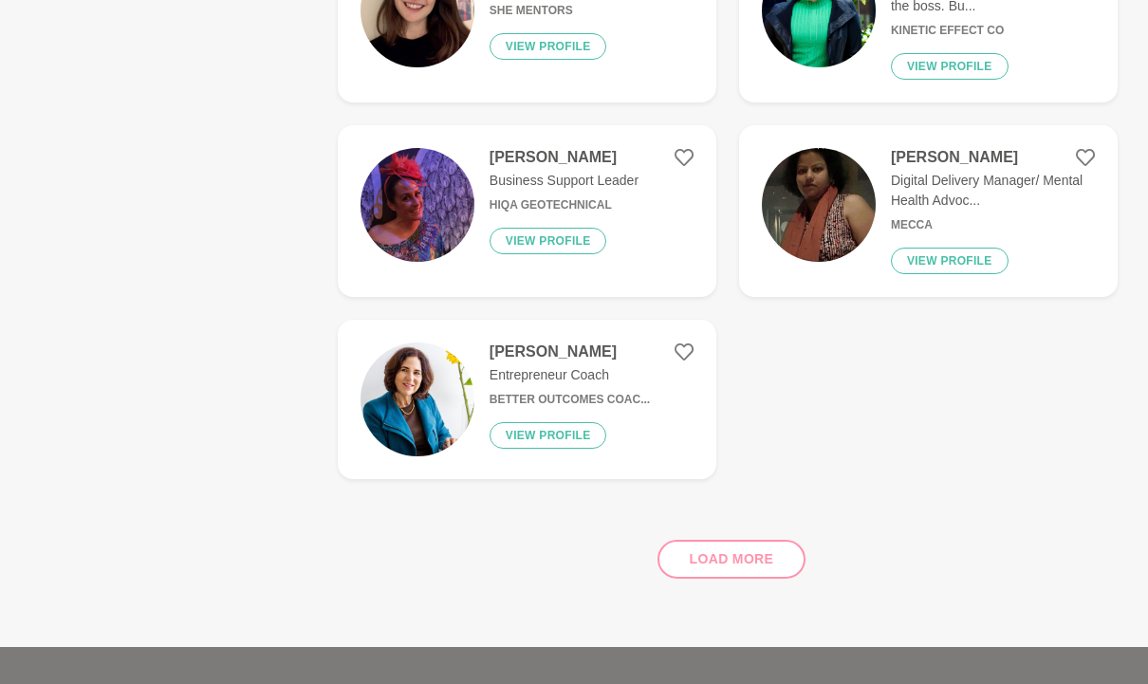
click at [777, 525] on div "Load more" at bounding box center [728, 551] width 780 height 115
click at [745, 519] on div "Load more" at bounding box center [728, 551] width 780 height 115
click at [765, 526] on div "Load more" at bounding box center [728, 551] width 780 height 115
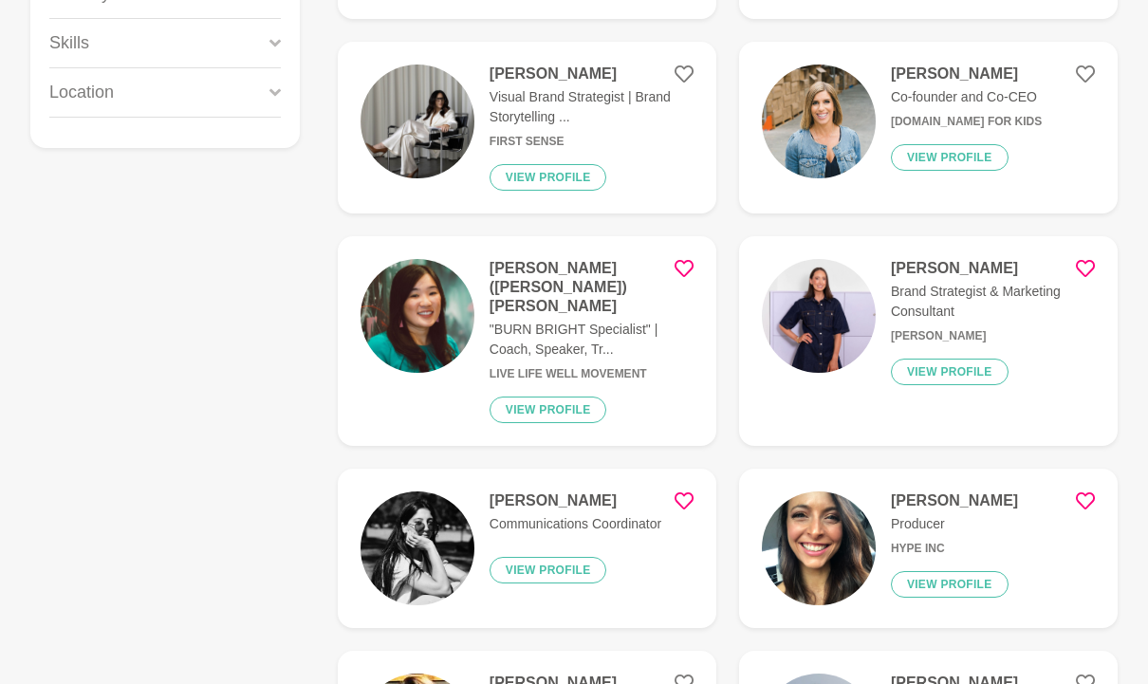
scroll to position [0, 0]
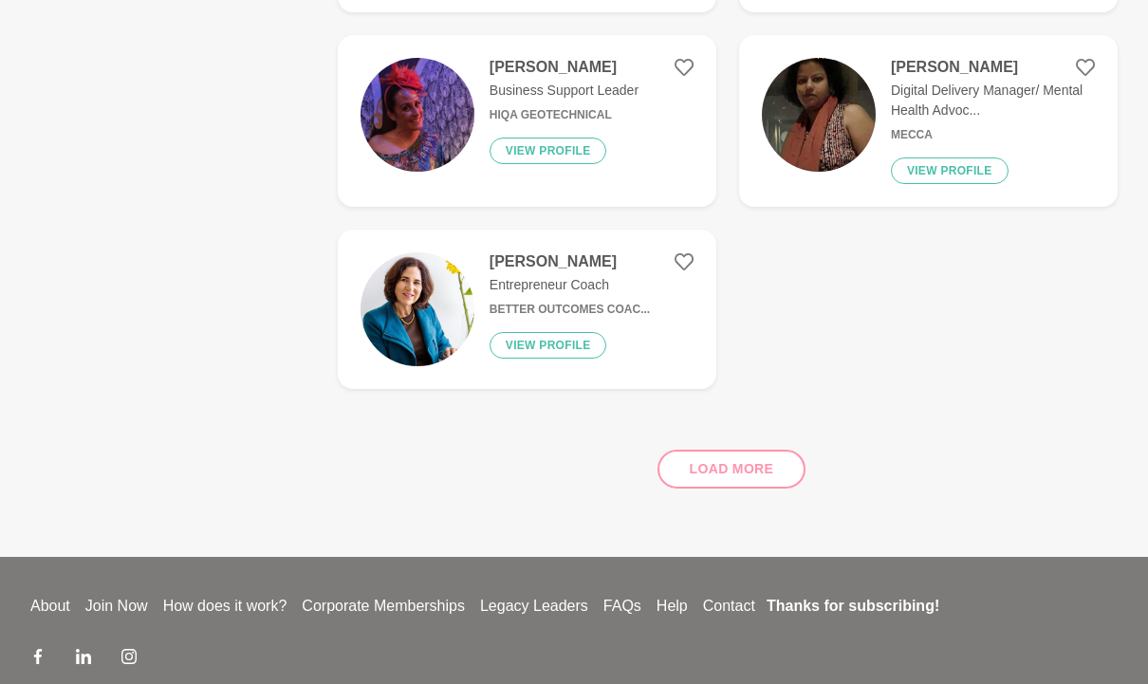
scroll to position [1464, 0]
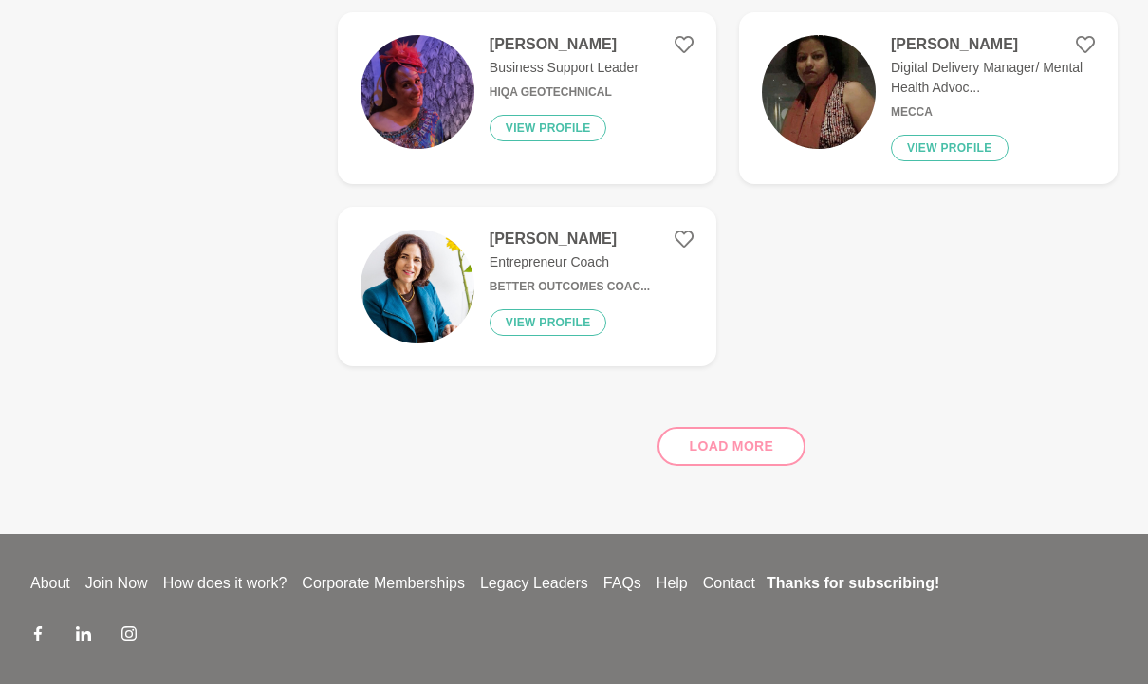
click at [758, 406] on div "Load more" at bounding box center [728, 439] width 780 height 115
click at [739, 401] on div "Load more" at bounding box center [728, 439] width 780 height 115
click at [752, 406] on div "Load more" at bounding box center [728, 439] width 780 height 115
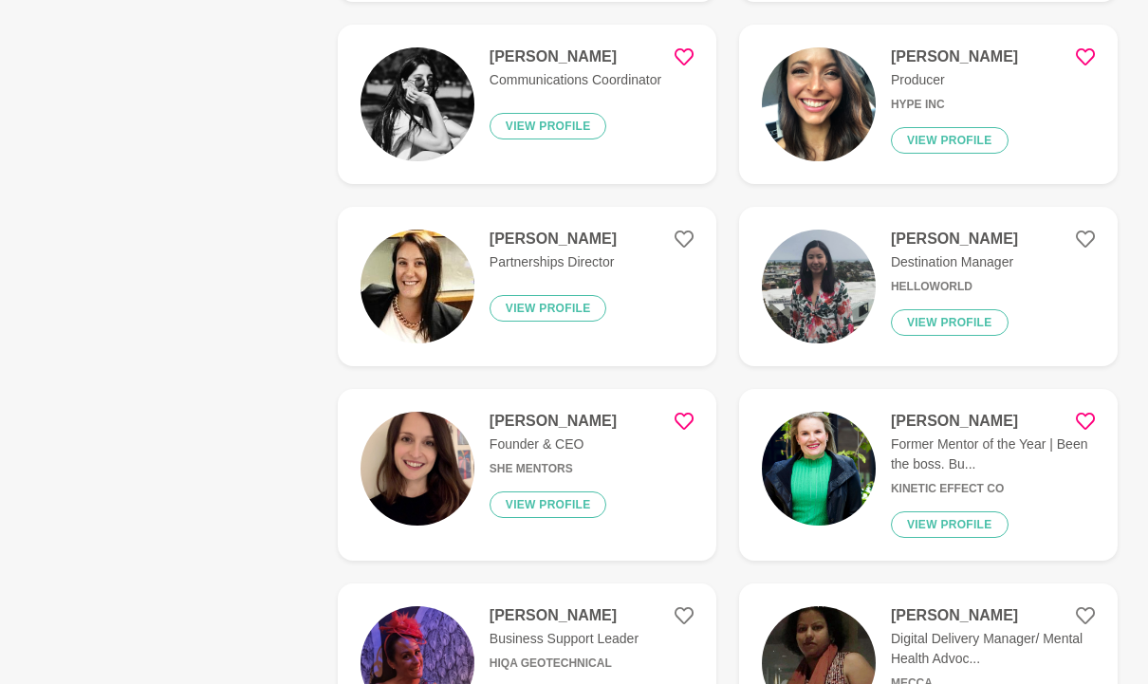
scroll to position [886, 0]
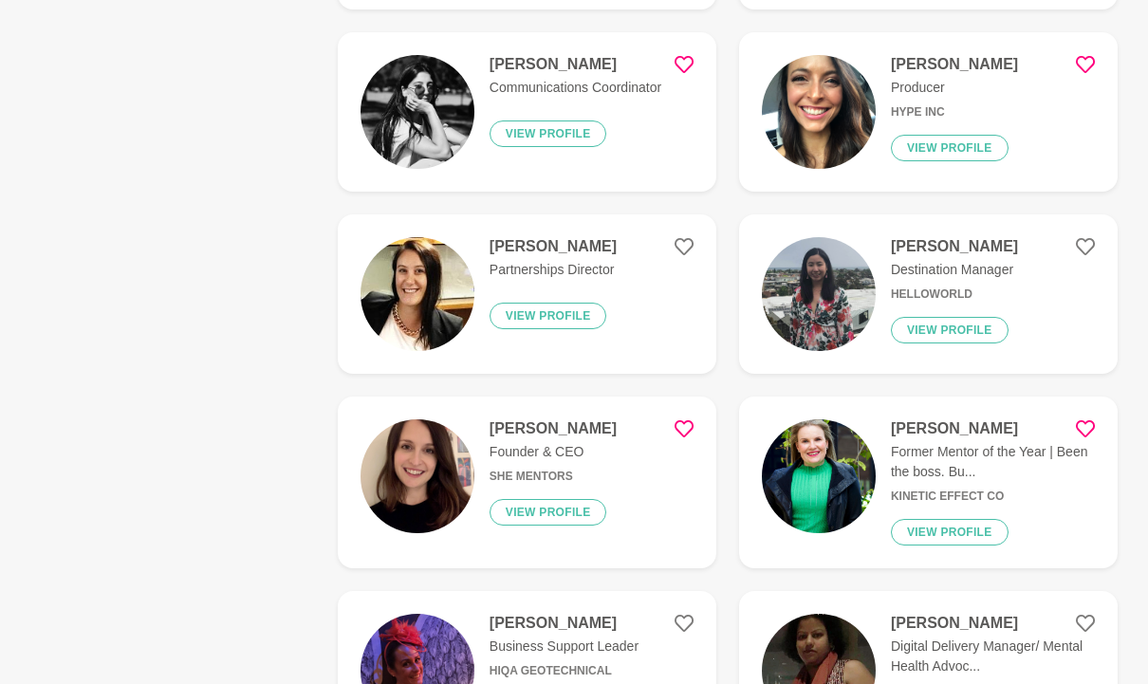
click at [481, 419] on div "[PERSON_NAME] Founder & CEO She Mentors View profile" at bounding box center [546, 482] width 142 height 126
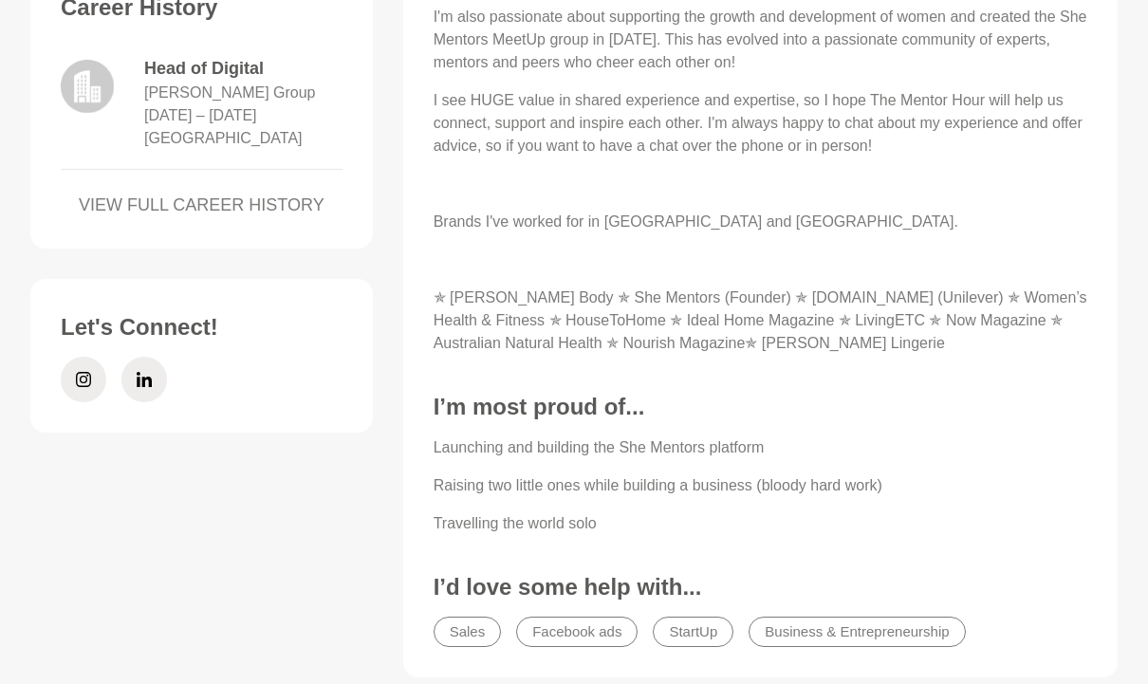
scroll to position [906, 0]
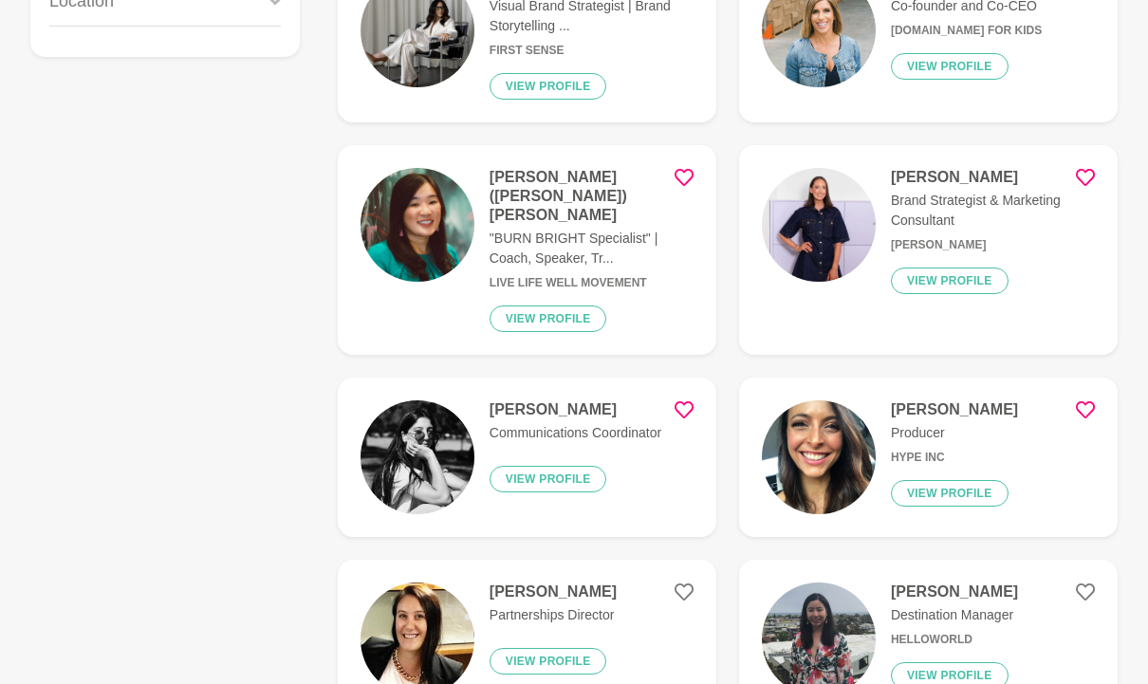
scroll to position [65, 0]
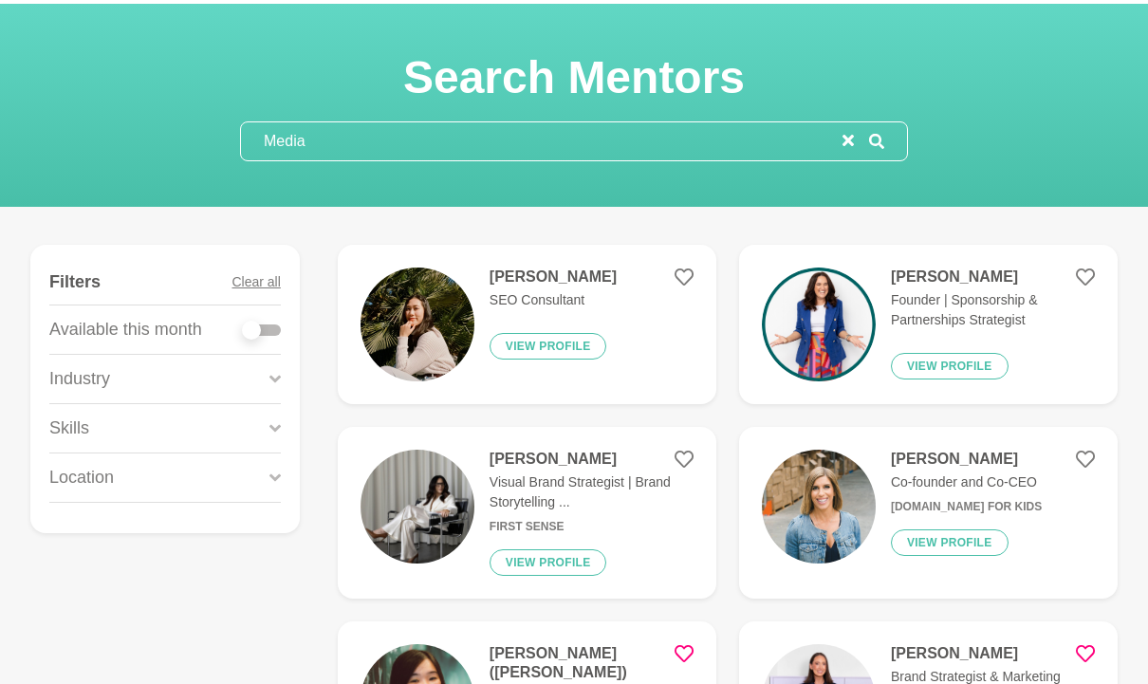
click at [848, 135] on icon "reset" at bounding box center [848, 140] width 11 height 11
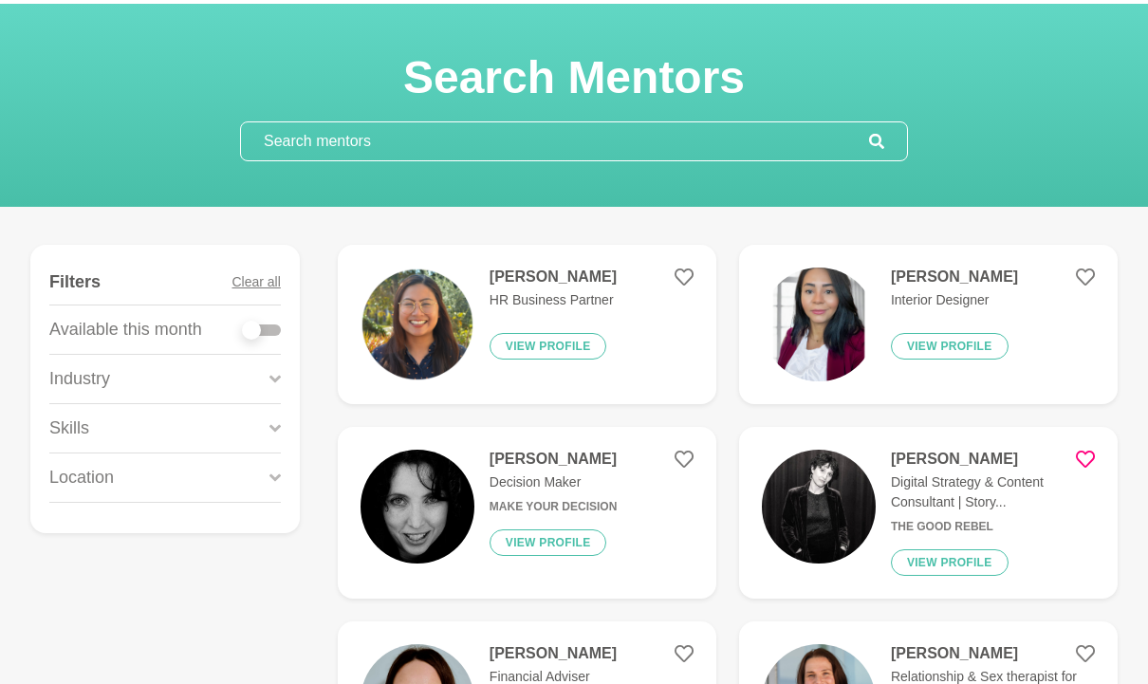
click at [711, 129] on input "text" at bounding box center [555, 141] width 628 height 38
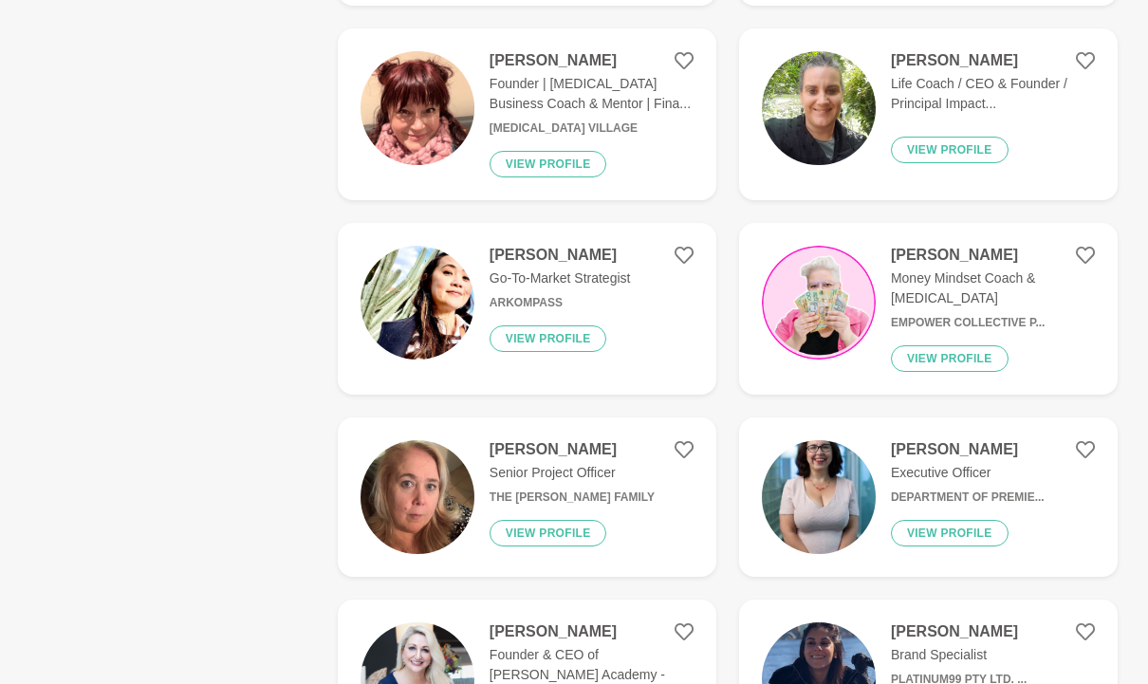
scroll to position [2819, 0]
type input "Public speaking"
click at [857, 457] on img at bounding box center [819, 497] width 114 height 114
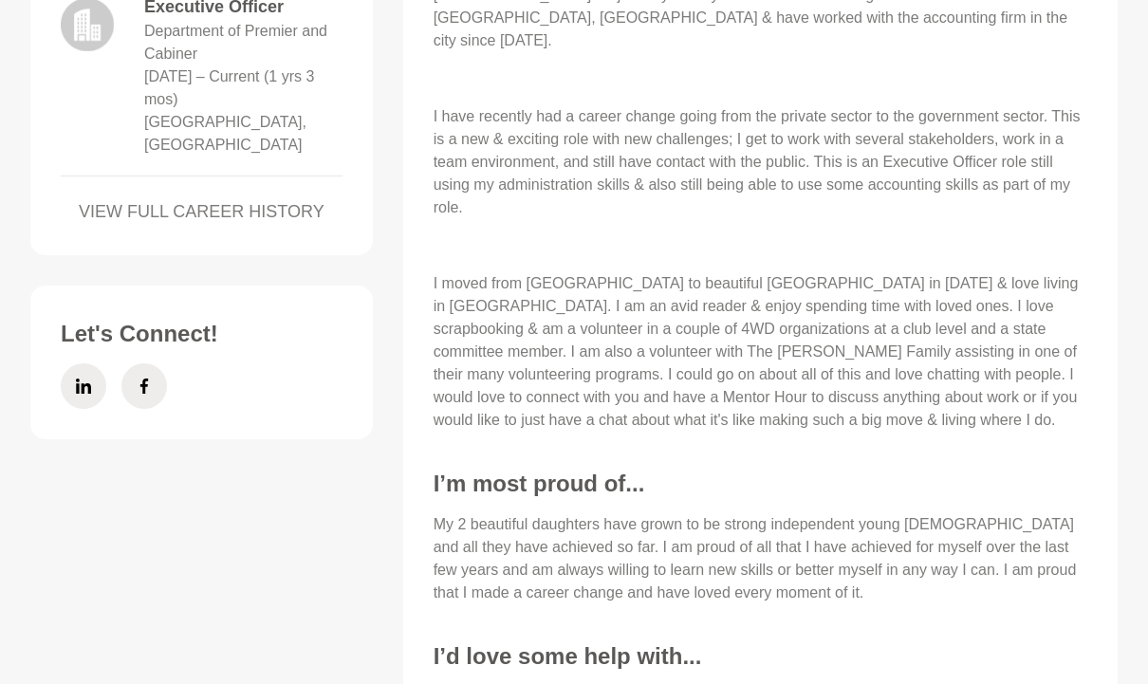
scroll to position [1330, 0]
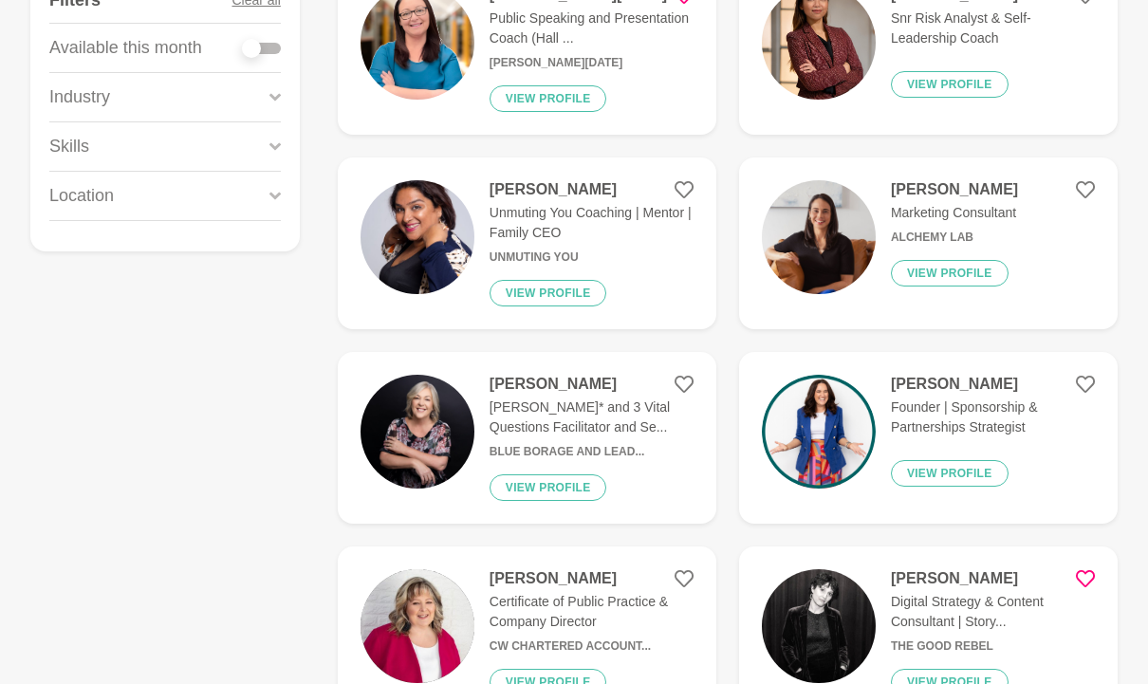
scroll to position [345, 0]
click at [438, 423] on img at bounding box center [418, 433] width 114 height 114
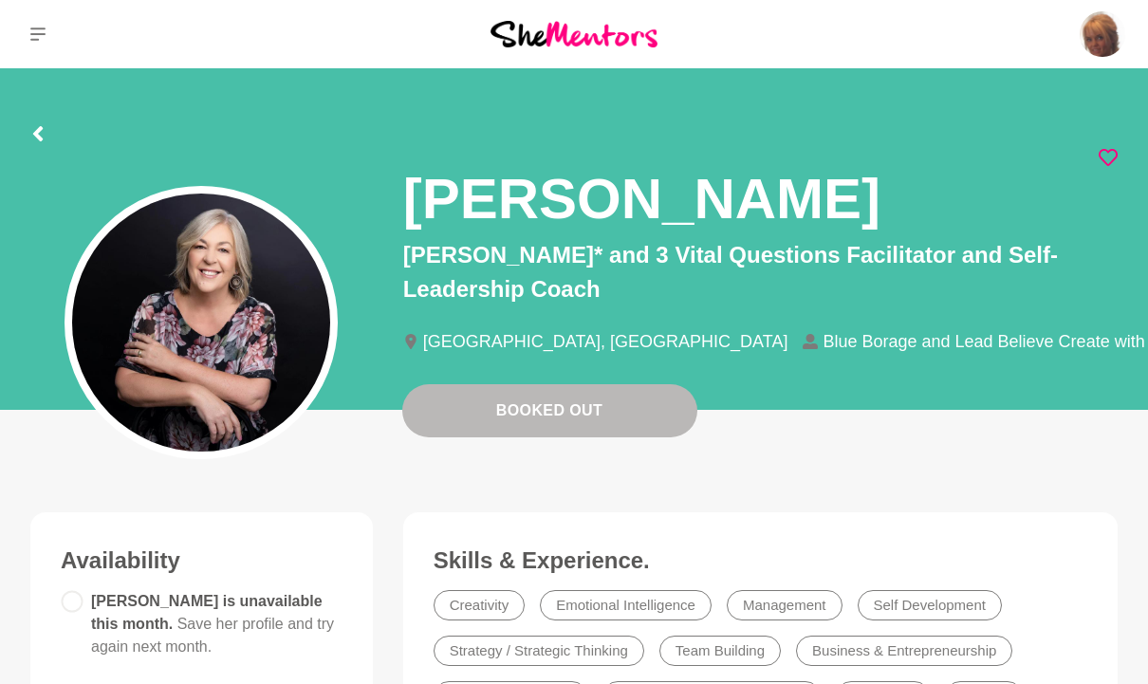
click at [1112, 154] on icon at bounding box center [1108, 157] width 19 height 19
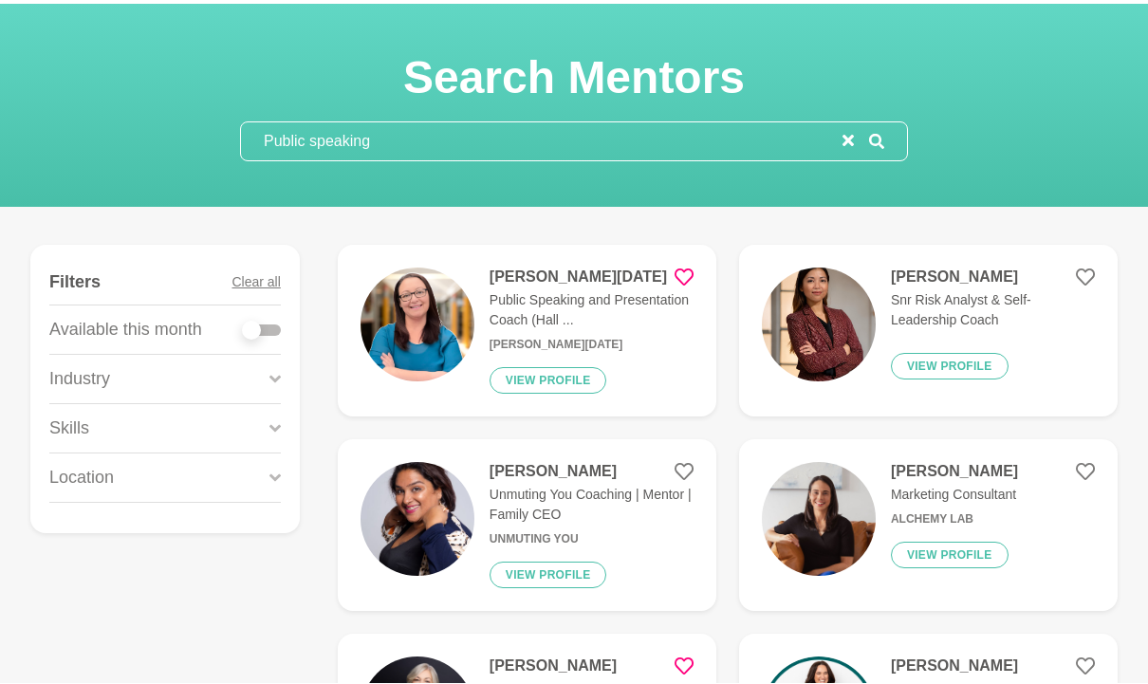
scroll to position [65, 0]
click at [429, 307] on img at bounding box center [418, 325] width 114 height 114
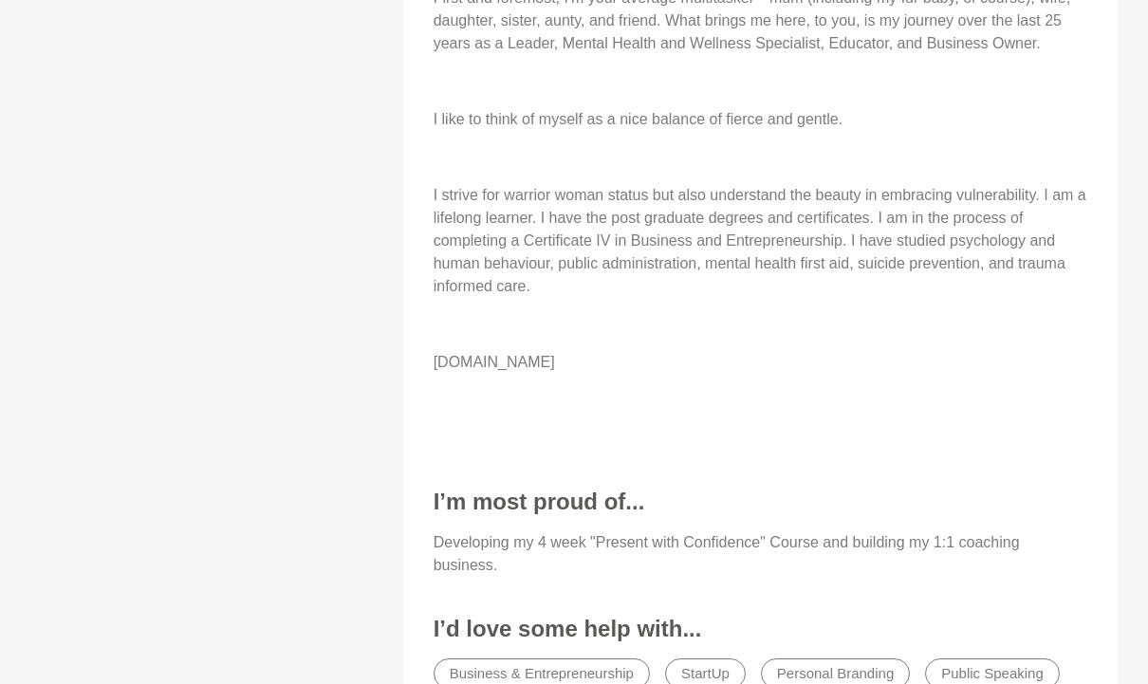
scroll to position [2125, 0]
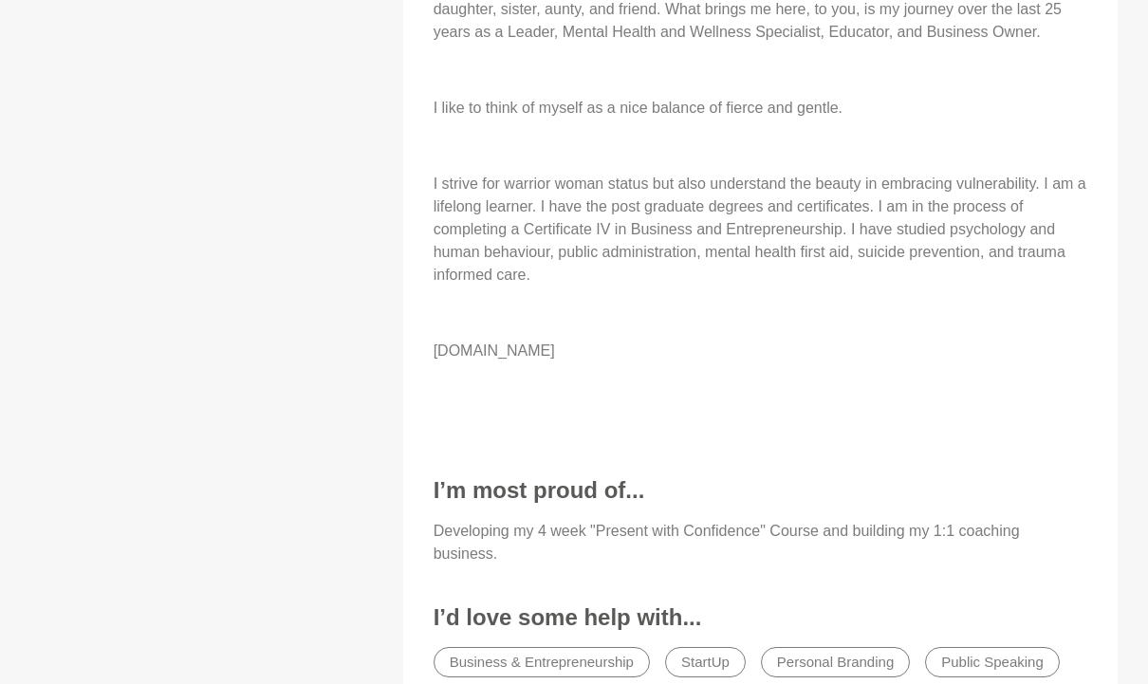
scroll to position [2133, 0]
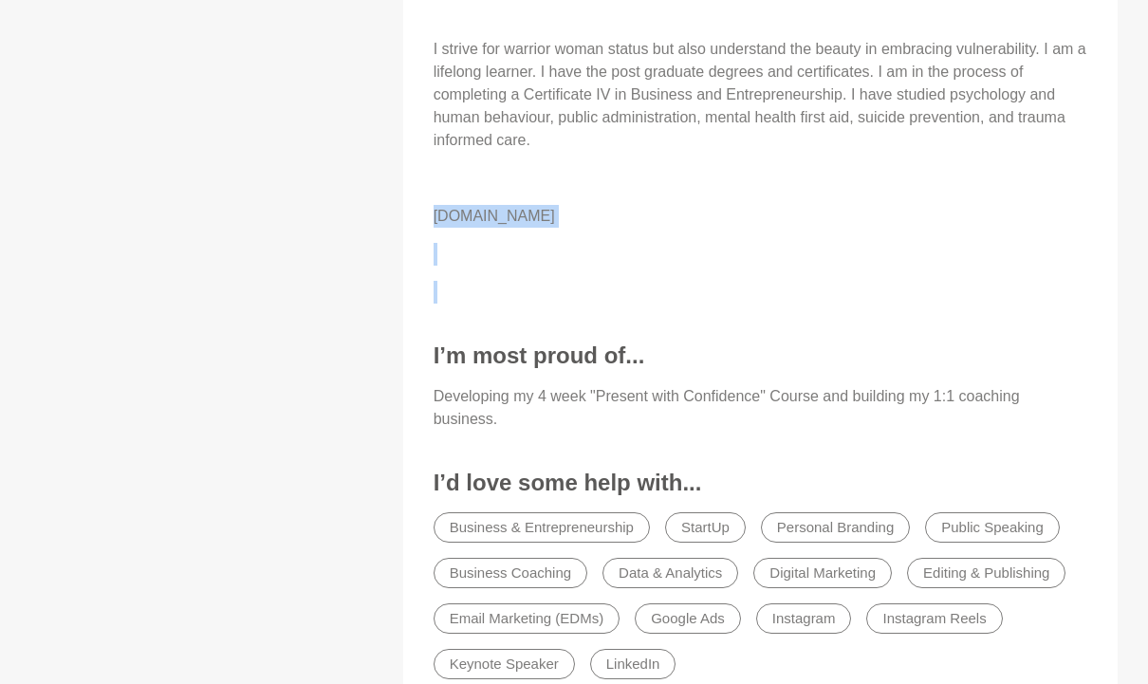
scroll to position [2345, 0]
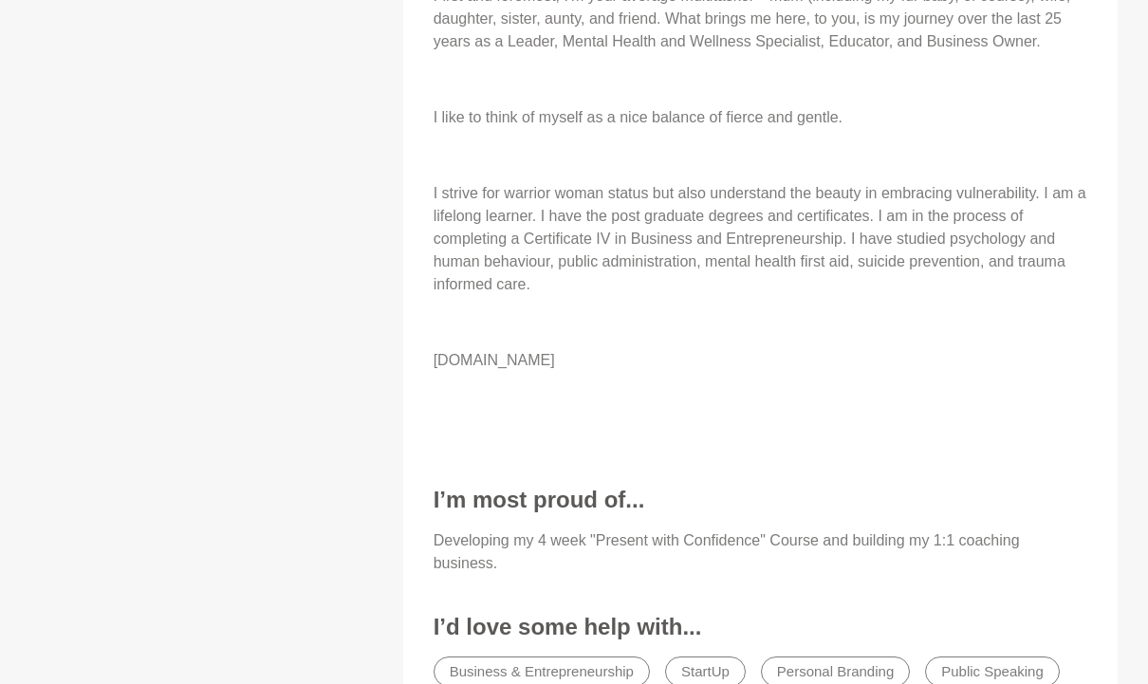
scroll to position [2122, 0]
